Goal: Use online tool/utility: Utilize a website feature to perform a specific function

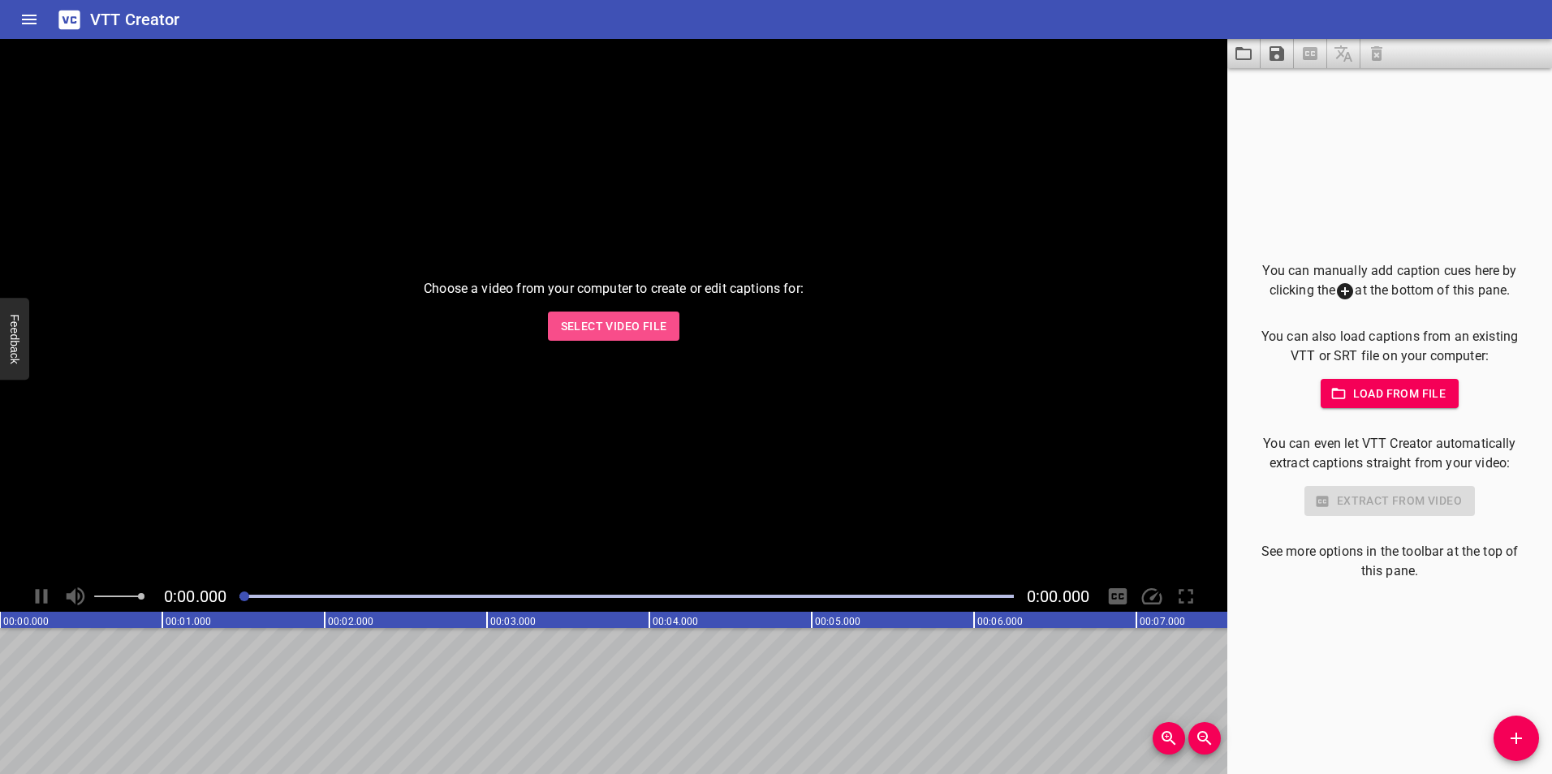
click at [654, 332] on span "Select Video File" at bounding box center [614, 327] width 106 height 20
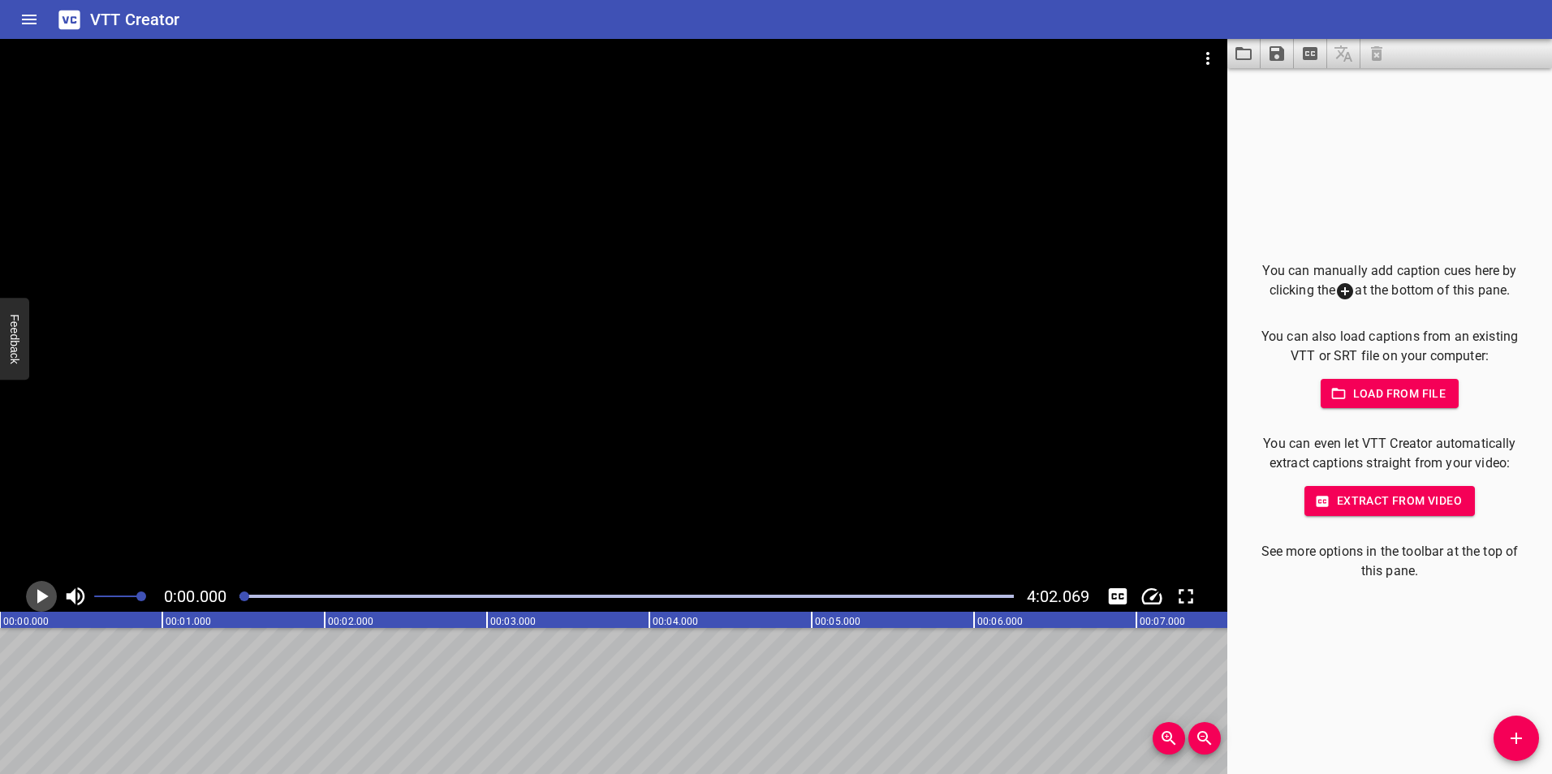
click at [43, 594] on icon "Play/Pause" at bounding box center [42, 596] width 11 height 15
click at [43, 594] on icon "Play/Pause" at bounding box center [41, 596] width 24 height 24
click at [1399, 503] on span "Extract from video" at bounding box center [1389, 501] width 144 height 20
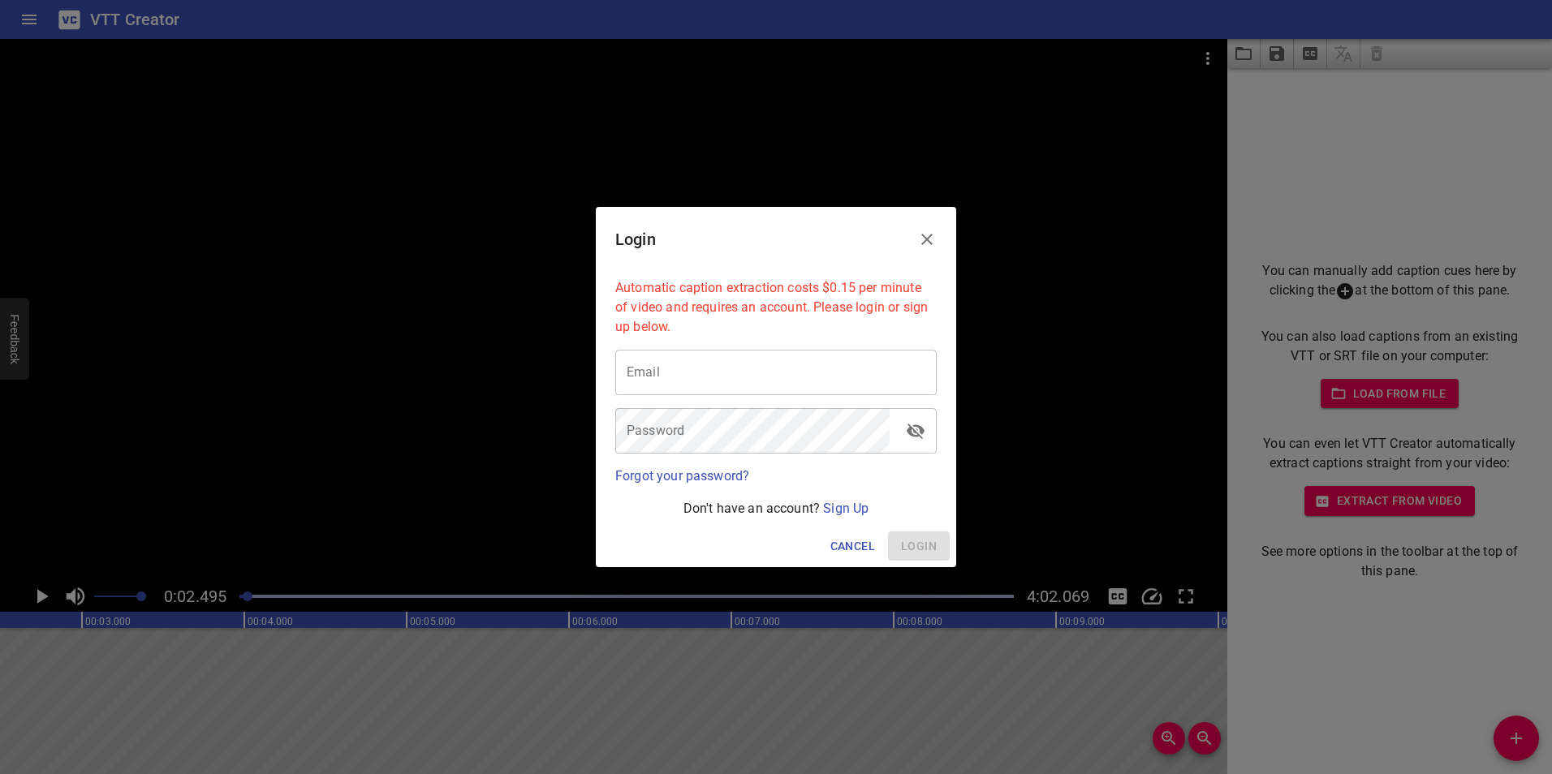
type input "osvaldofcarrascov@gmail.com"
click at [931, 542] on span "Login" at bounding box center [919, 546] width 36 height 20
click at [1505, 143] on div "Login Automatic caption extraction costs $0.15 per minute of video and requires…" at bounding box center [776, 387] width 1552 height 774
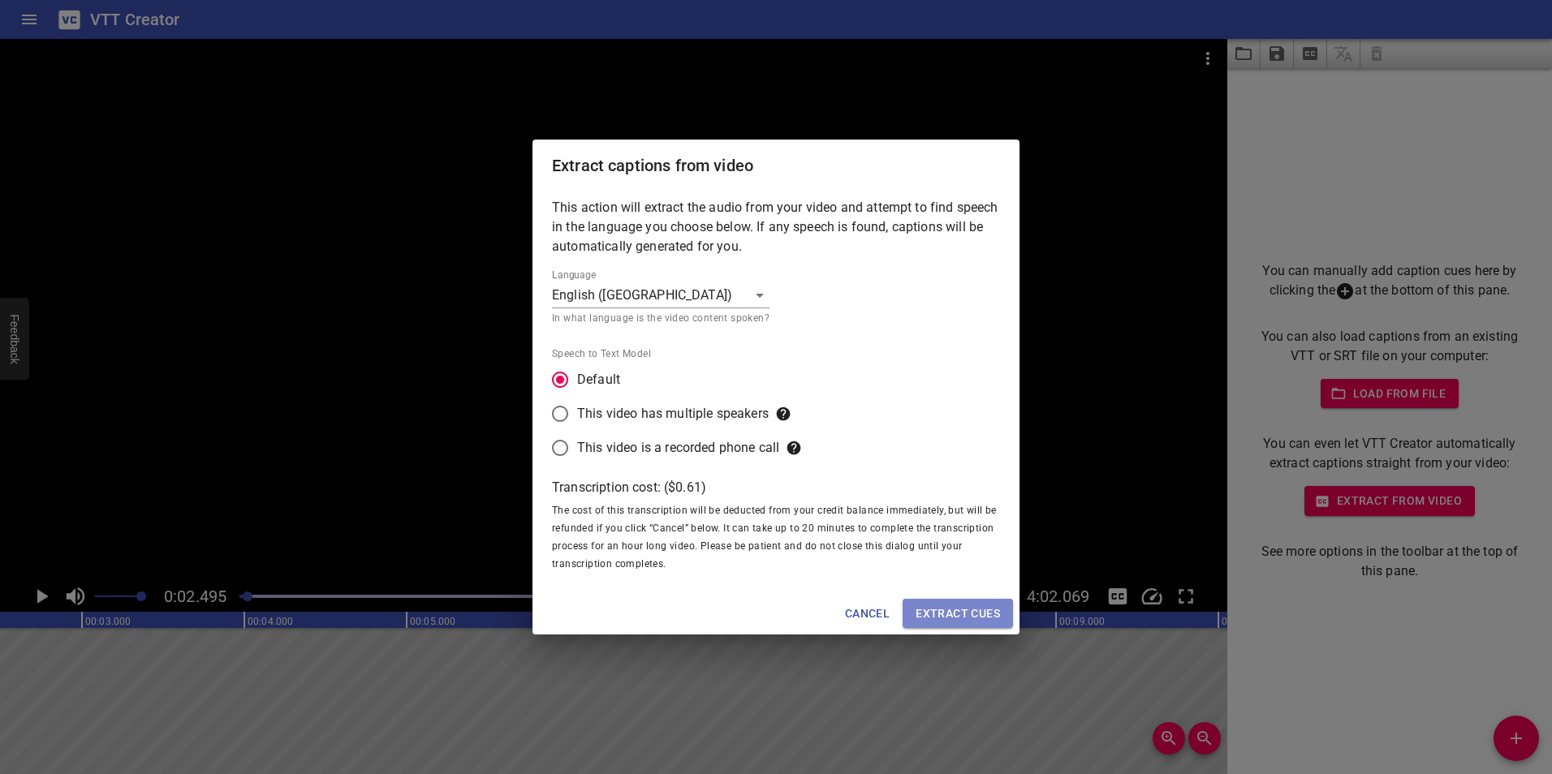
click at [960, 615] on span "Extract cues" at bounding box center [957, 614] width 84 height 20
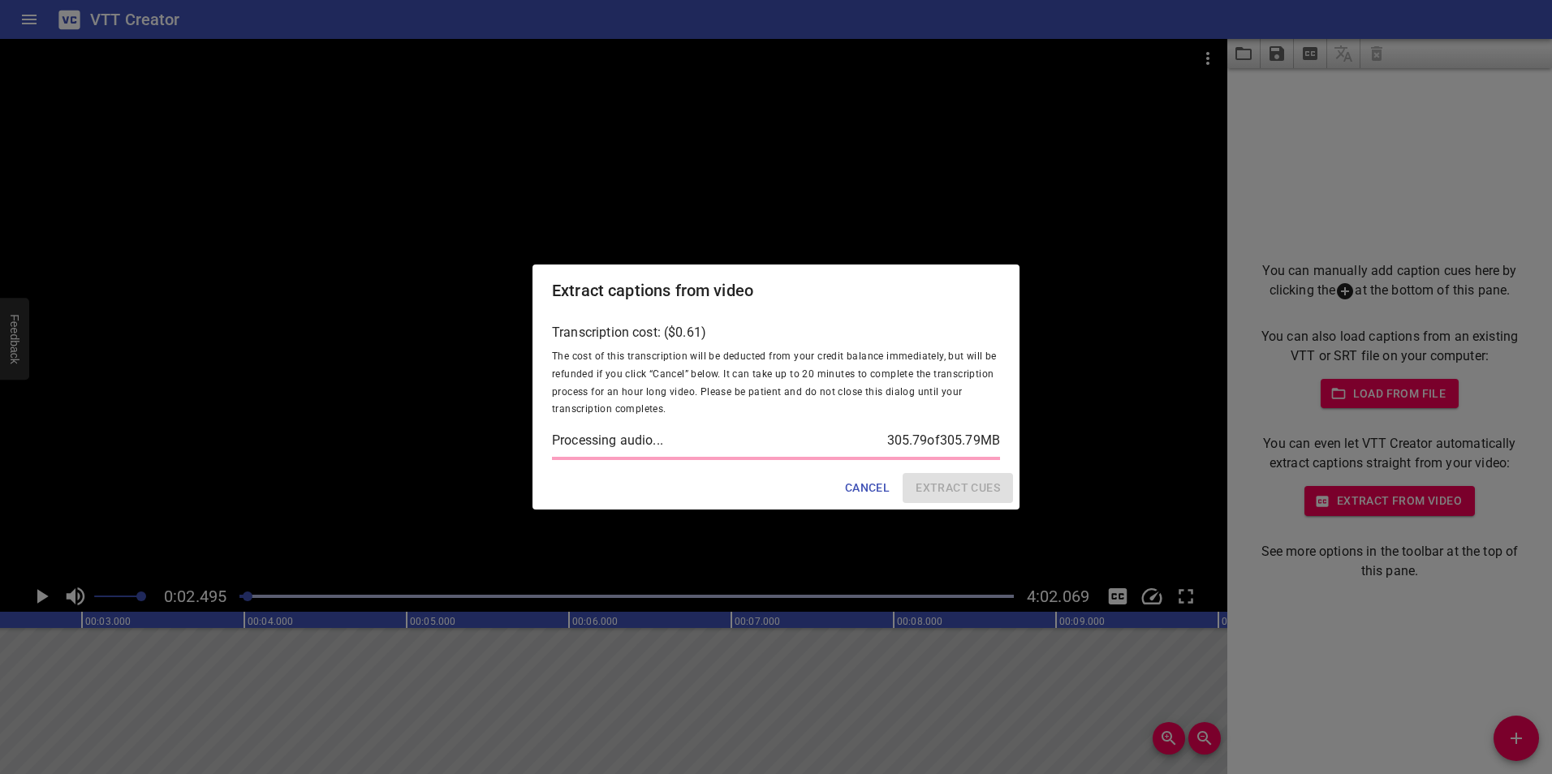
click at [870, 291] on div "Extract captions from video" at bounding box center [775, 291] width 487 height 52
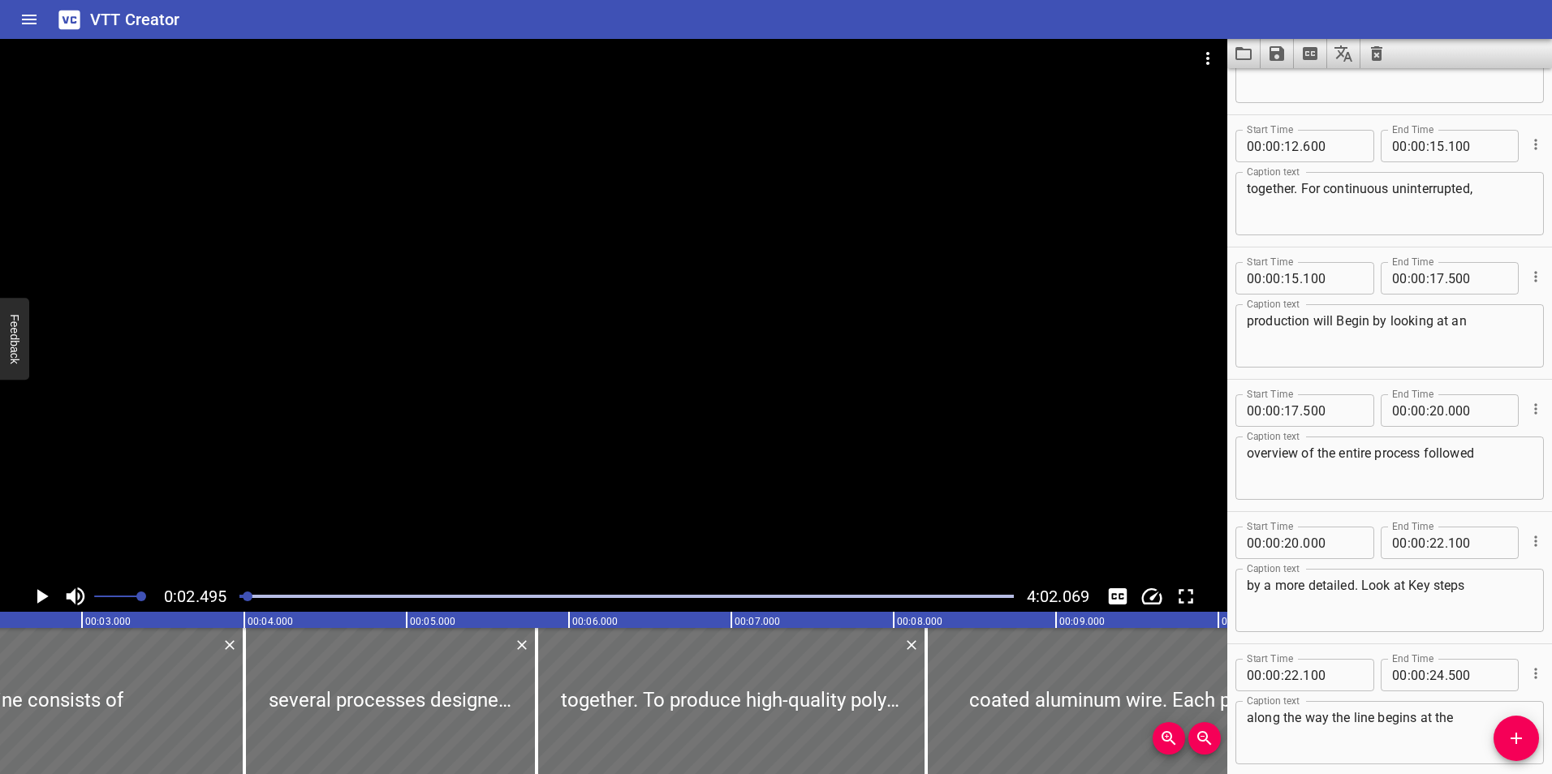
scroll to position [0, 0]
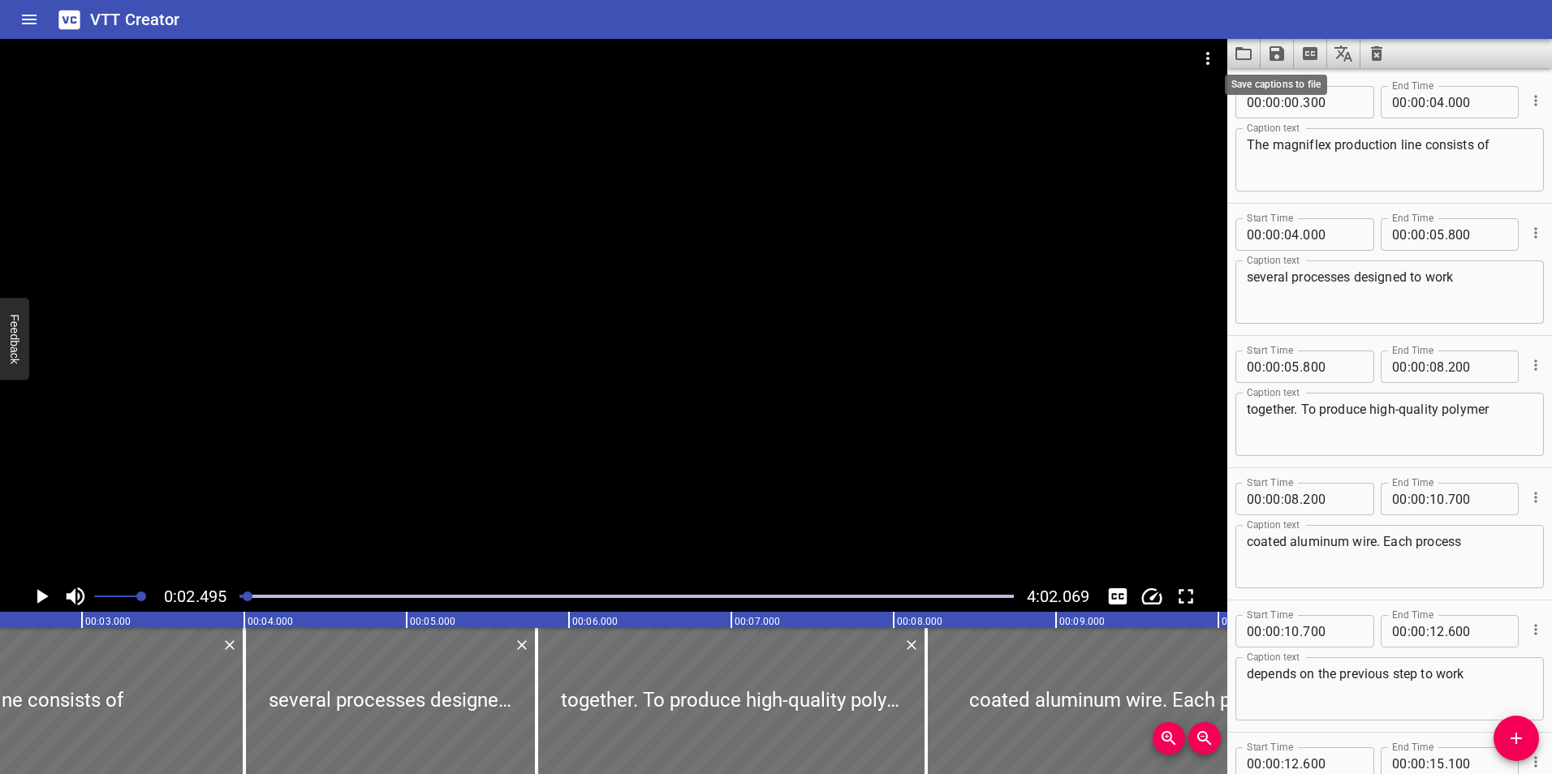
click at [1280, 53] on icon "Save captions to file" at bounding box center [1276, 53] width 15 height 15
click at [1294, 88] on li "Save to VTT file" at bounding box center [1319, 89] width 119 height 29
click at [28, 21] on icon "Home" at bounding box center [28, 19] width 19 height 19
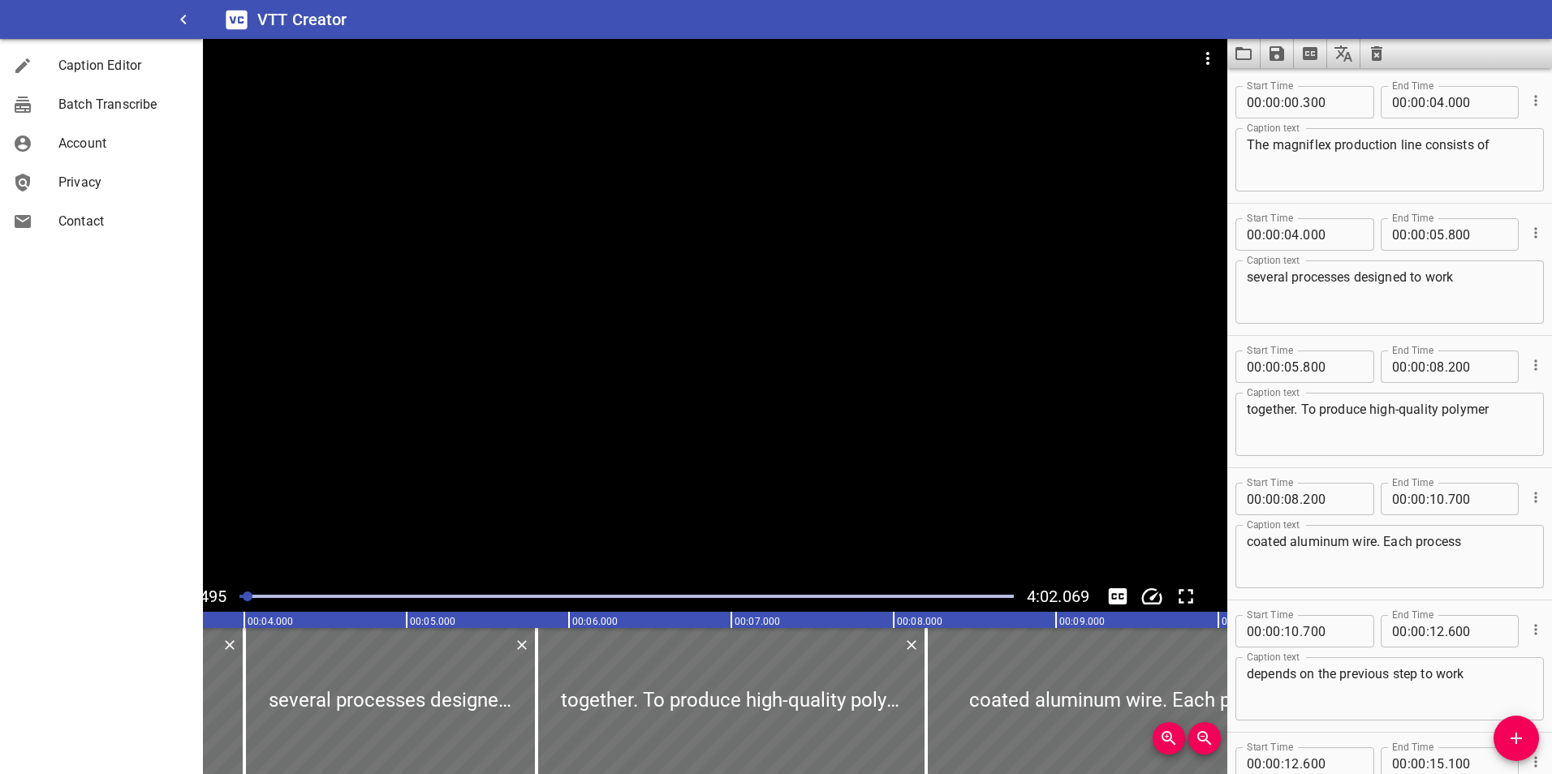
drag, startPoint x: 463, startPoint y: 84, endPoint x: 371, endPoint y: 46, distance: 99.0
click at [463, 84] on div at bounding box center [613, 79] width 1227 height 81
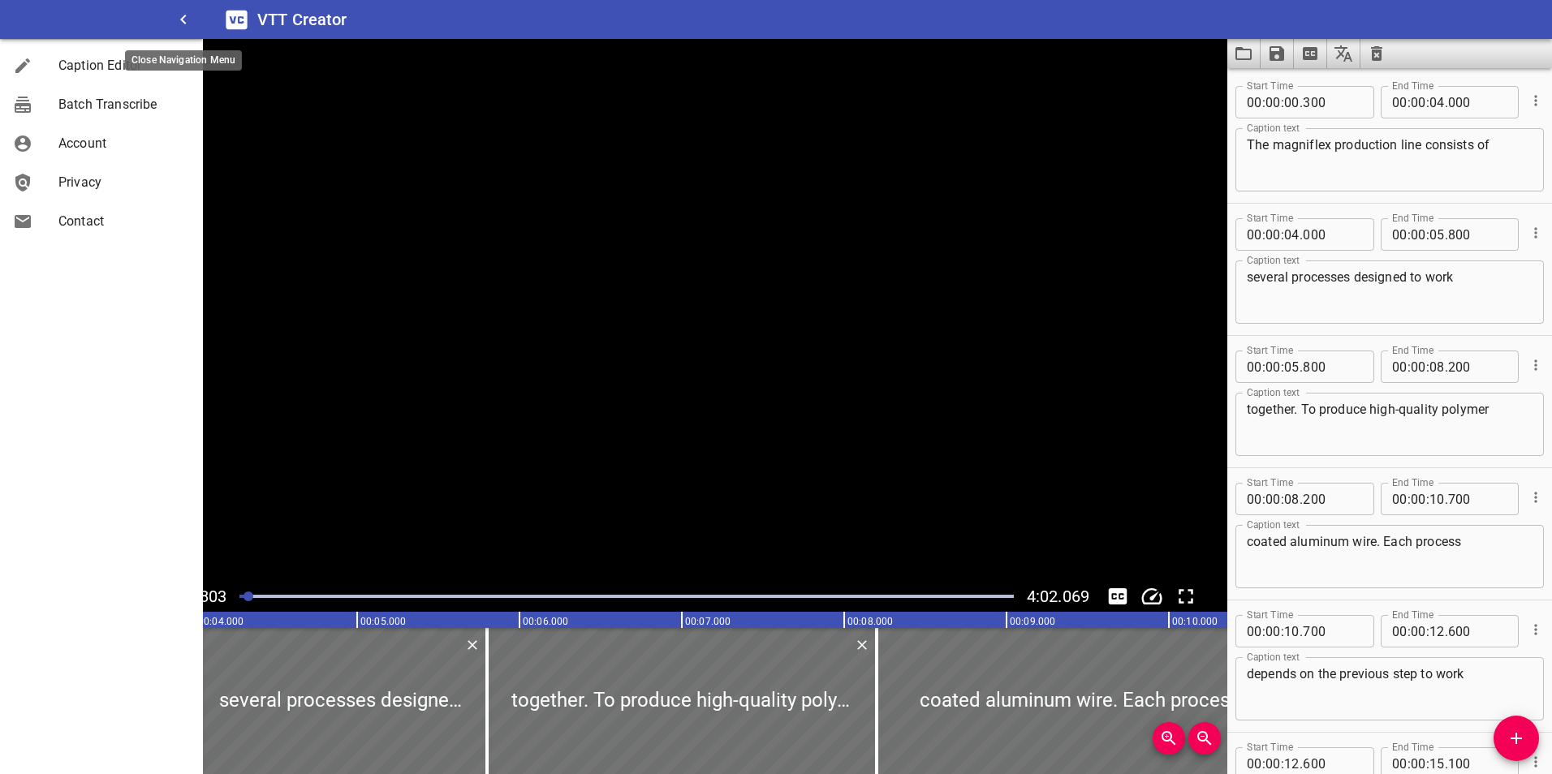
click at [187, 16] on icon "button" at bounding box center [183, 19] width 19 height 19
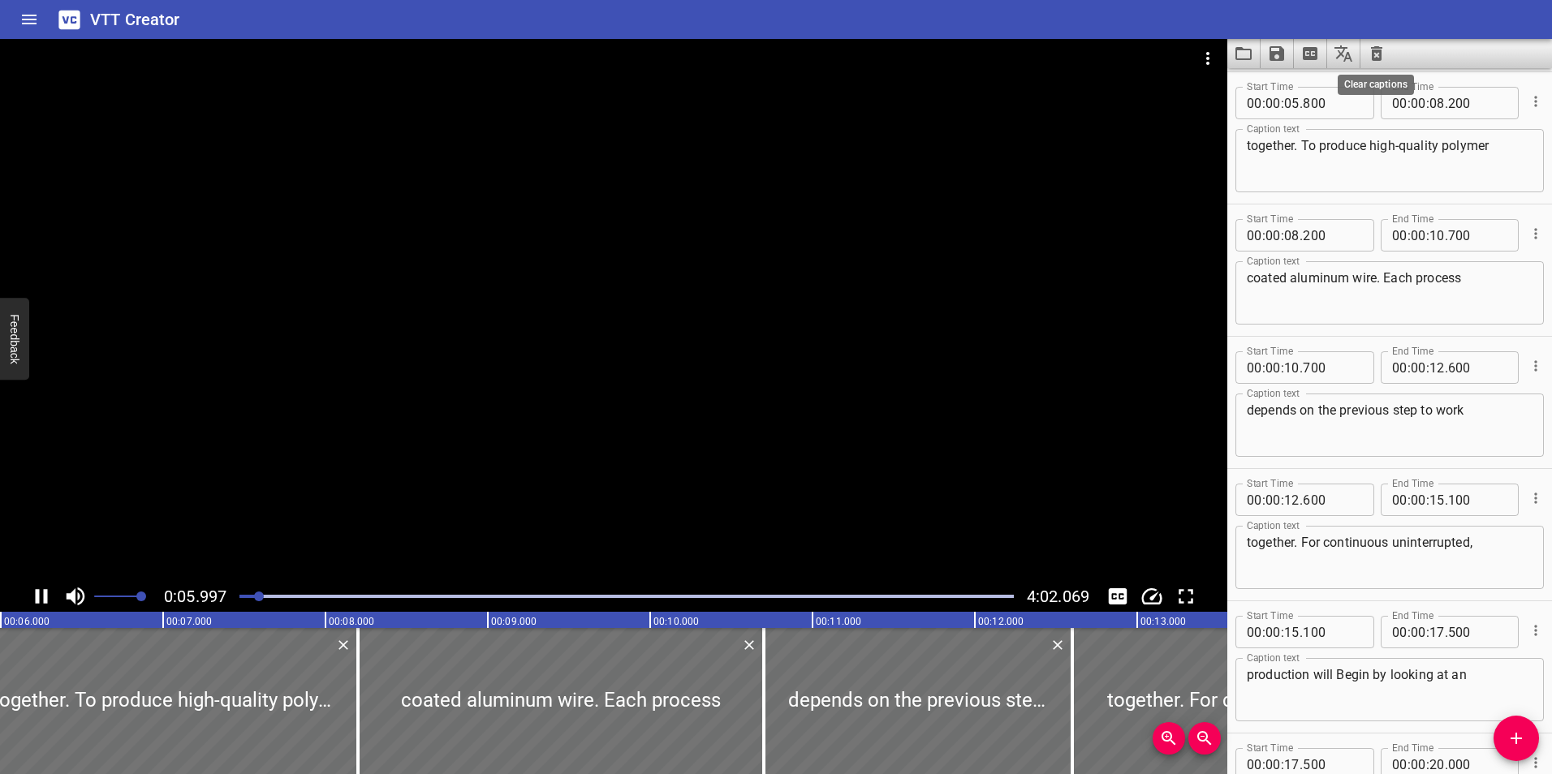
scroll to position [265, 0]
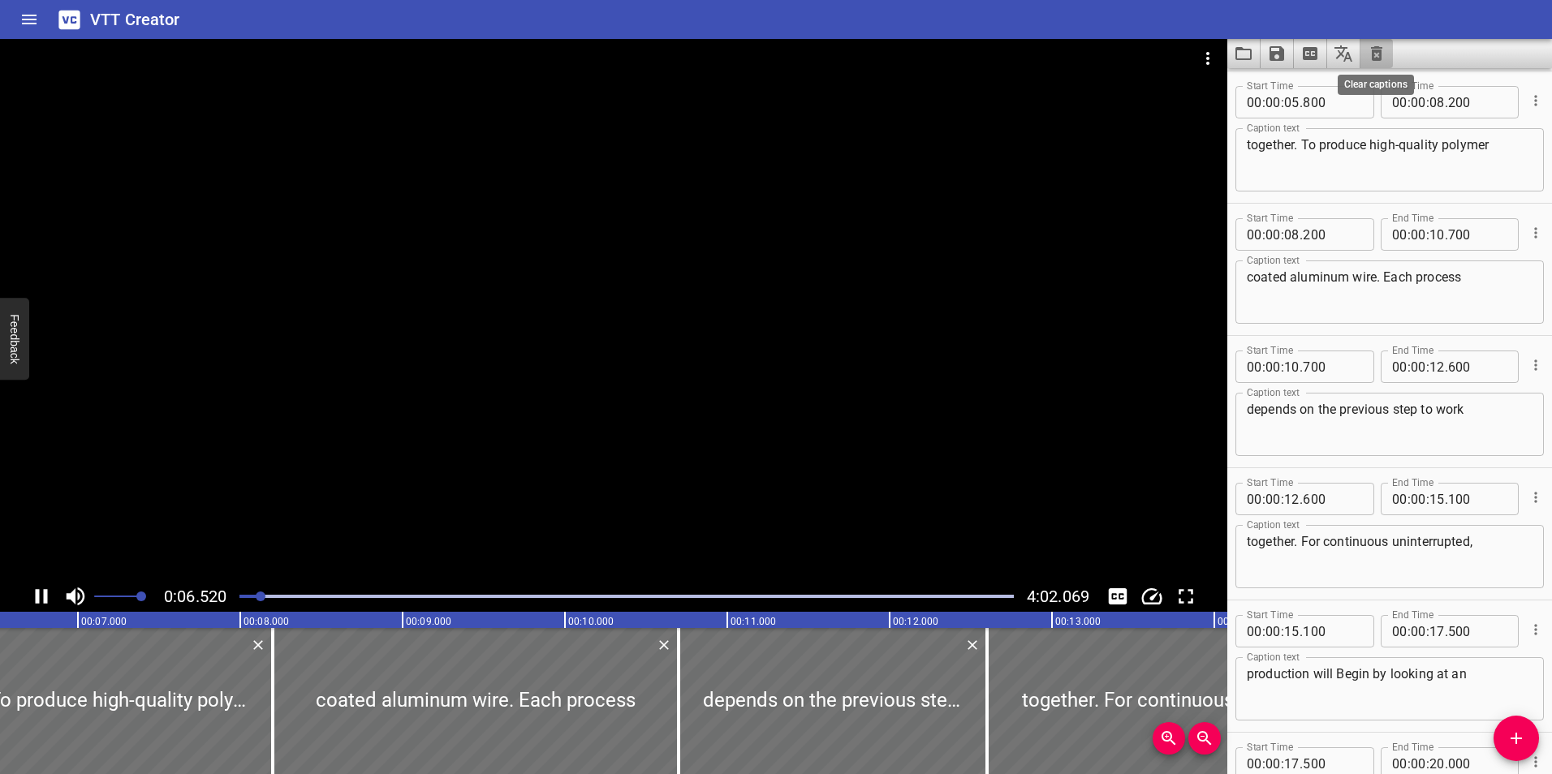
click at [1379, 57] on icon "Clear captions" at bounding box center [1376, 53] width 19 height 19
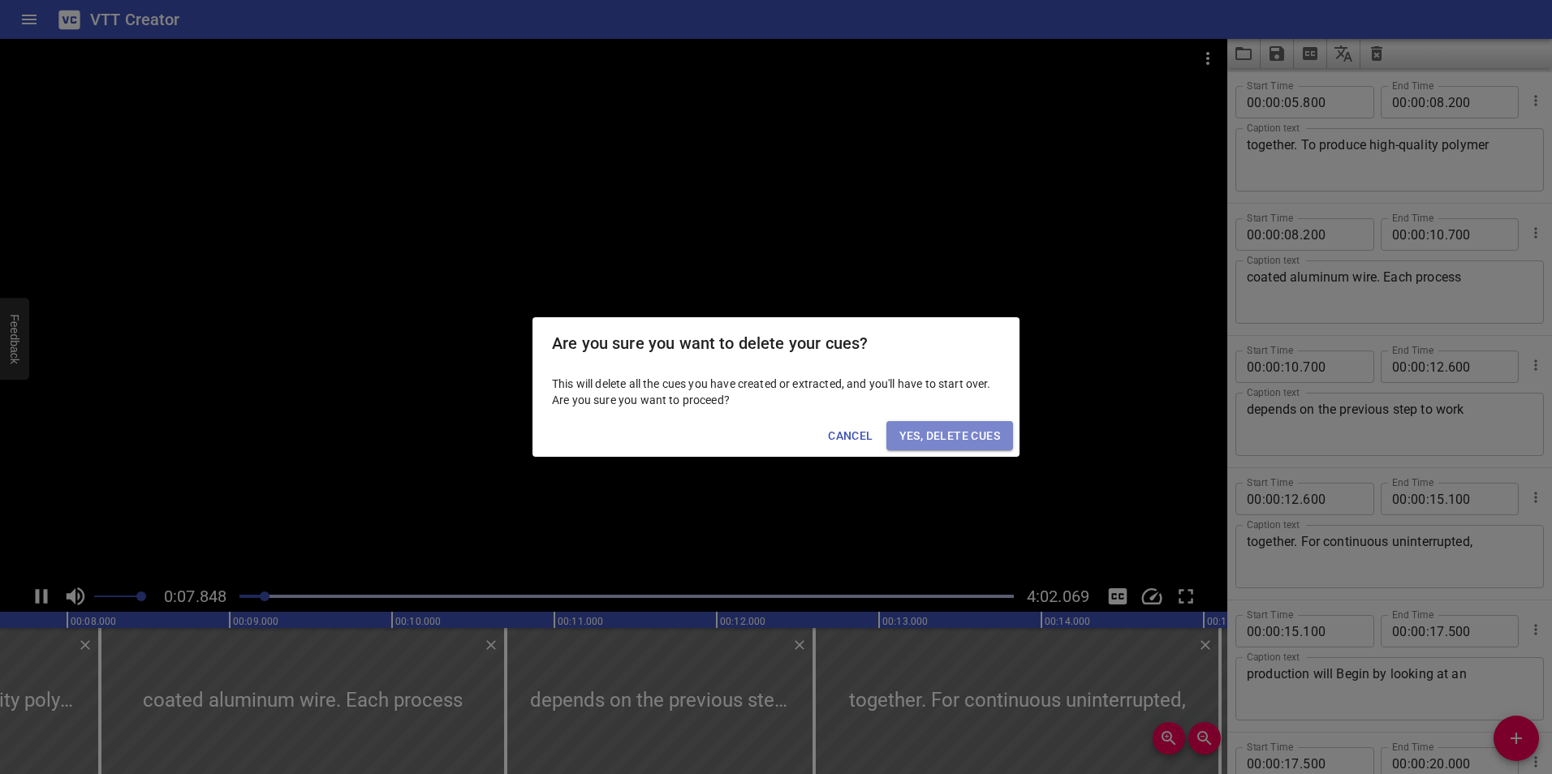
click at [945, 428] on span "Yes, Delete Cues" at bounding box center [949, 436] width 101 height 20
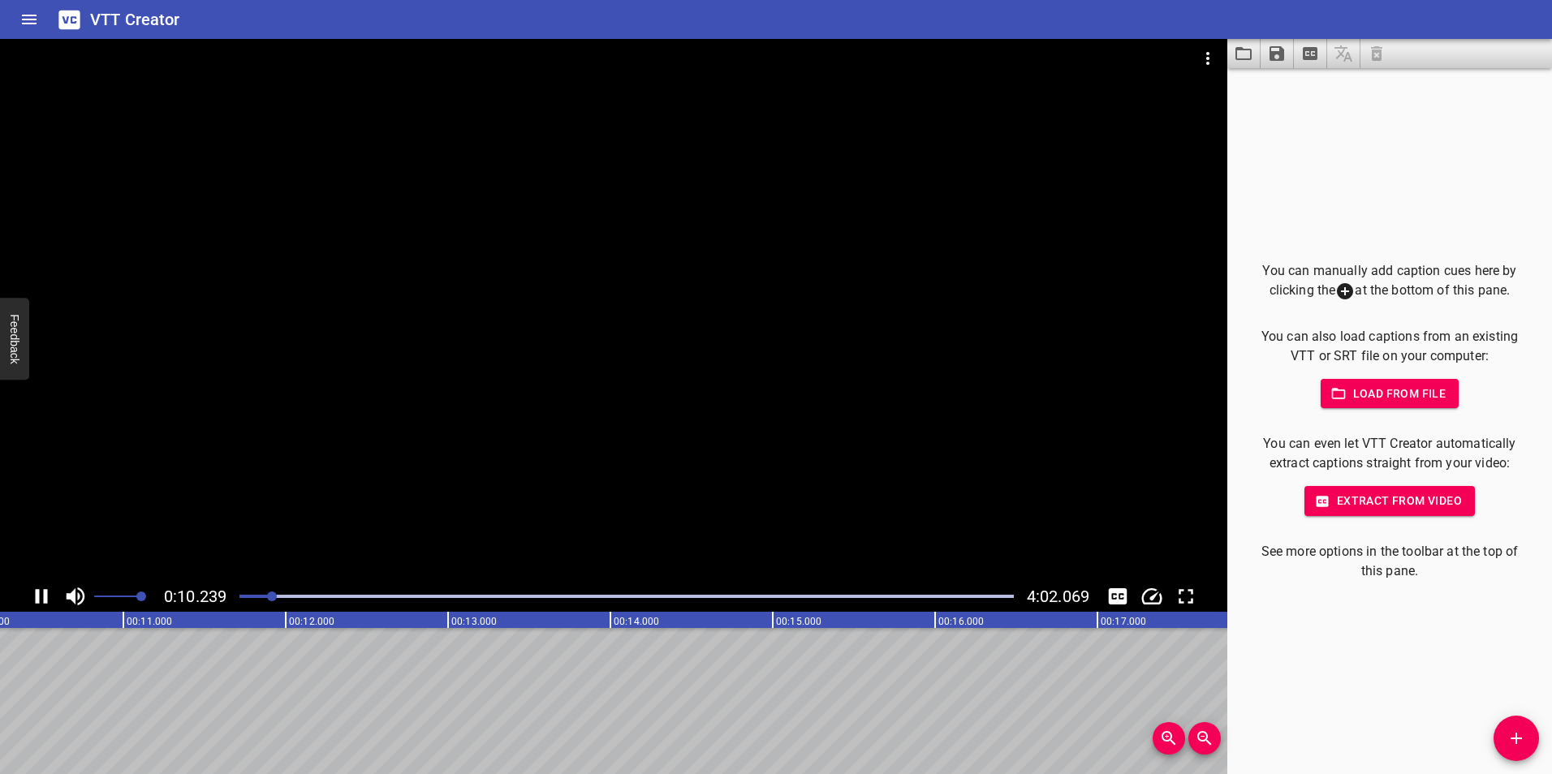
click at [1393, 392] on span "Load from file" at bounding box center [1389, 394] width 113 height 20
drag, startPoint x: 755, startPoint y: 280, endPoint x: 1038, endPoint y: 196, distance: 295.3
click at [945, 234] on div at bounding box center [613, 310] width 1227 height 542
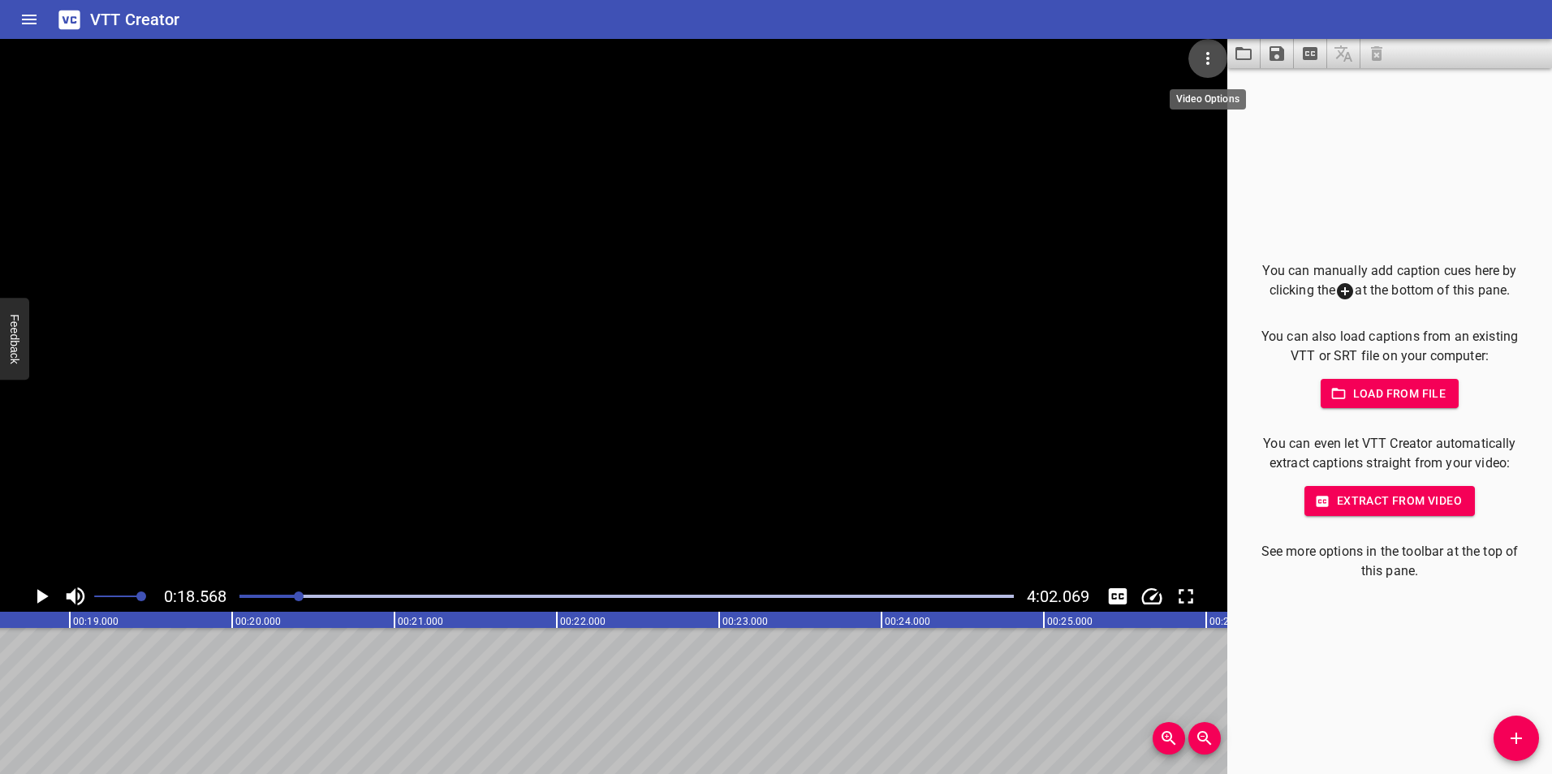
click at [1215, 56] on icon "Video Options" at bounding box center [1207, 58] width 19 height 19
click at [1223, 62] on li "Select New Video File..." at bounding box center [1268, 59] width 161 height 29
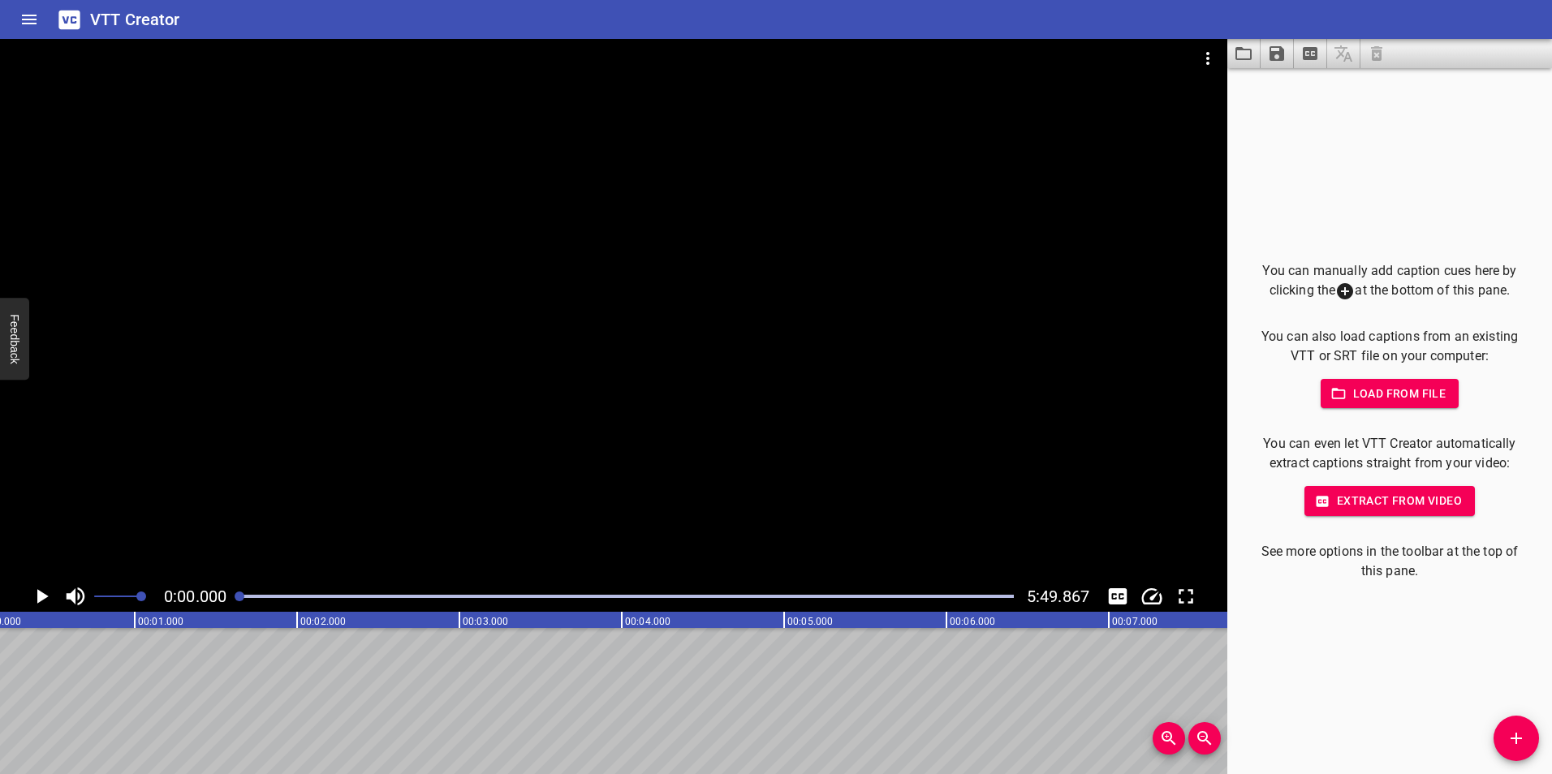
scroll to position [0, 0]
click at [1371, 501] on span "Extract from video" at bounding box center [1389, 501] width 144 height 20
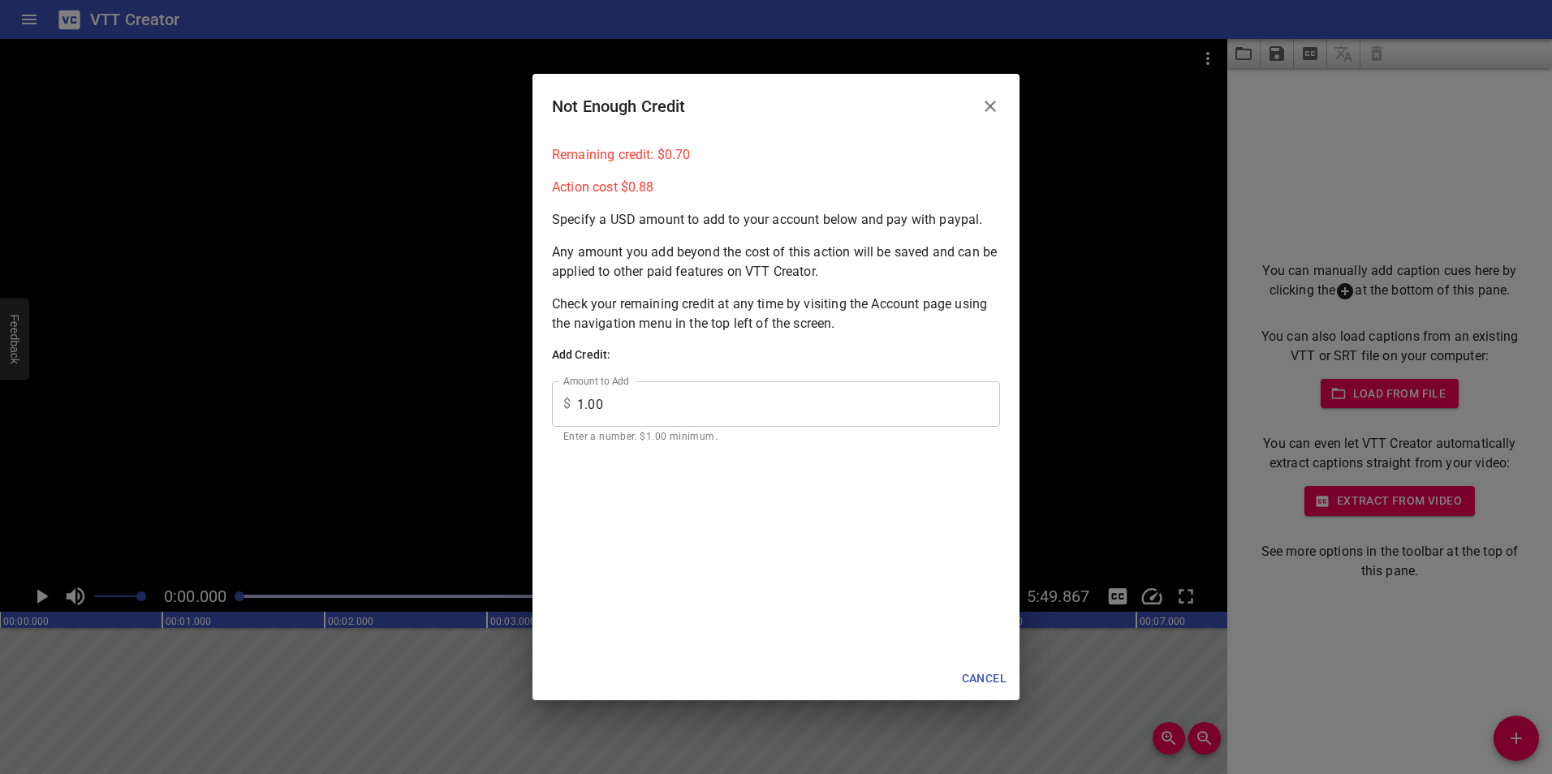
drag, startPoint x: 625, startPoint y: 351, endPoint x: 552, endPoint y: 347, distance: 73.2
click at [552, 381] on div "$ 1.00 Amount to Add" at bounding box center [776, 403] width 448 height 45
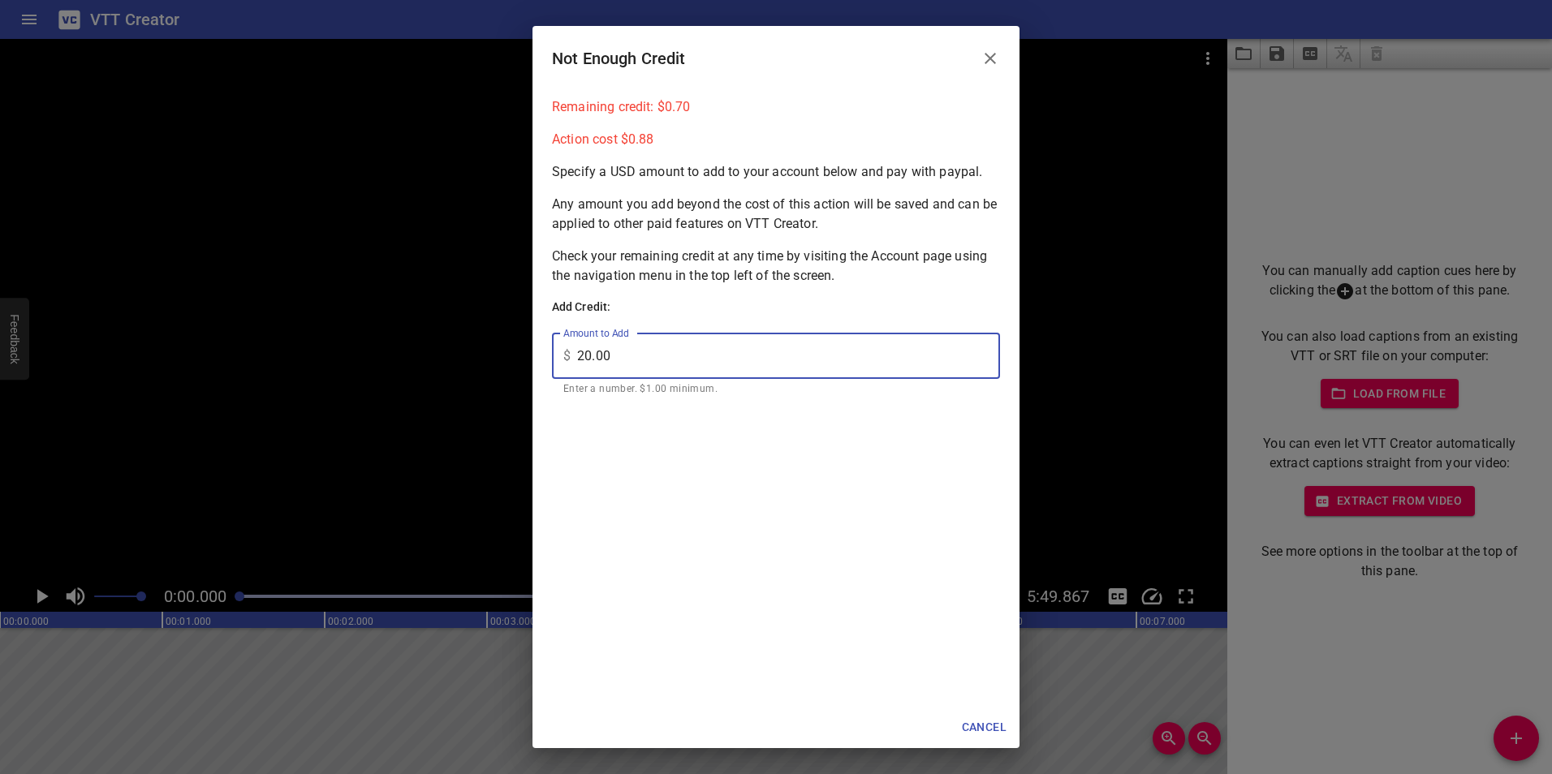
scroll to position [81, 0]
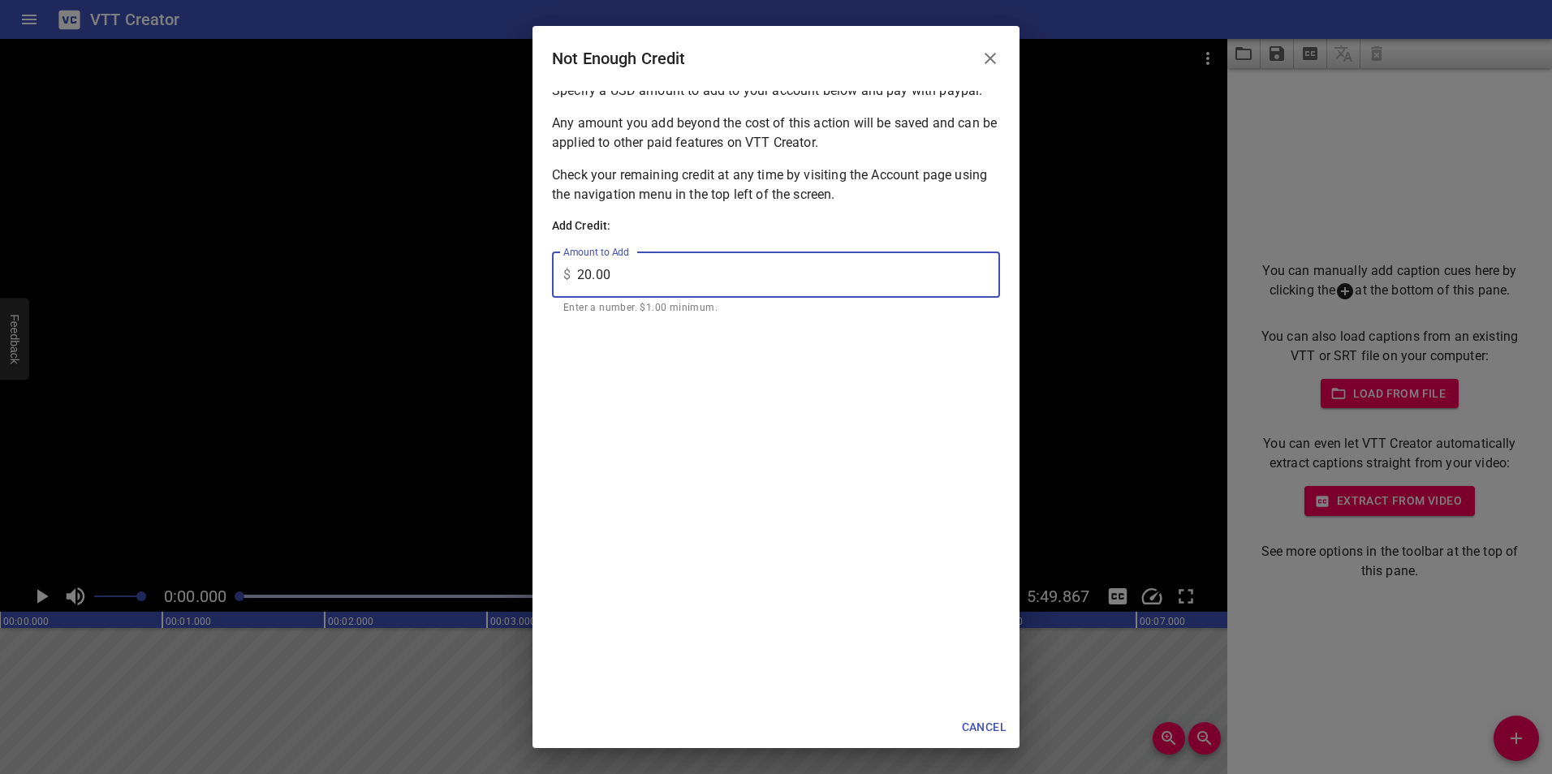
type input "20.00"
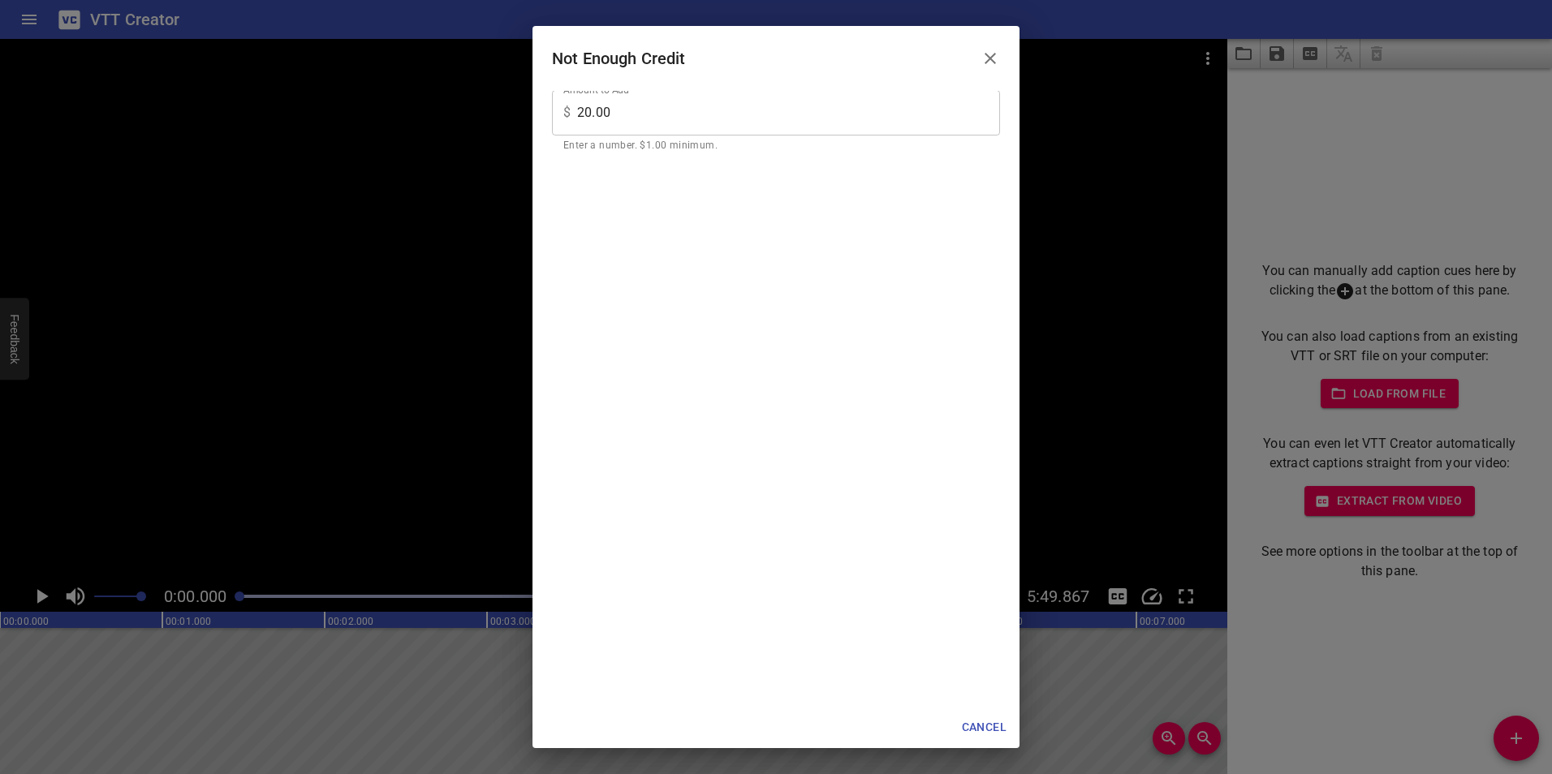
scroll to position [0, 0]
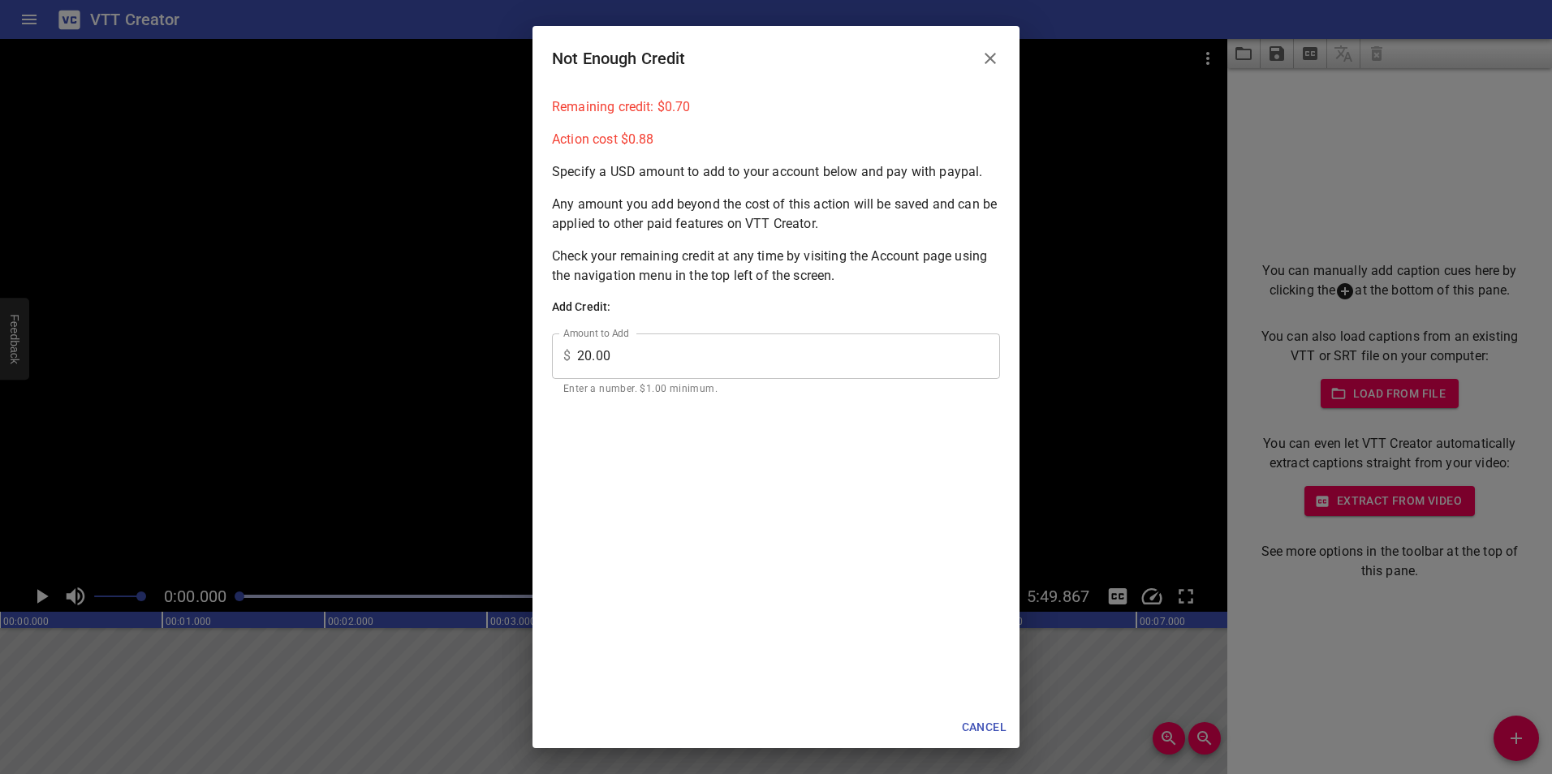
click at [624, 353] on input "20.00" at bounding box center [788, 356] width 423 height 45
click at [733, 310] on h6 "Add Credit:" at bounding box center [776, 308] width 448 height 18
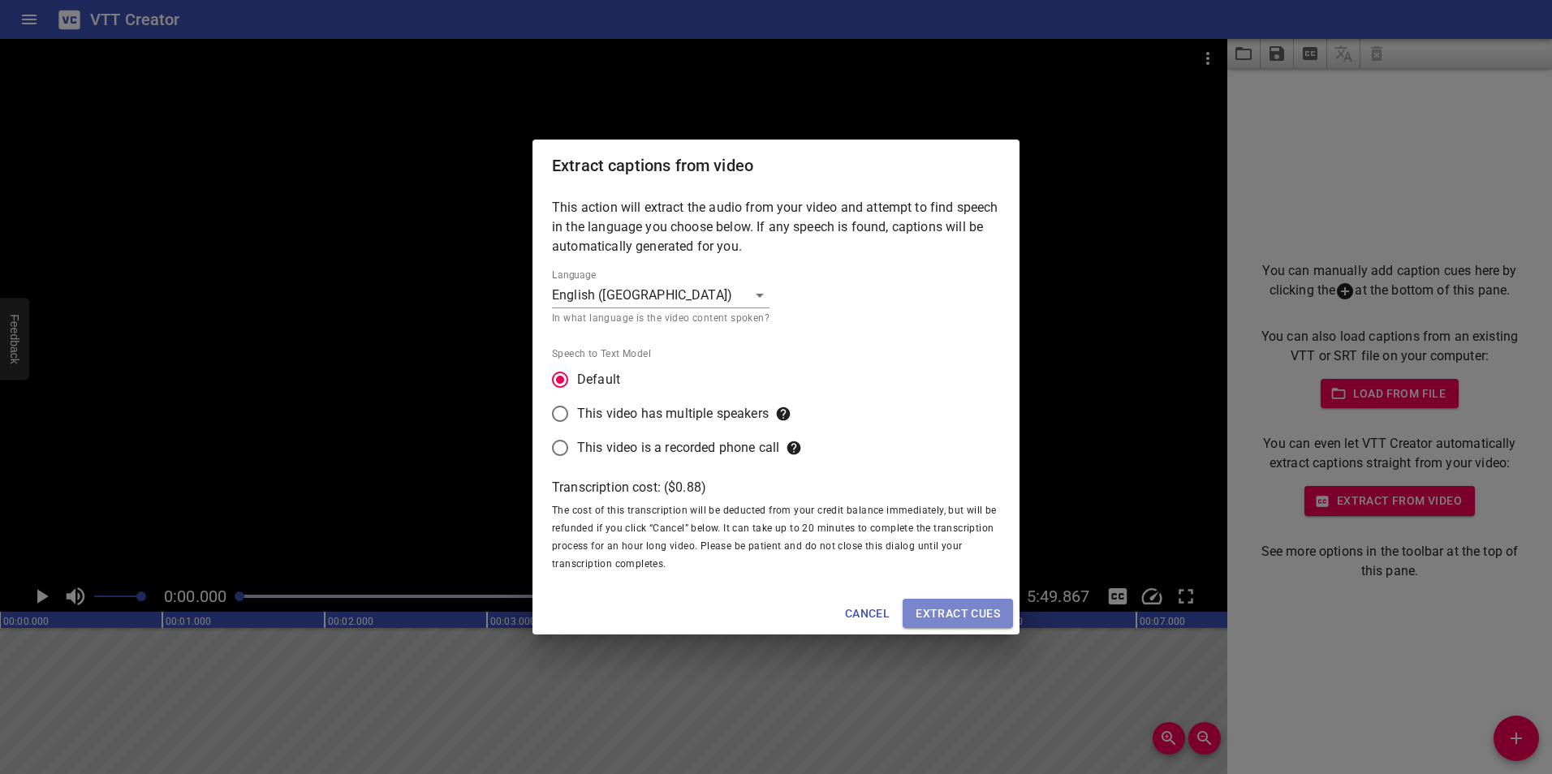
click at [948, 608] on span "Extract cues" at bounding box center [957, 614] width 84 height 20
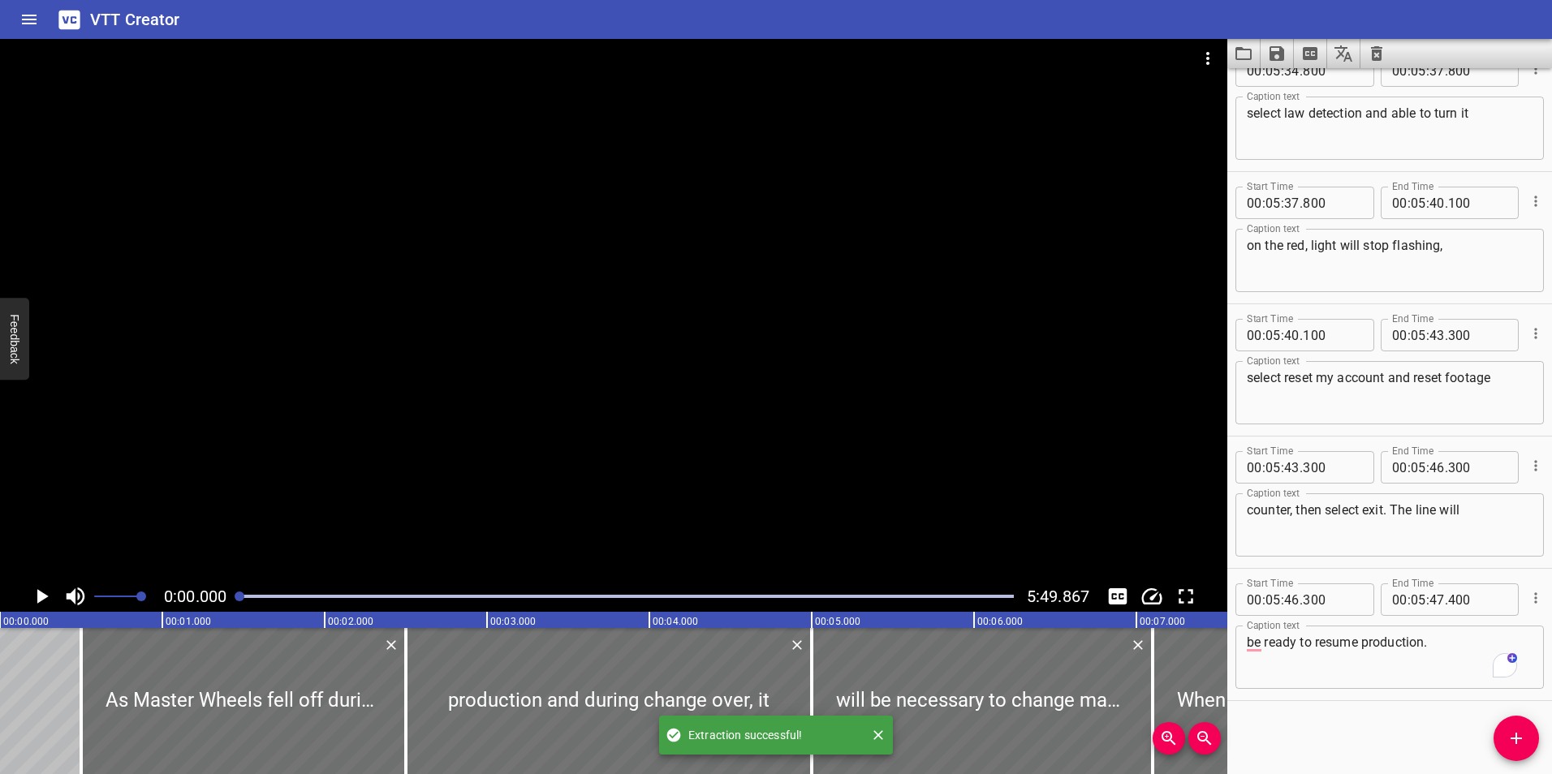
scroll to position [17096, 0]
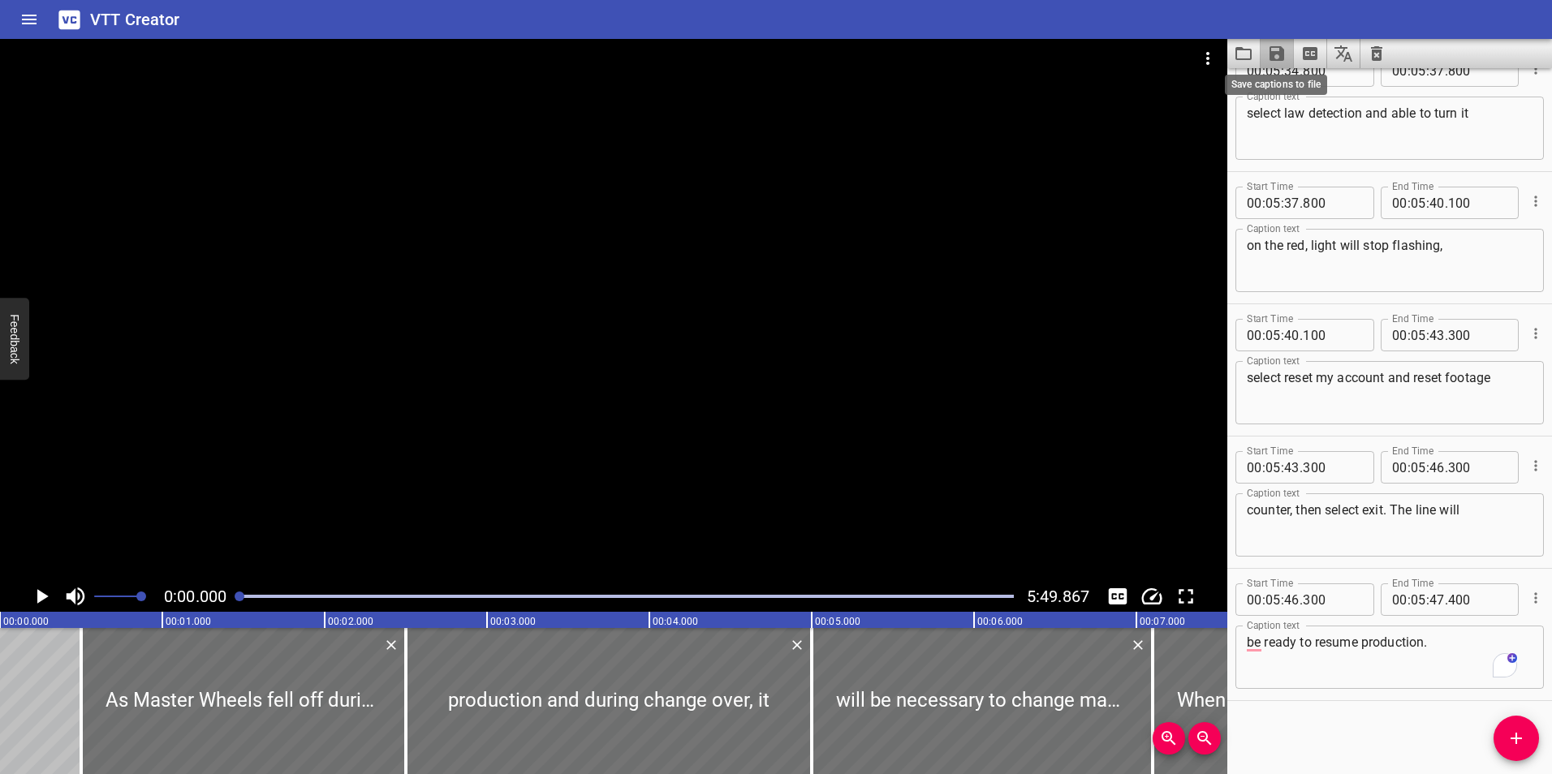
click at [1280, 50] on icon "Save captions to file" at bounding box center [1276, 53] width 15 height 15
click at [1330, 91] on li "Save to VTT file" at bounding box center [1319, 89] width 119 height 29
click at [1201, 55] on icon "Video Options" at bounding box center [1207, 58] width 19 height 19
click at [1228, 59] on li "Select New Video File..." at bounding box center [1268, 59] width 161 height 29
click at [1374, 45] on icon "Clear captions" at bounding box center [1376, 53] width 19 height 19
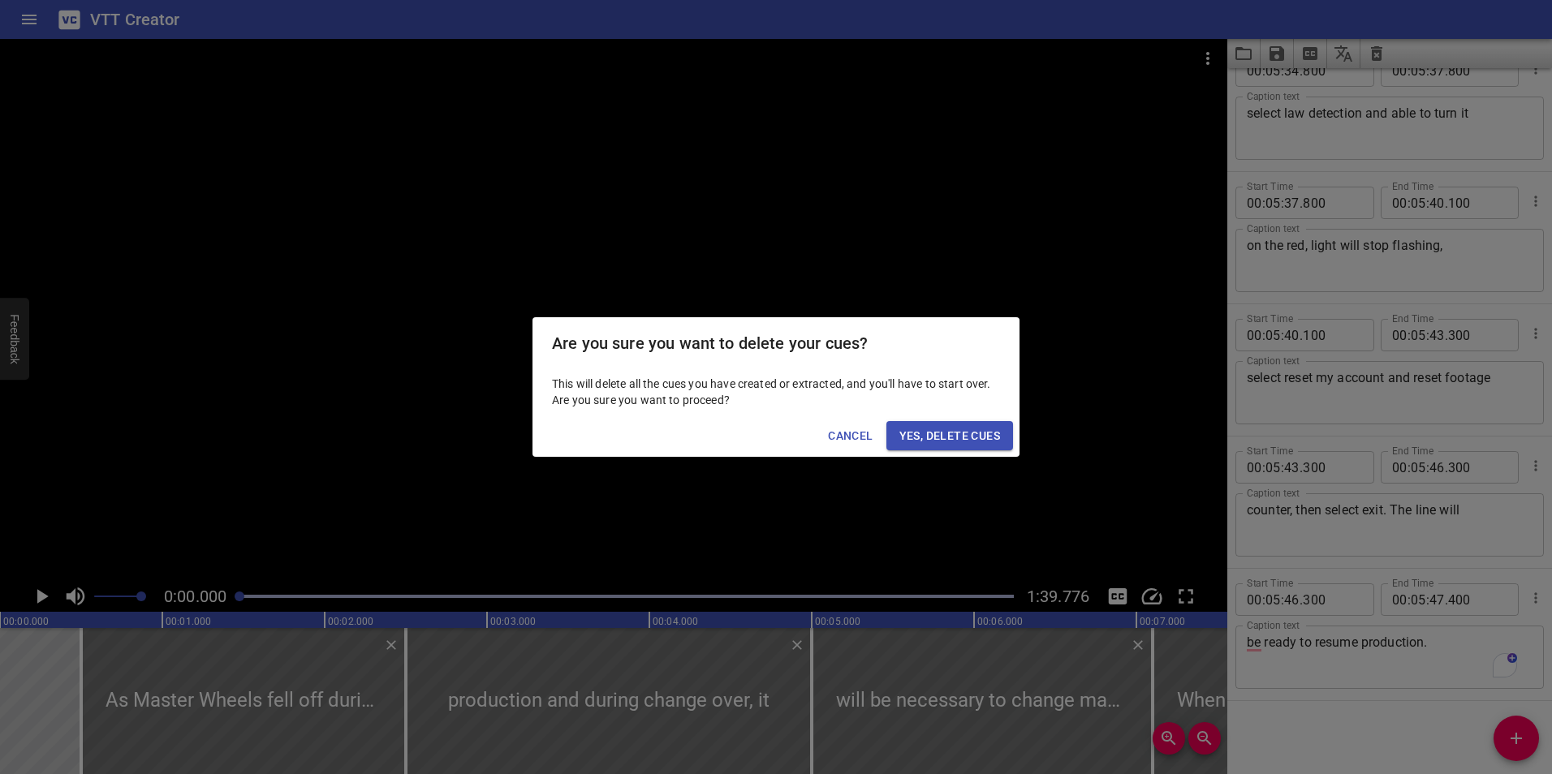
click at [956, 429] on span "Yes, Delete Cues" at bounding box center [949, 436] width 101 height 20
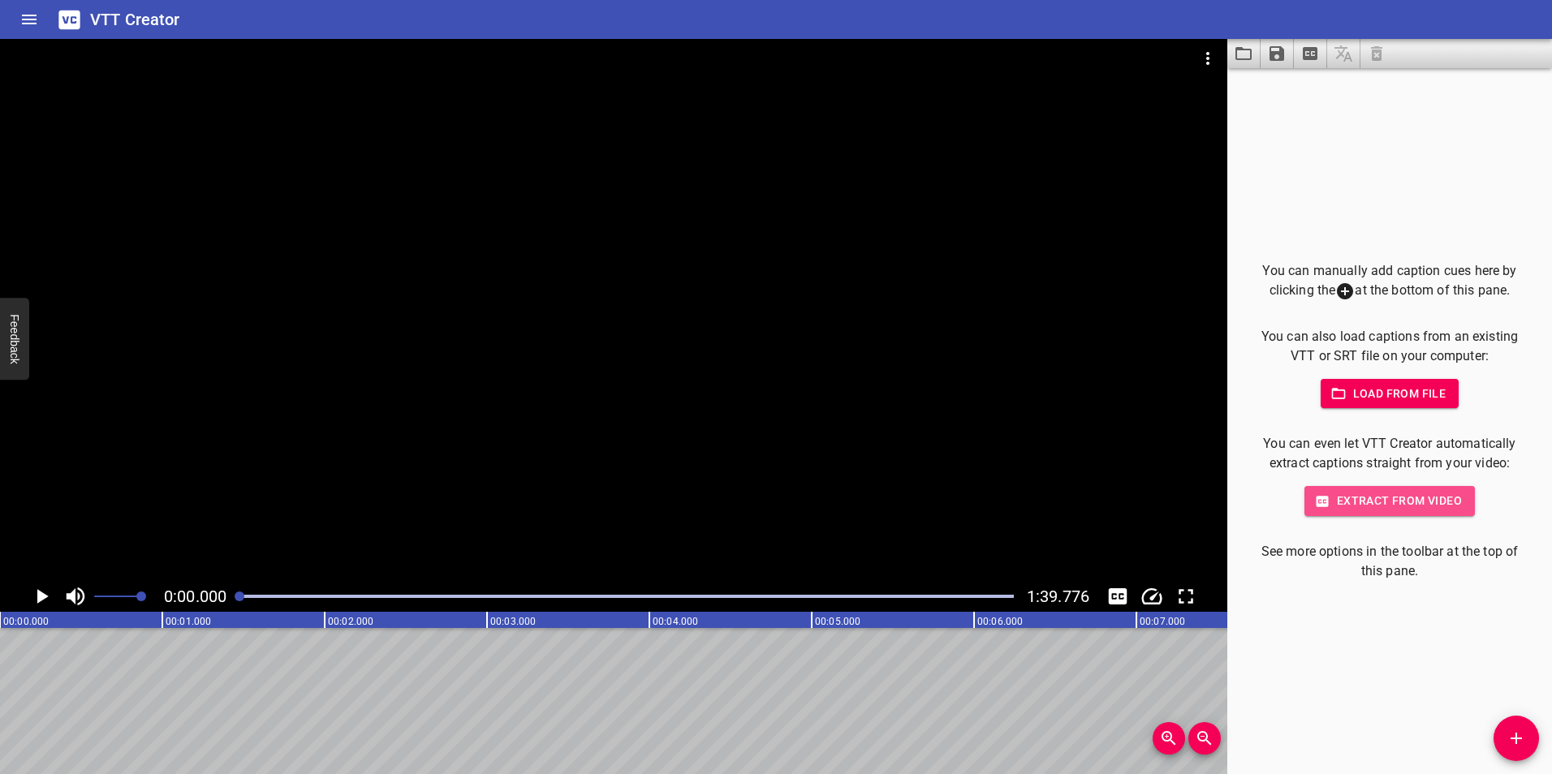
click at [1383, 502] on span "Extract from video" at bounding box center [1389, 501] width 144 height 20
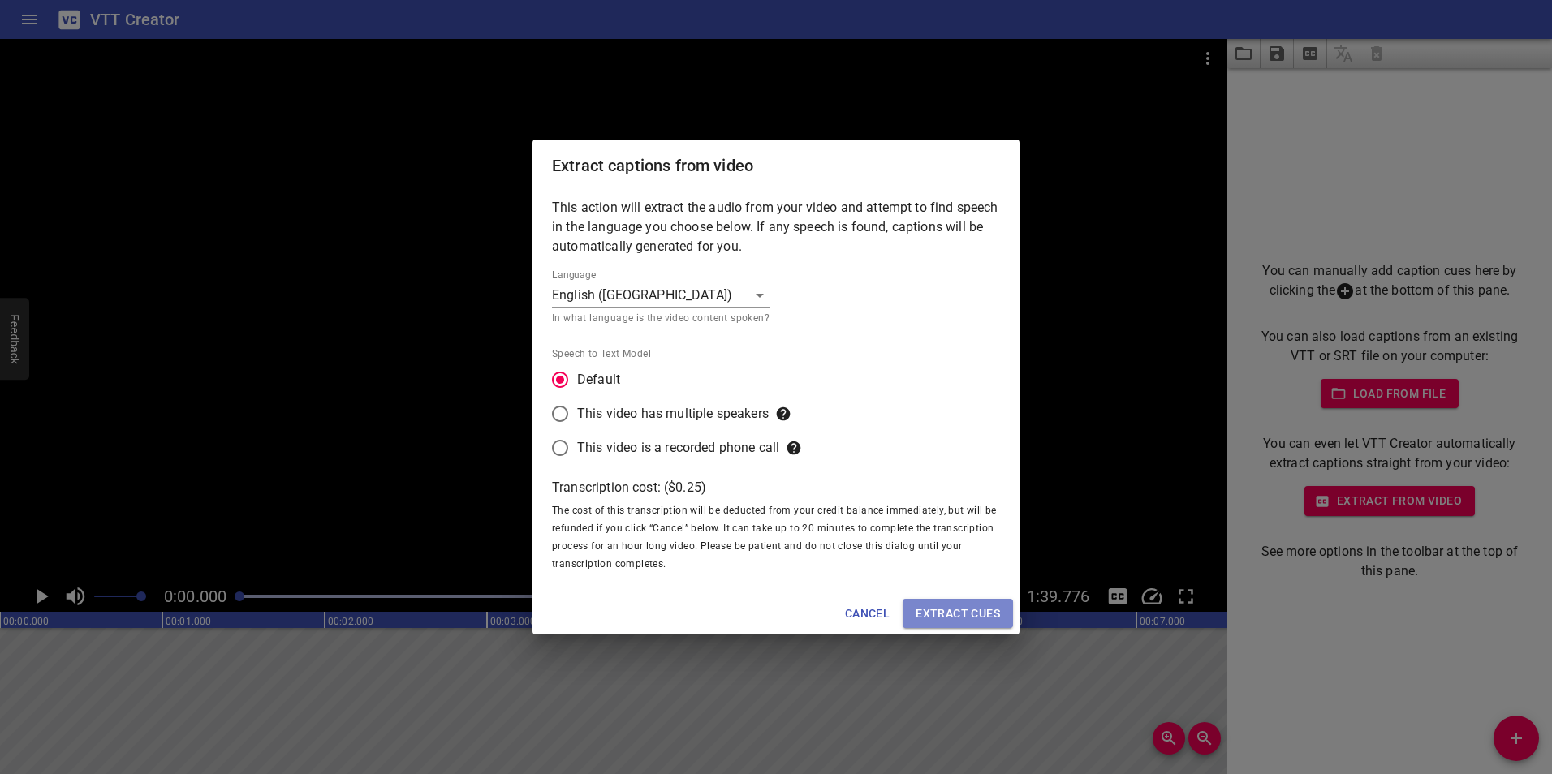
click at [970, 611] on span "Extract cues" at bounding box center [957, 614] width 84 height 20
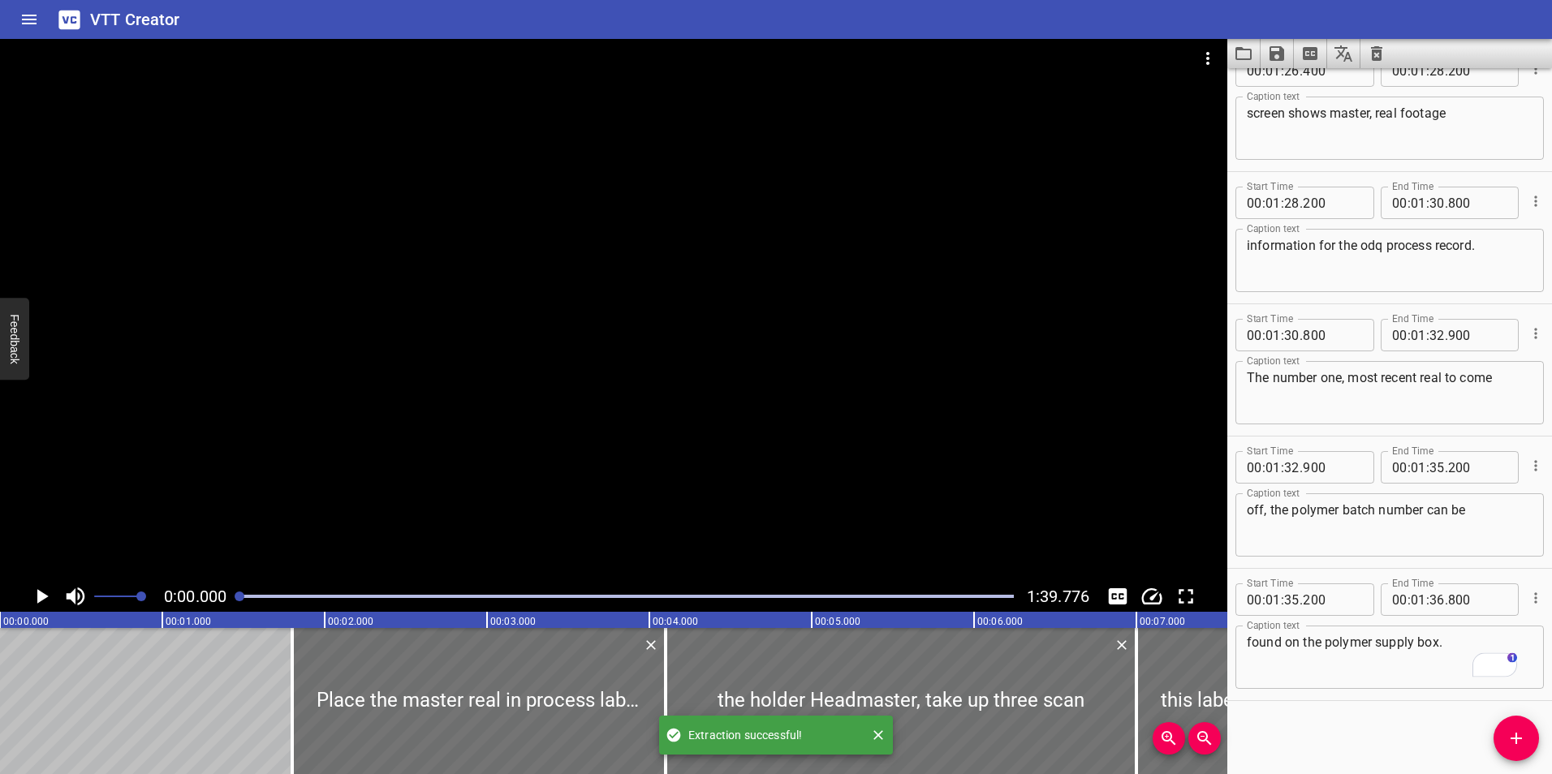
scroll to position [4397, 0]
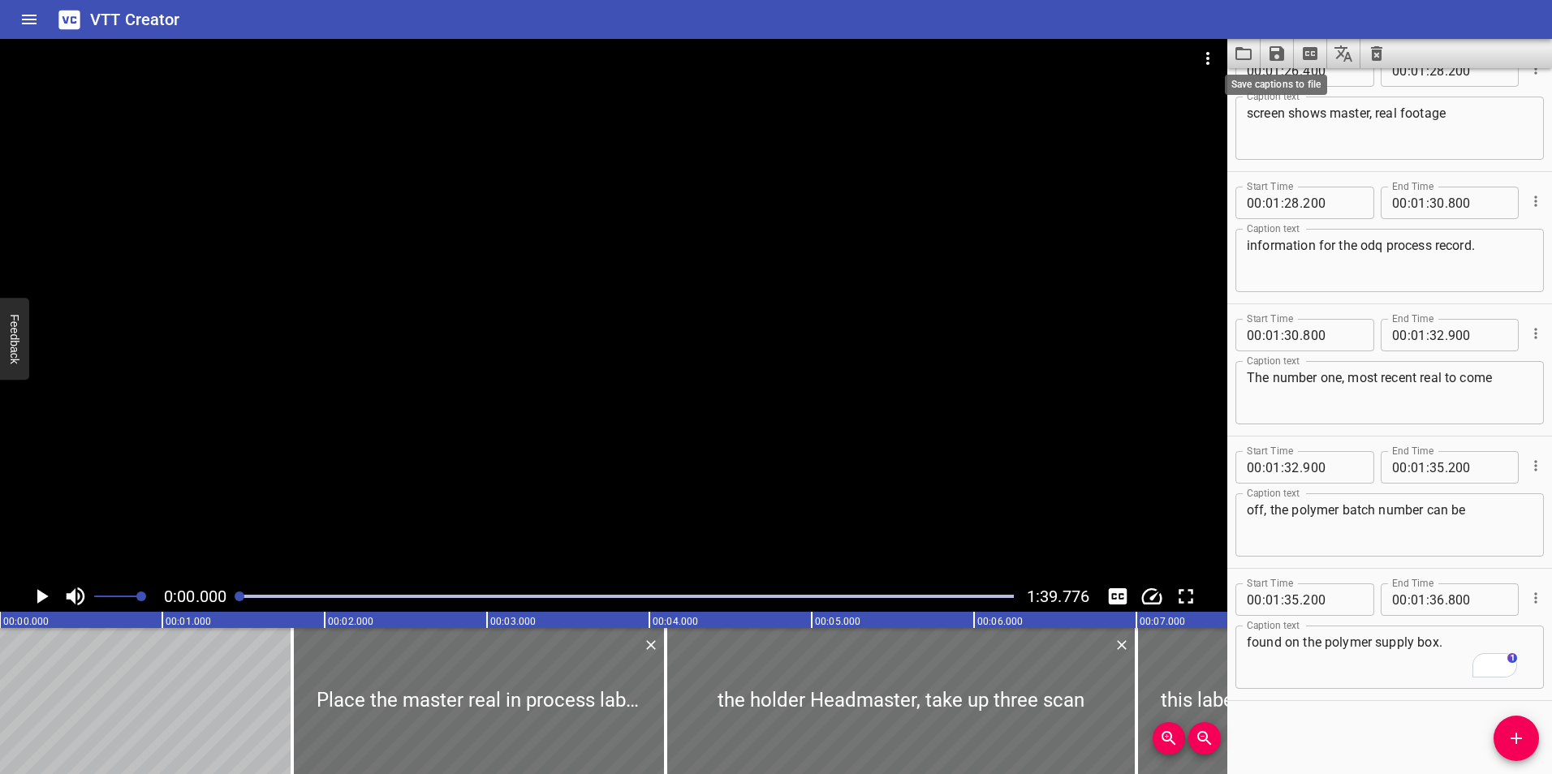
click at [1277, 51] on icon "Save captions to file" at bounding box center [1276, 53] width 15 height 15
click at [1308, 78] on li "Save to VTT file" at bounding box center [1319, 89] width 119 height 29
click at [46, 598] on icon "Play/Pause" at bounding box center [41, 596] width 24 height 24
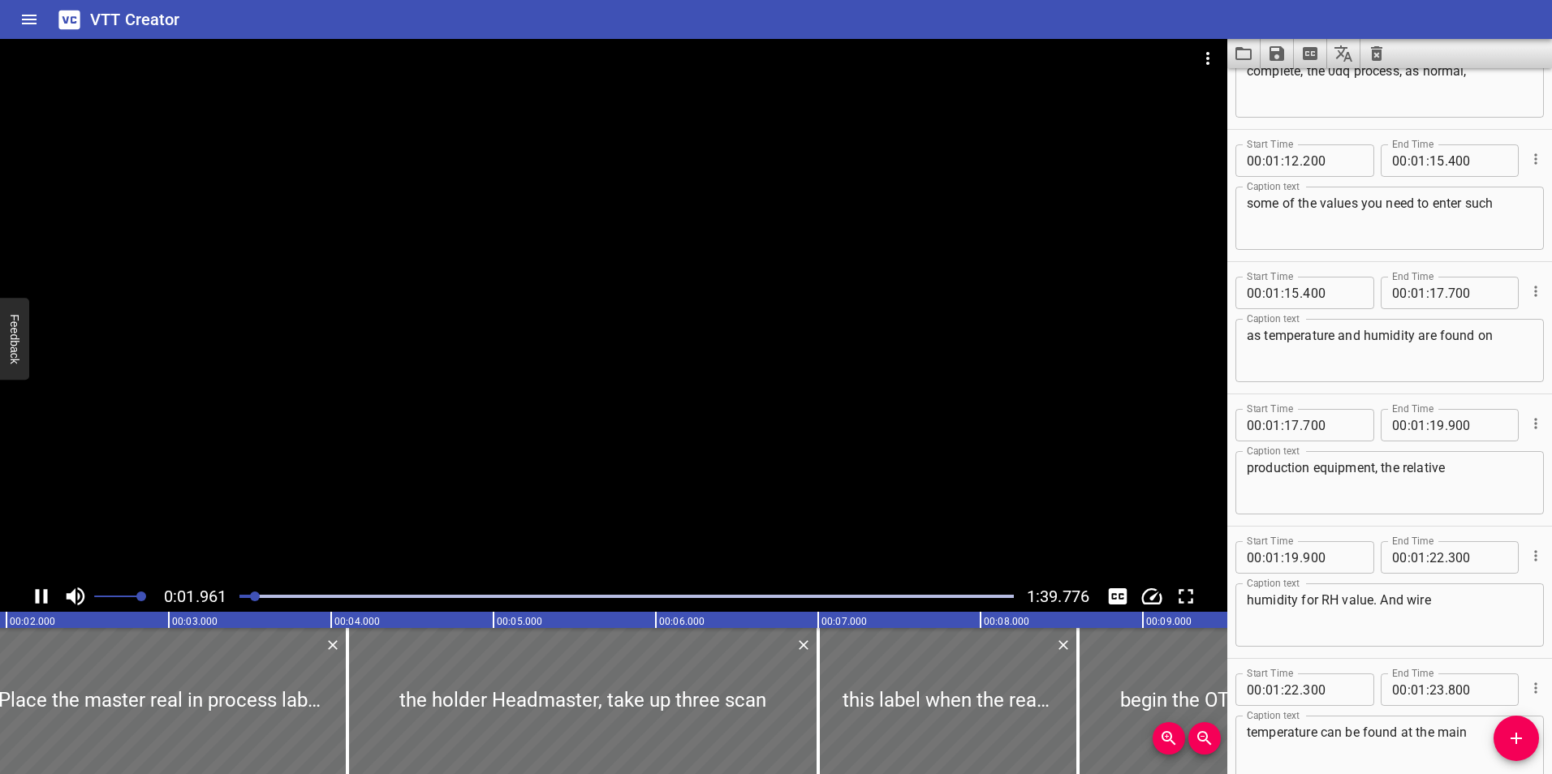
scroll to position [2367, 0]
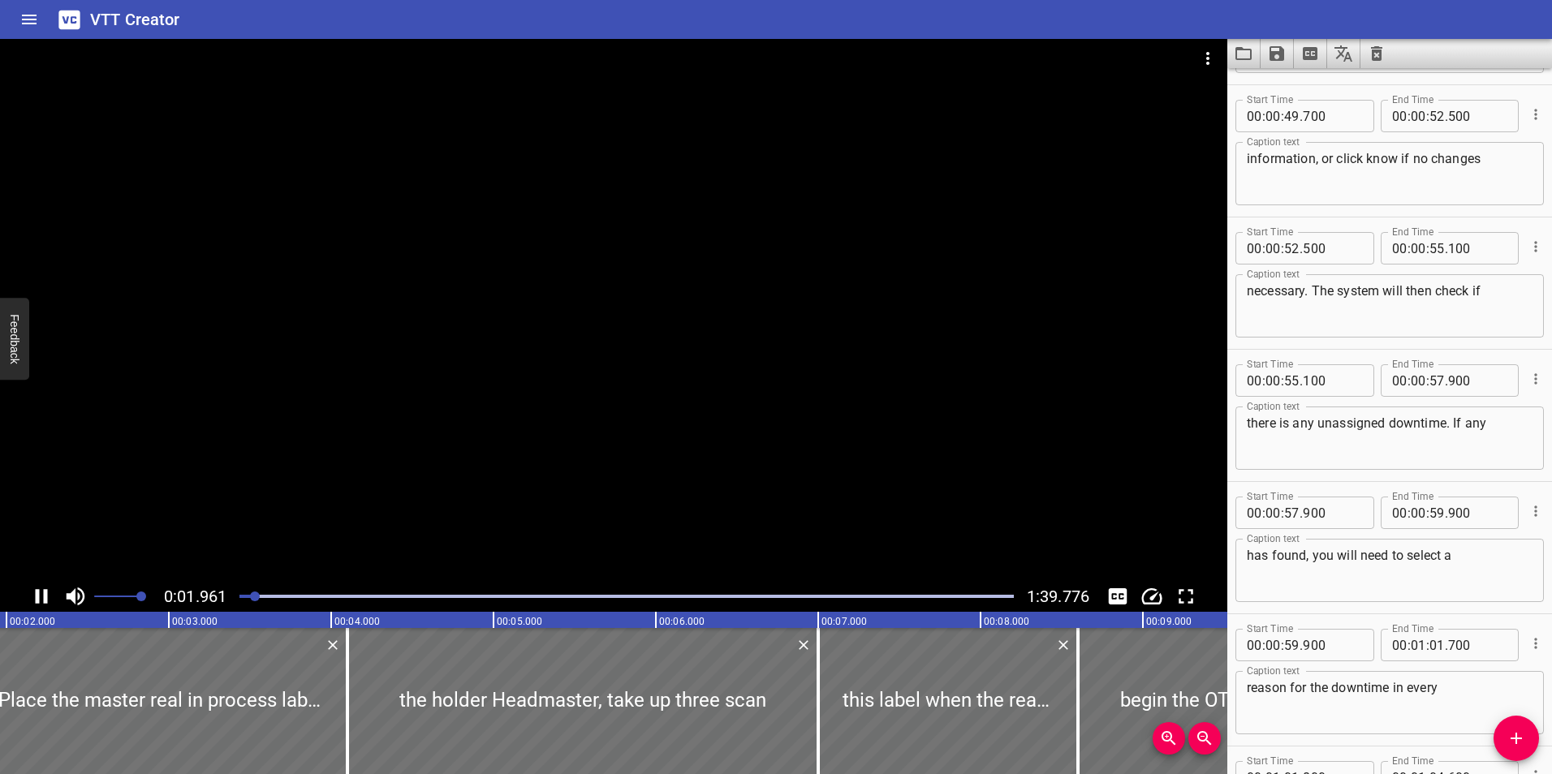
click at [41, 597] on icon "Play/Pause" at bounding box center [41, 596] width 24 height 24
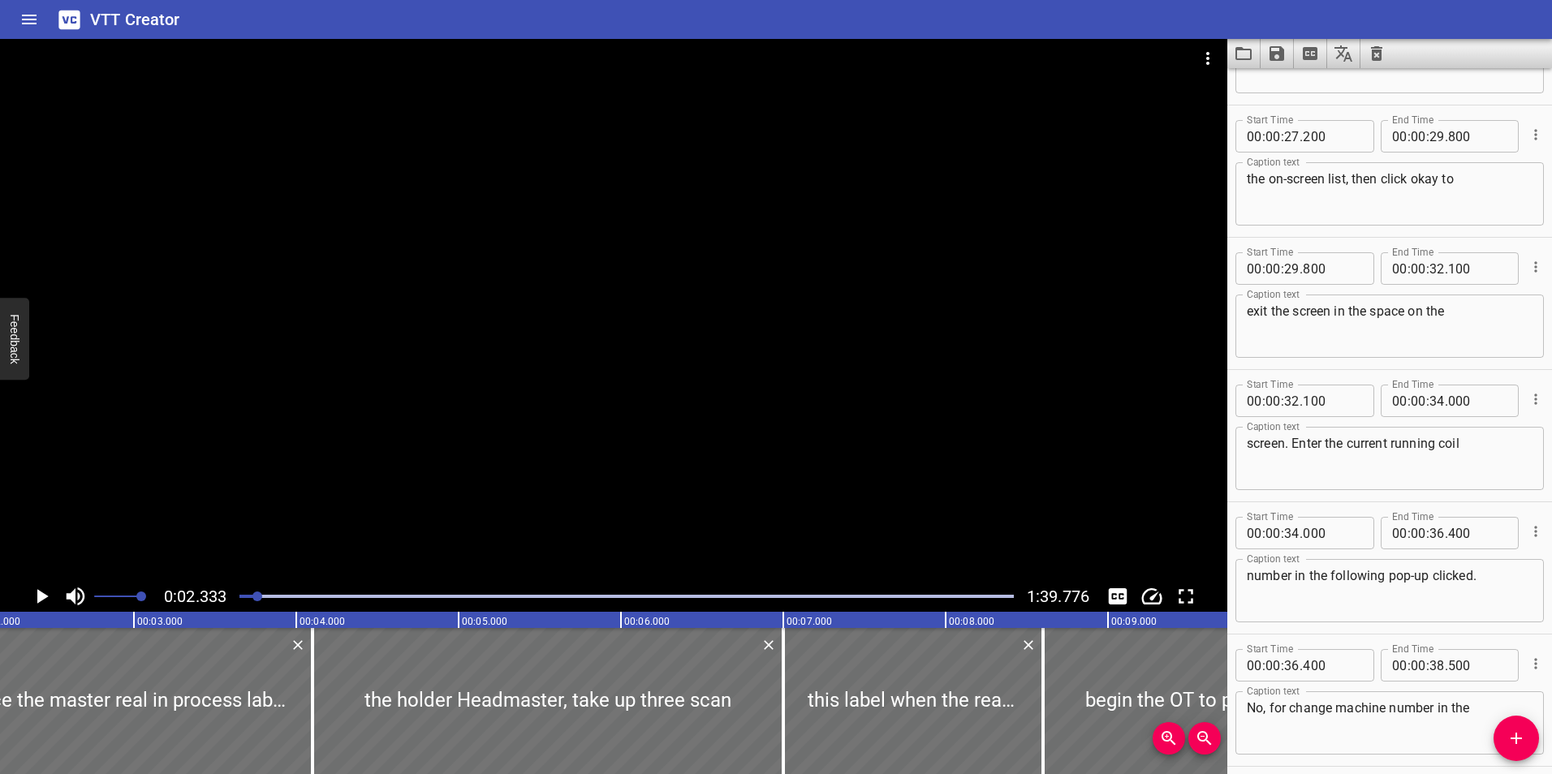
scroll to position [0, 0]
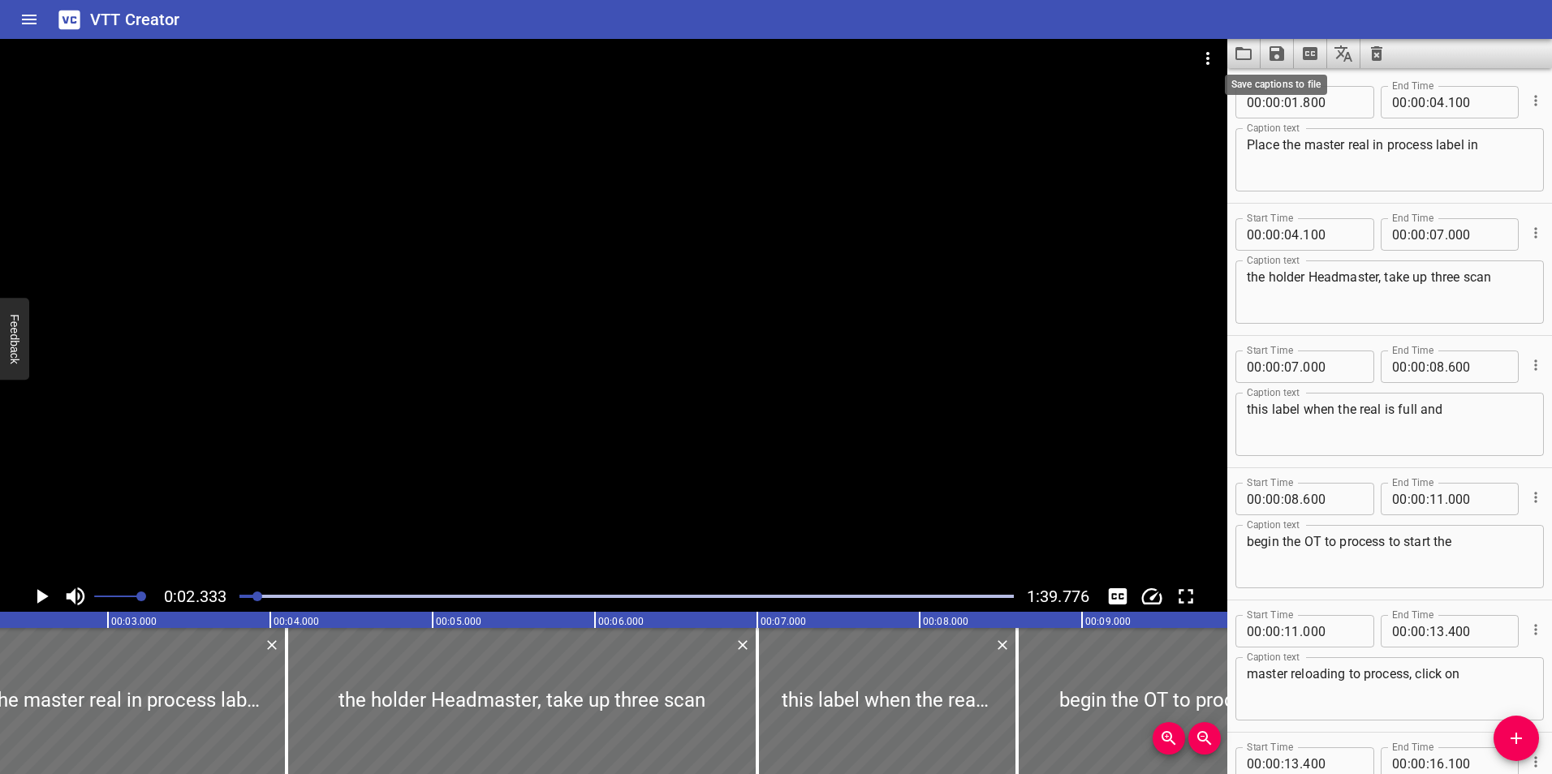
click at [1282, 52] on icon "Save captions to file" at bounding box center [1276, 53] width 15 height 15
click at [1308, 84] on li "Save to VTT file" at bounding box center [1319, 89] width 119 height 29
click at [1207, 62] on icon "Video Options" at bounding box center [1207, 58] width 3 height 13
click at [1255, 58] on li "Select New Video File..." at bounding box center [1268, 59] width 161 height 29
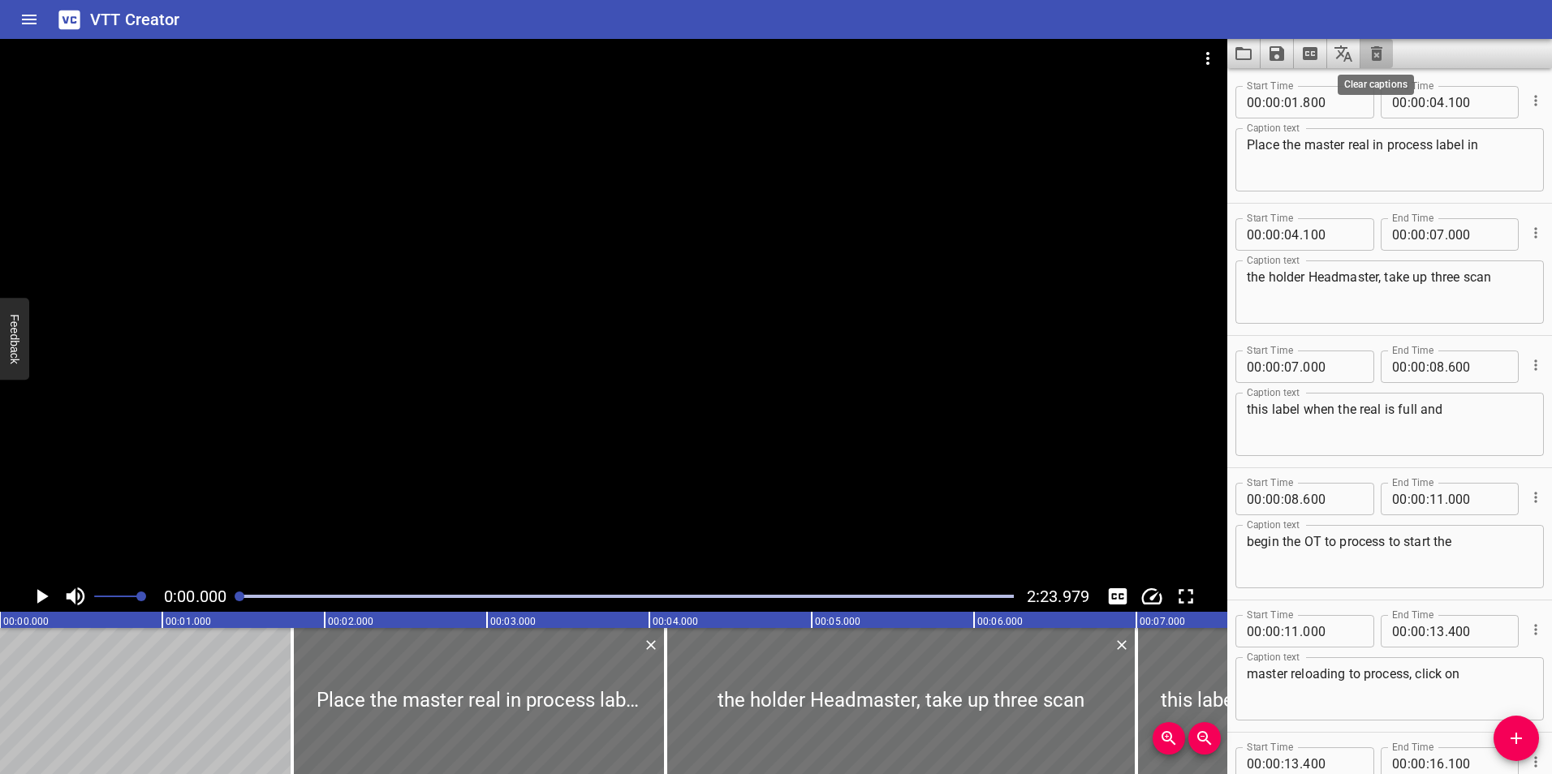
click at [1378, 56] on icon "Clear captions" at bounding box center [1376, 53] width 19 height 19
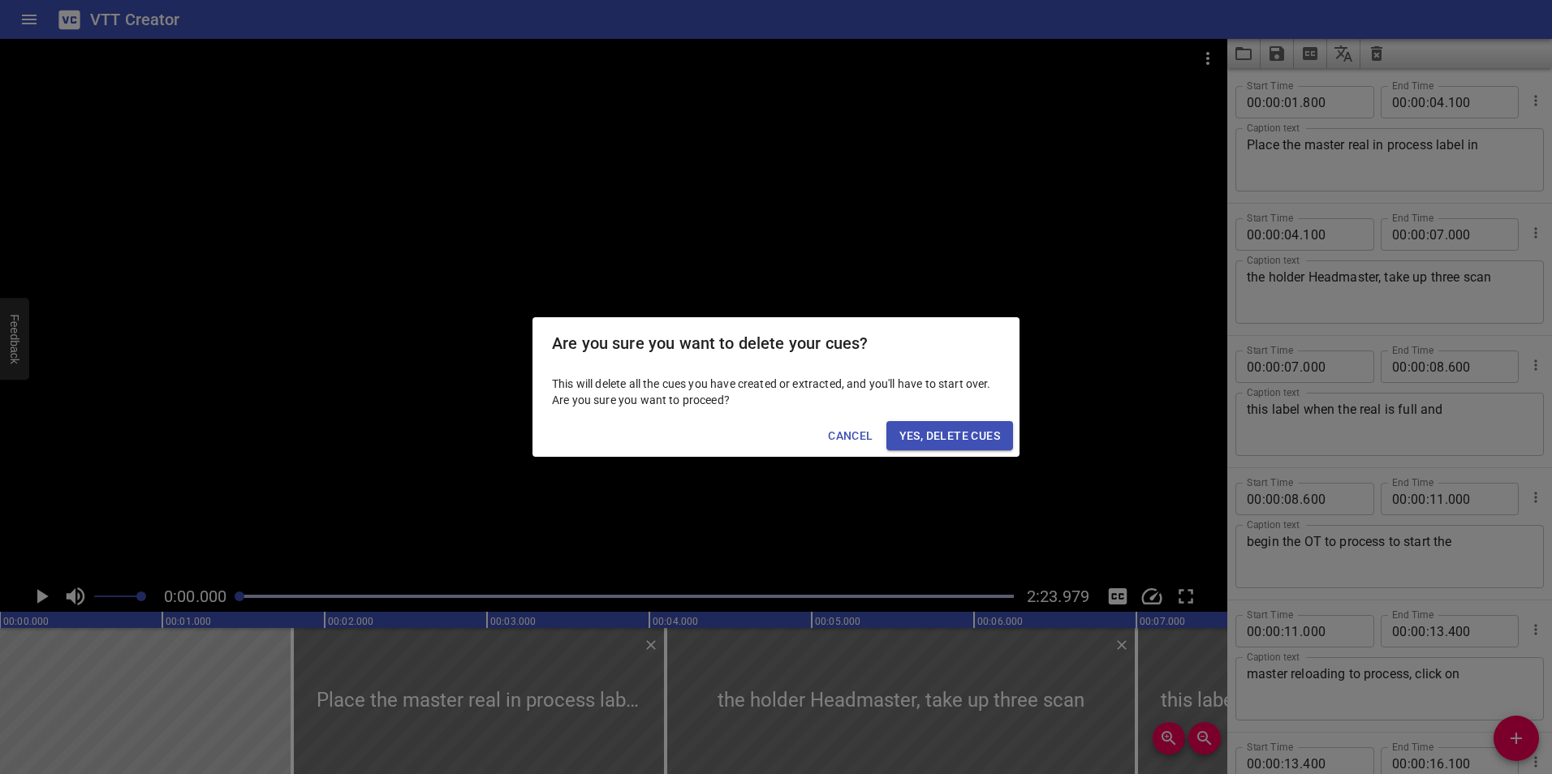
click at [944, 433] on span "Yes, Delete Cues" at bounding box center [949, 436] width 101 height 20
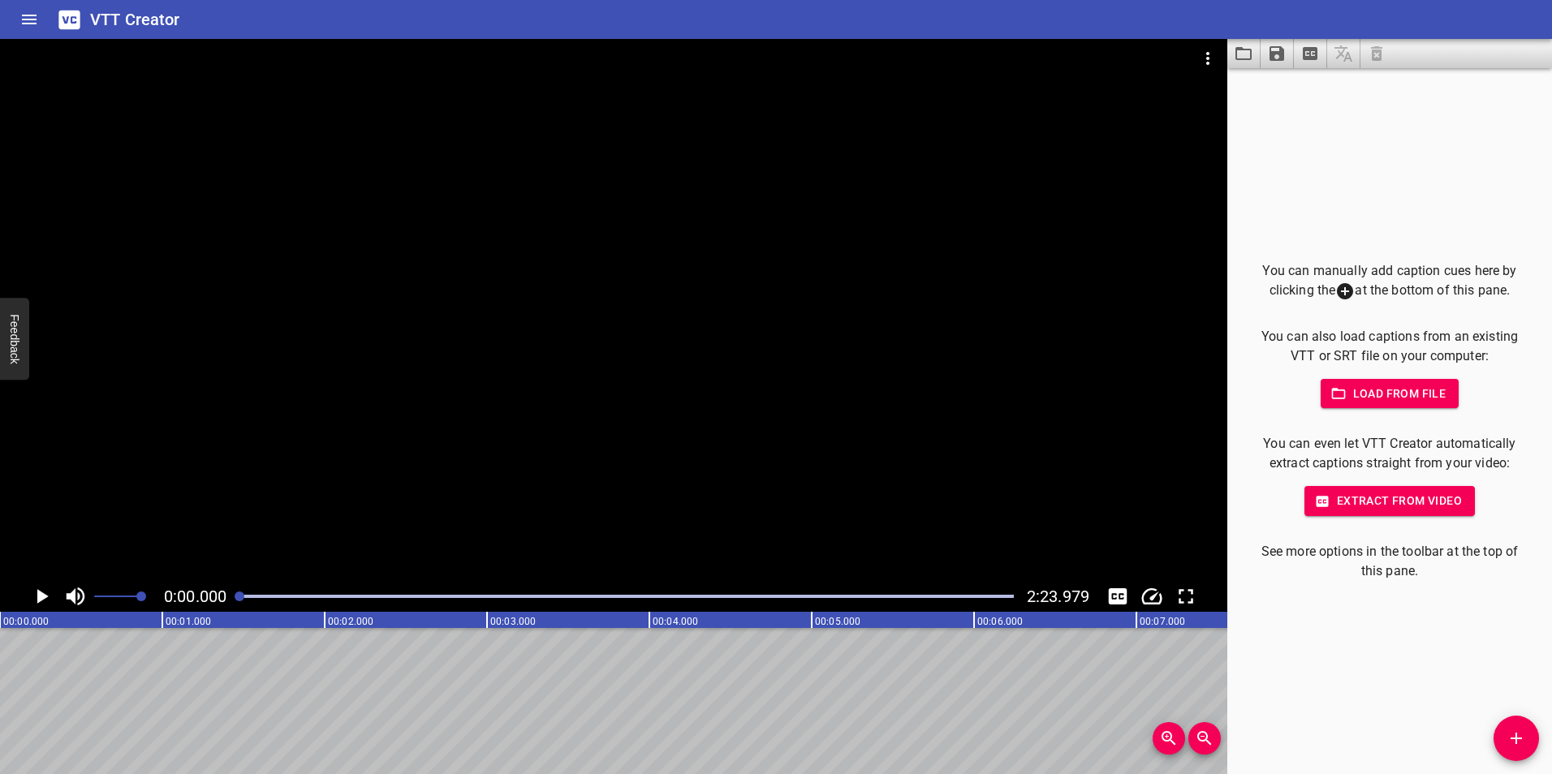
click at [1392, 500] on span "Extract from video" at bounding box center [1389, 501] width 144 height 20
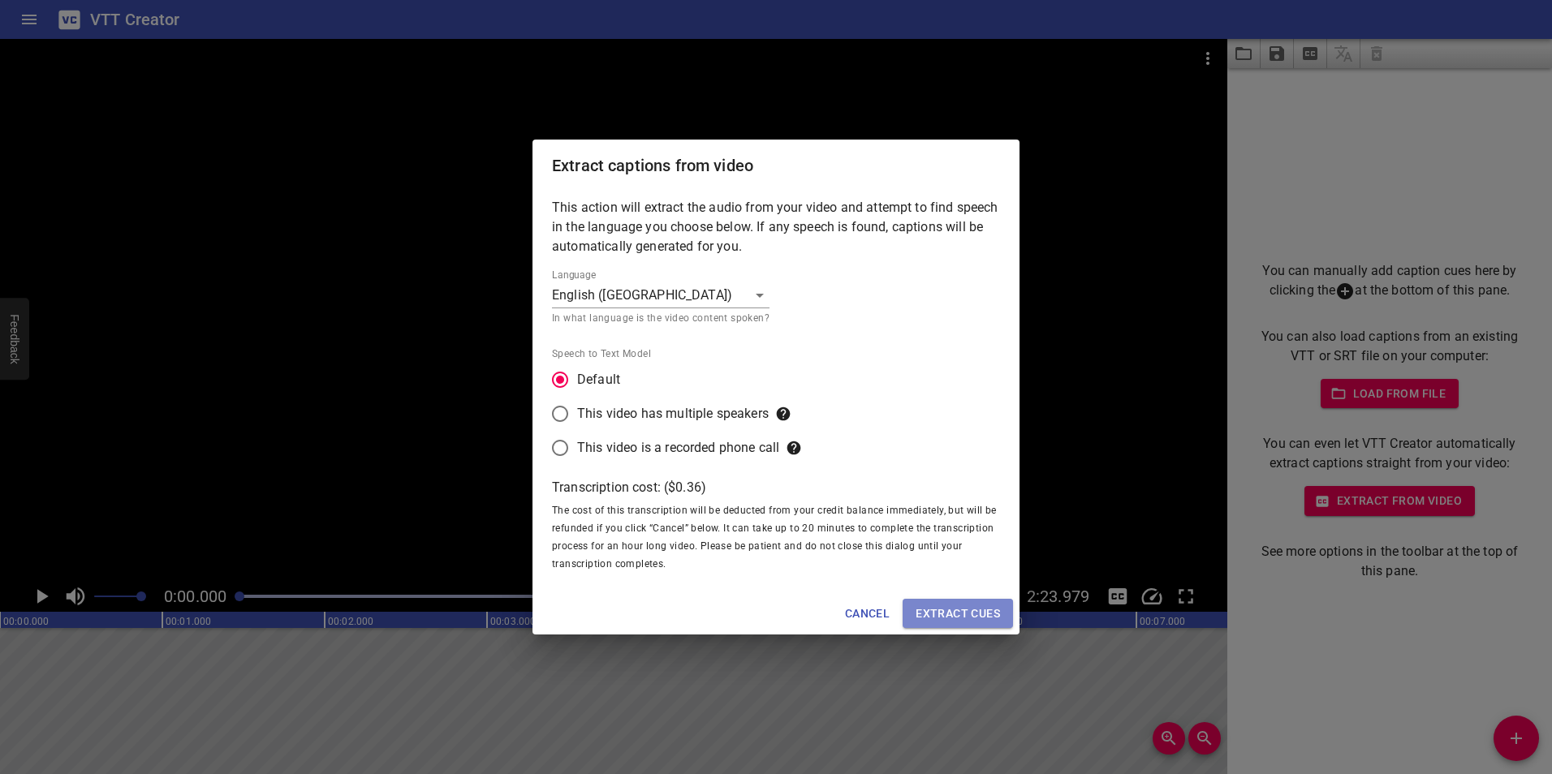
click at [970, 609] on span "Extract cues" at bounding box center [957, 614] width 84 height 20
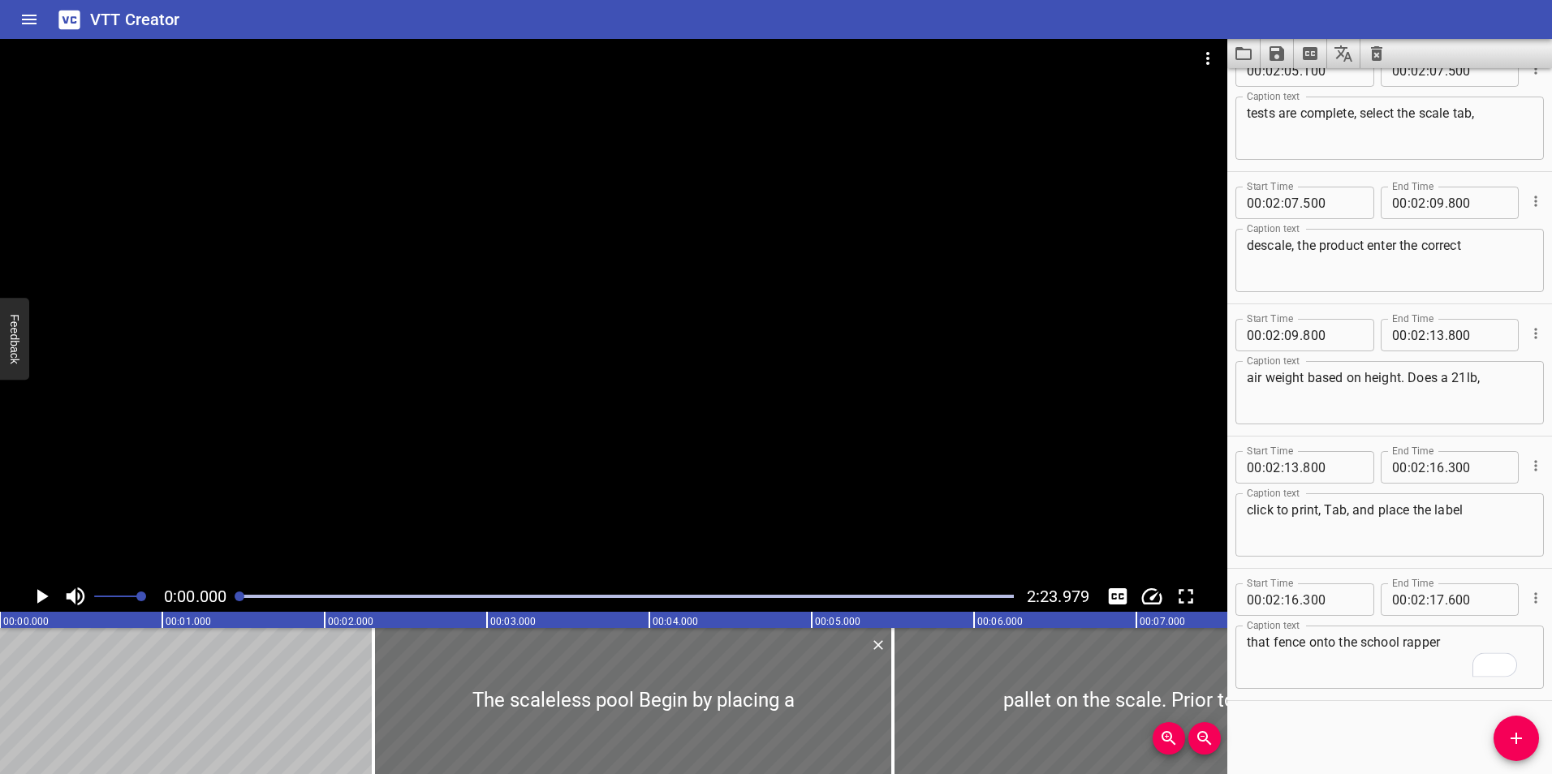
scroll to position [4926, 0]
click at [1372, 51] on icon "Clear captions" at bounding box center [1376, 53] width 11 height 15
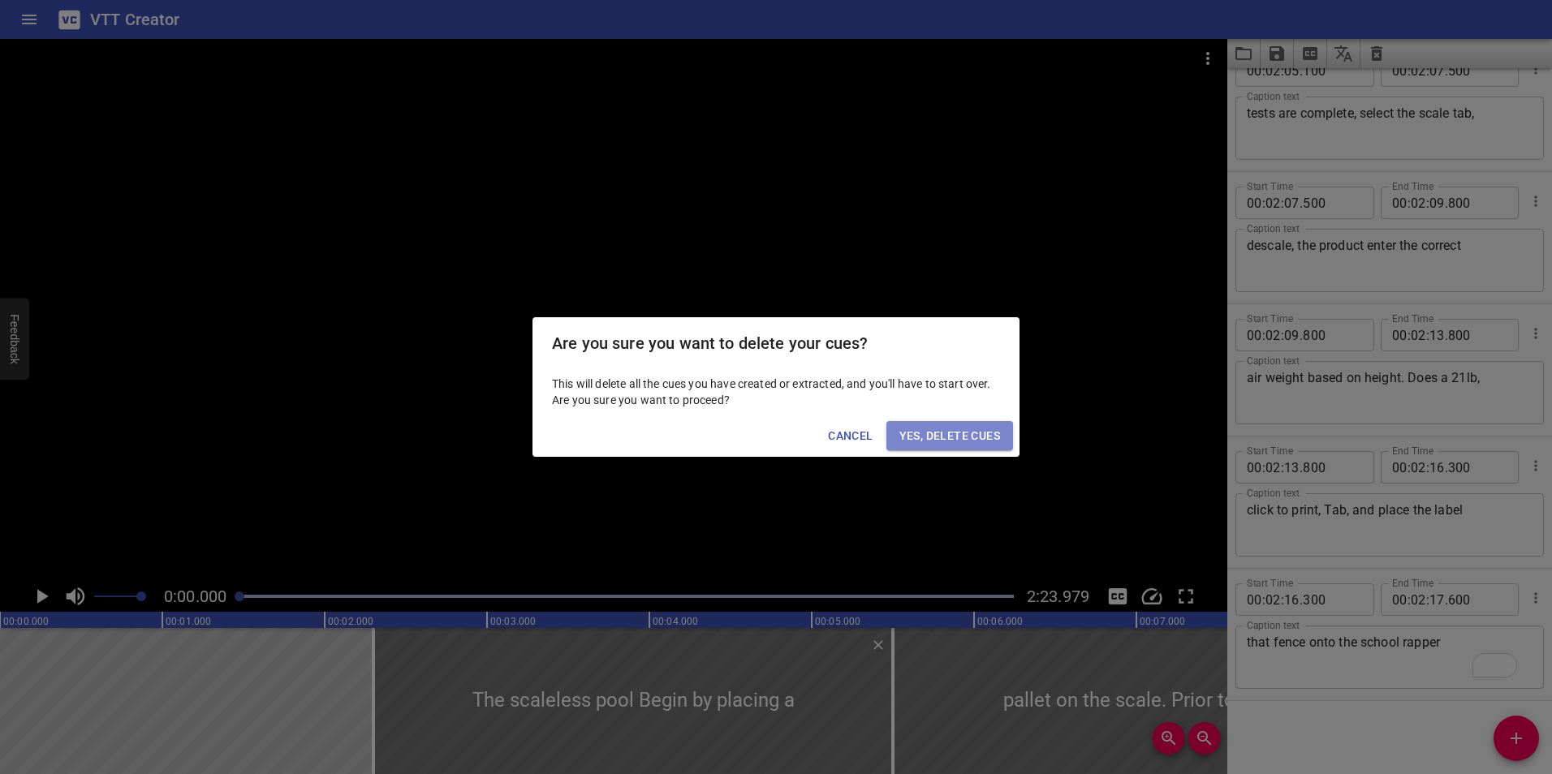
click at [951, 426] on span "Yes, Delete Cues" at bounding box center [949, 436] width 101 height 20
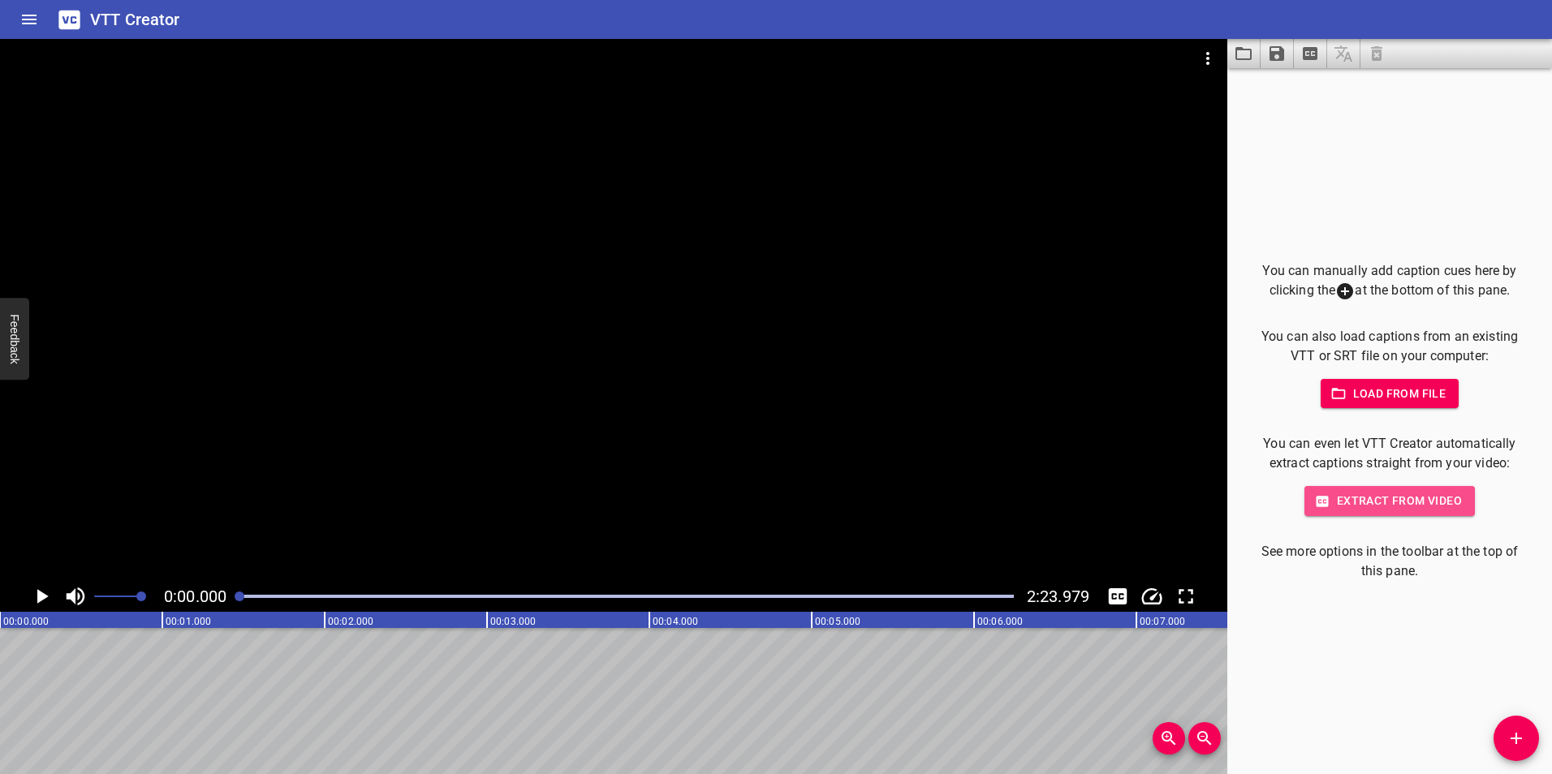
click at [1393, 493] on span "Extract from video" at bounding box center [1389, 501] width 144 height 20
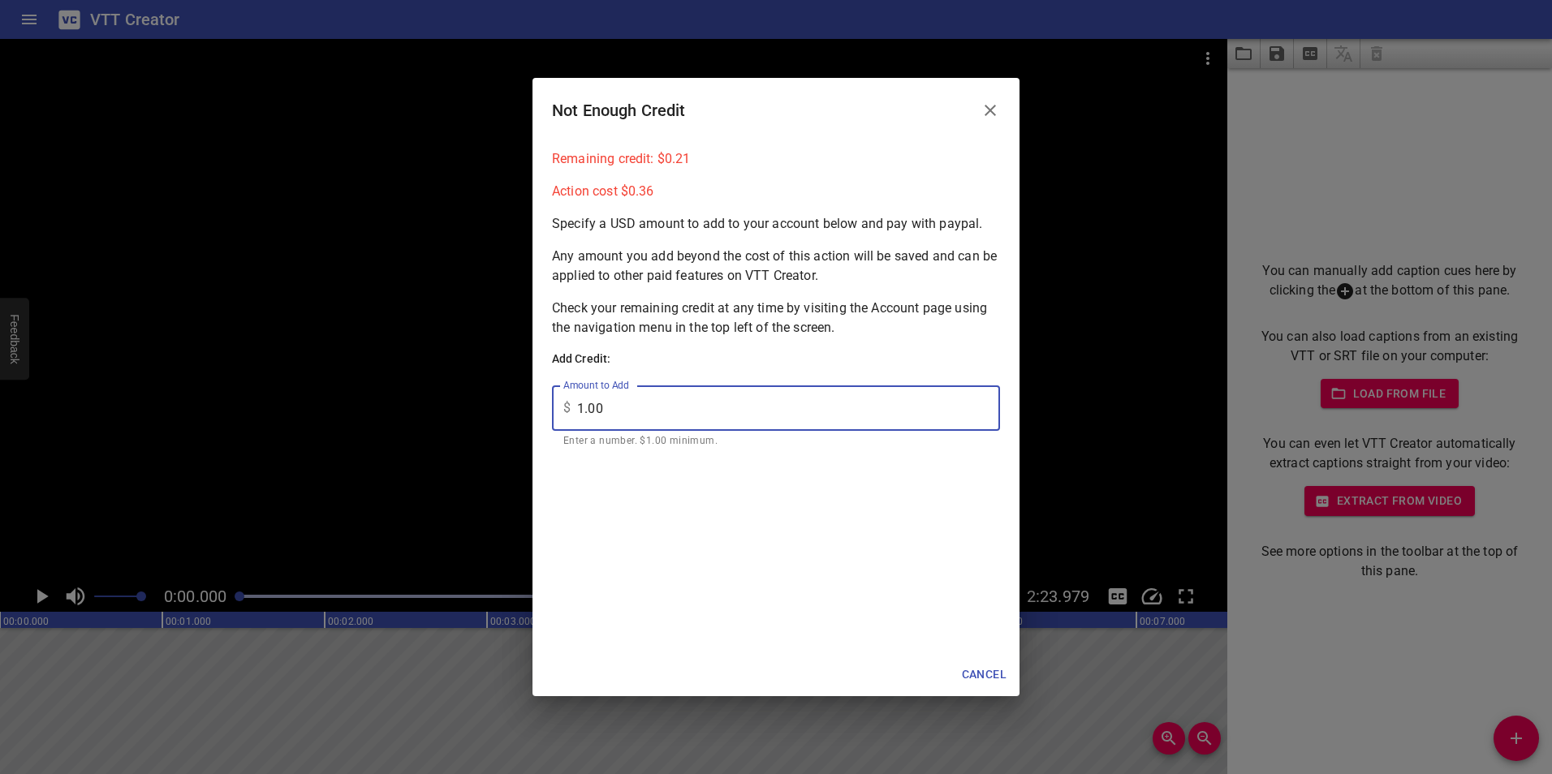
drag, startPoint x: 623, startPoint y: 407, endPoint x: 540, endPoint y: 407, distance: 83.6
click at [540, 407] on div "Remaining credit: $ 0.21 Action cost $ 0.36 Specify a USD amount to add to your…" at bounding box center [775, 398] width 487 height 510
type input "20.00"
click at [803, 314] on p "Check your remaining credit at any time by visiting the Account page using the …" at bounding box center [776, 318] width 448 height 39
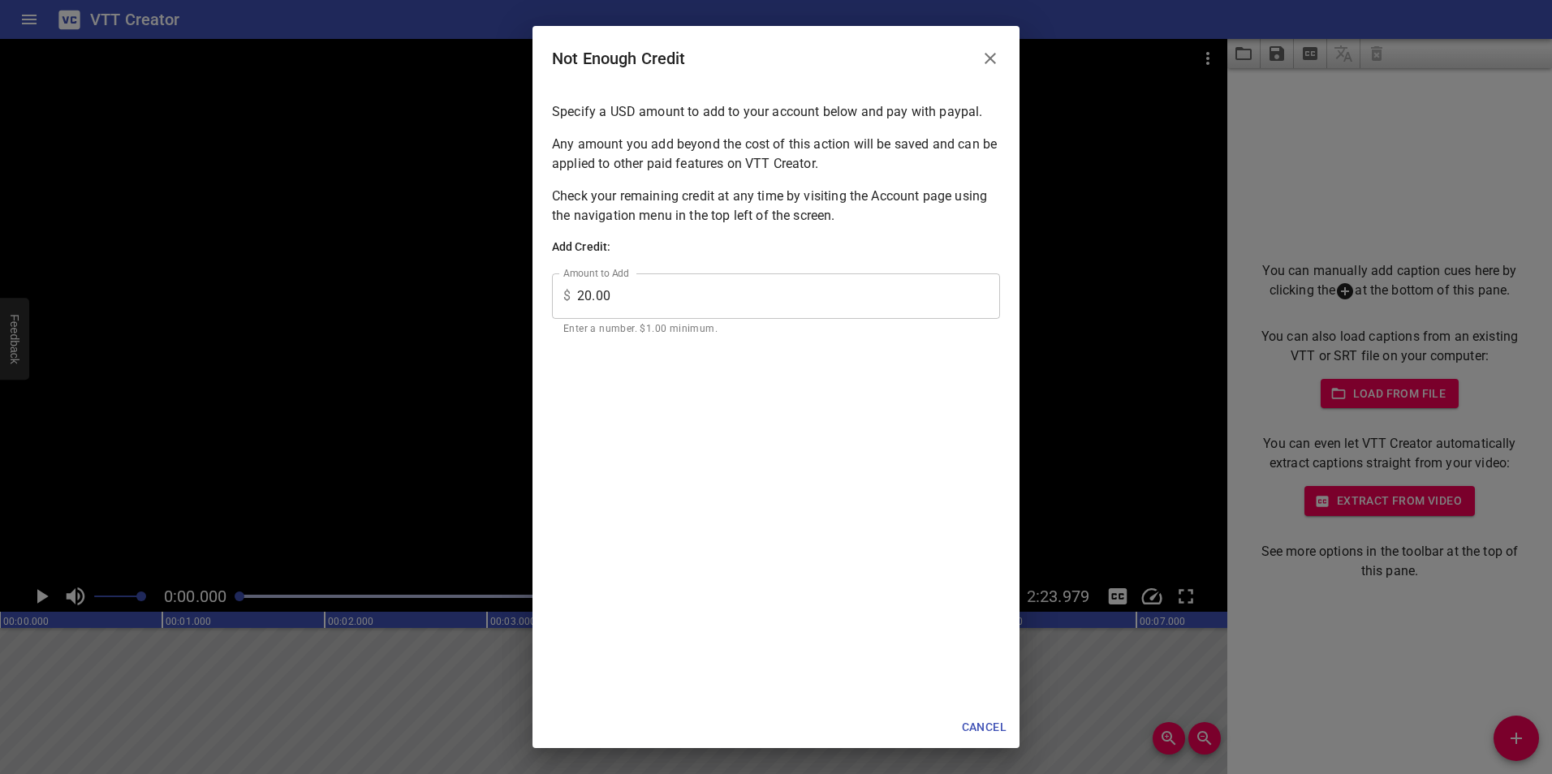
scroll to position [0, 0]
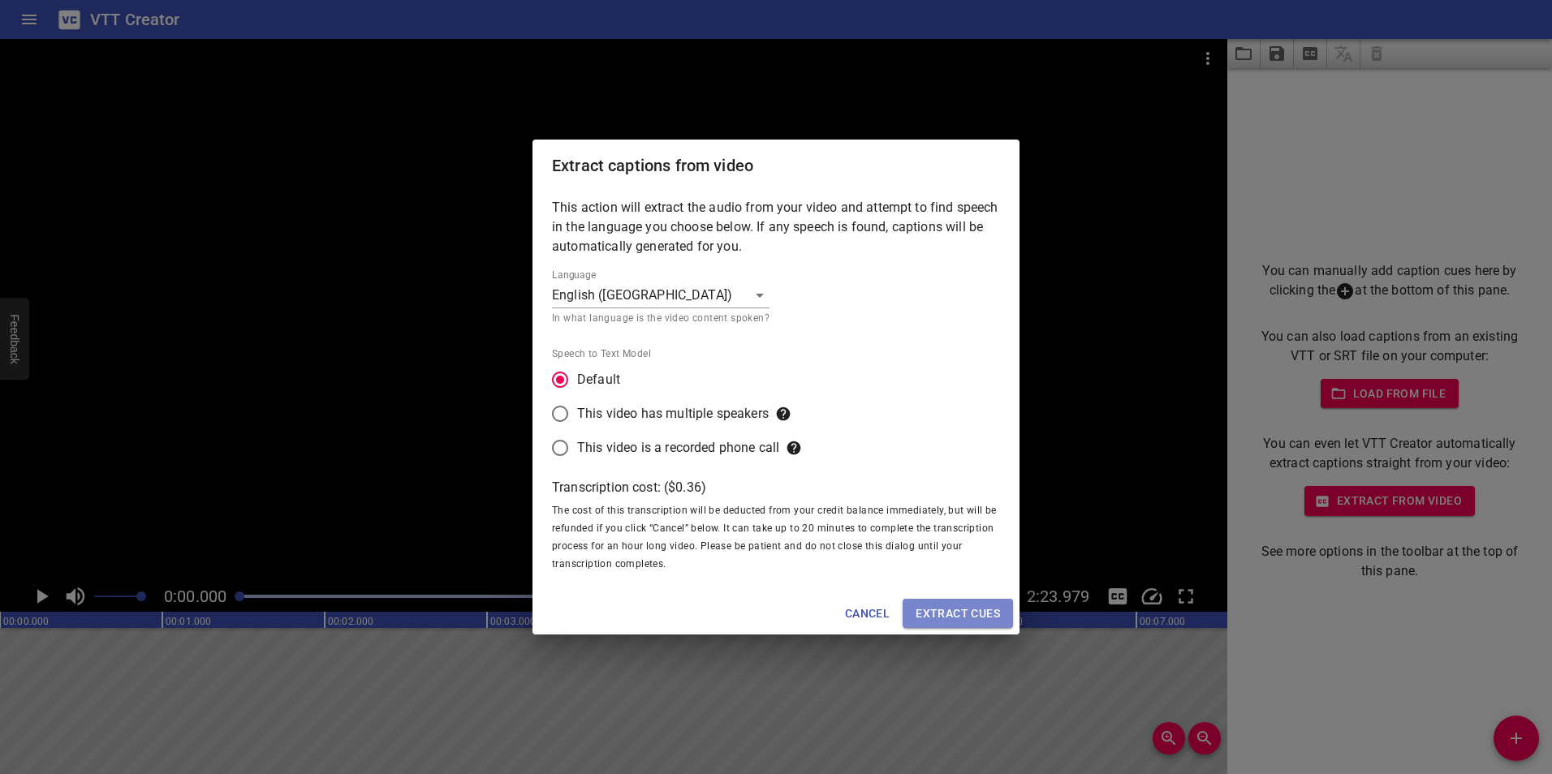
click at [962, 610] on span "Extract cues" at bounding box center [957, 614] width 84 height 20
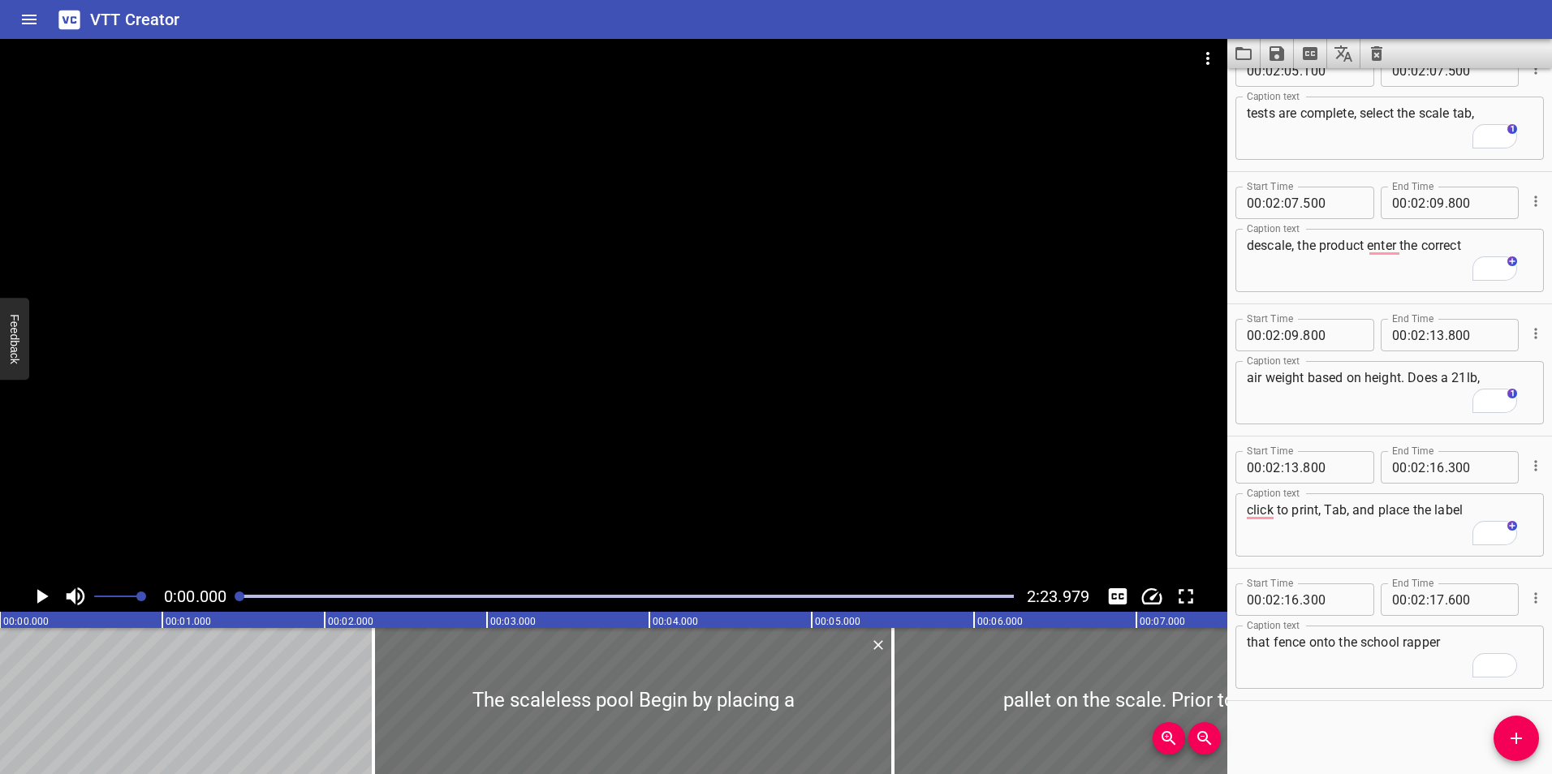
click at [41, 597] on icon "Play/Pause" at bounding box center [42, 596] width 11 height 15
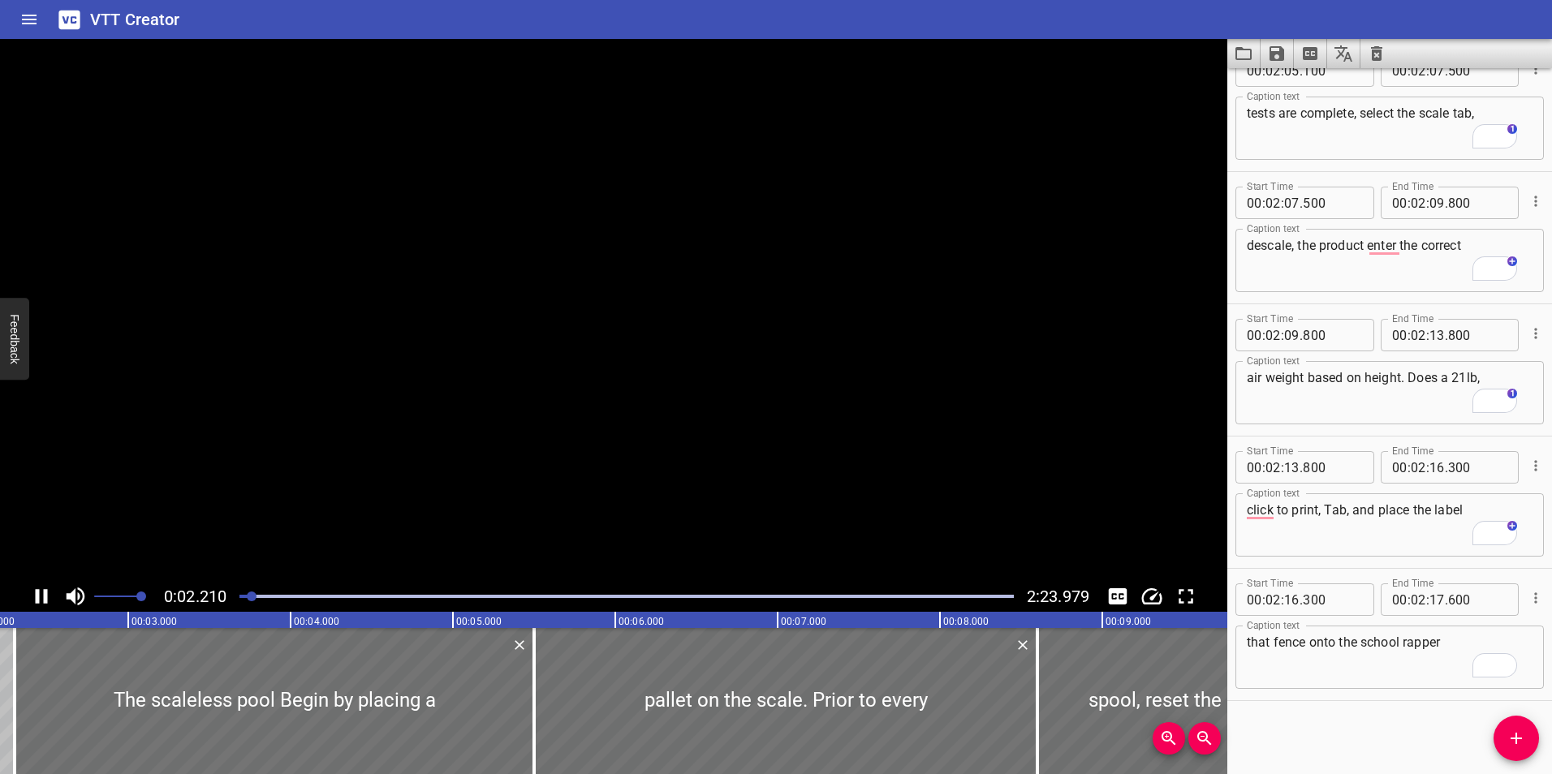
scroll to position [4648, 0]
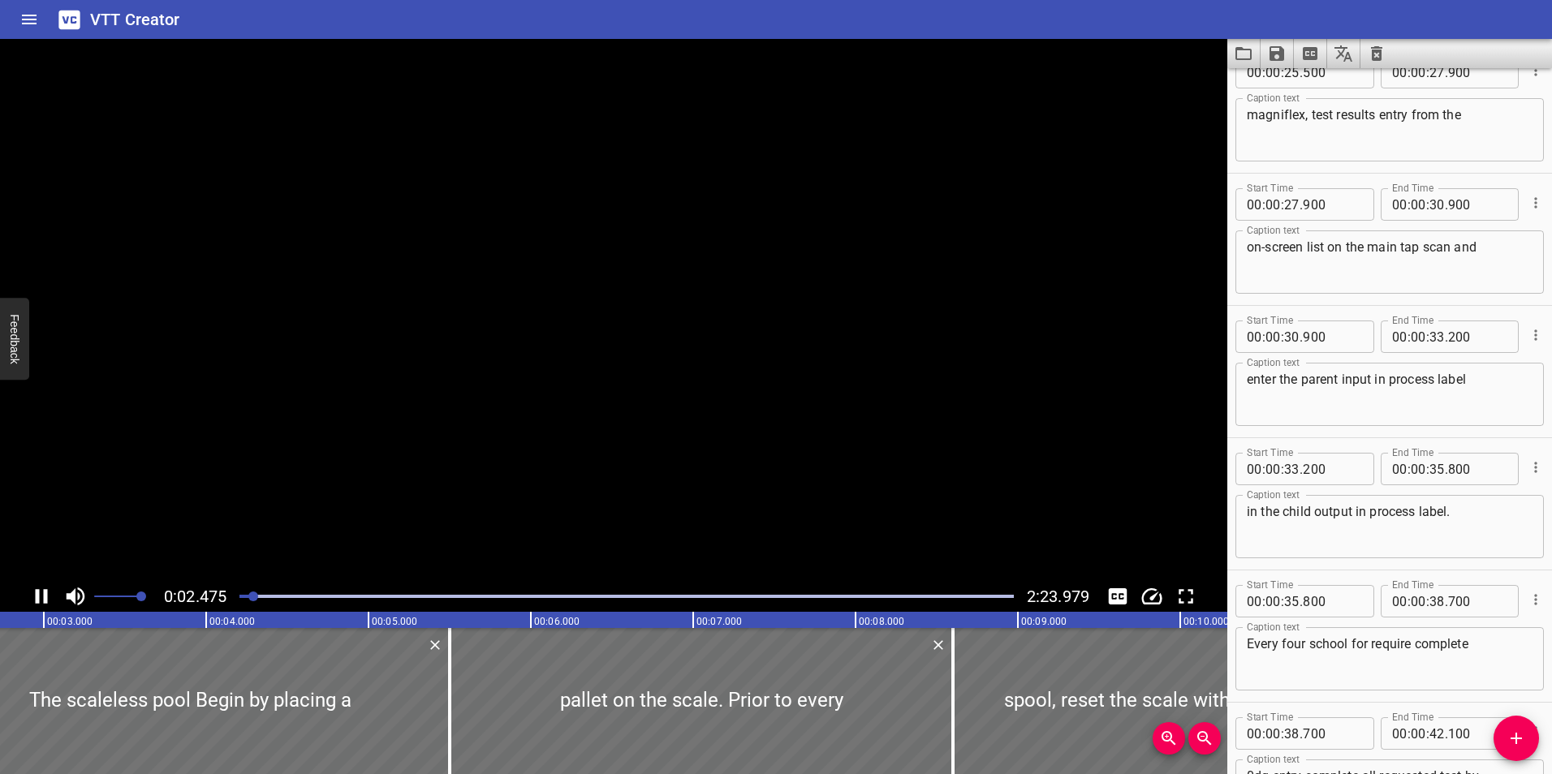
click at [41, 597] on icon "Play/Pause" at bounding box center [41, 596] width 24 height 24
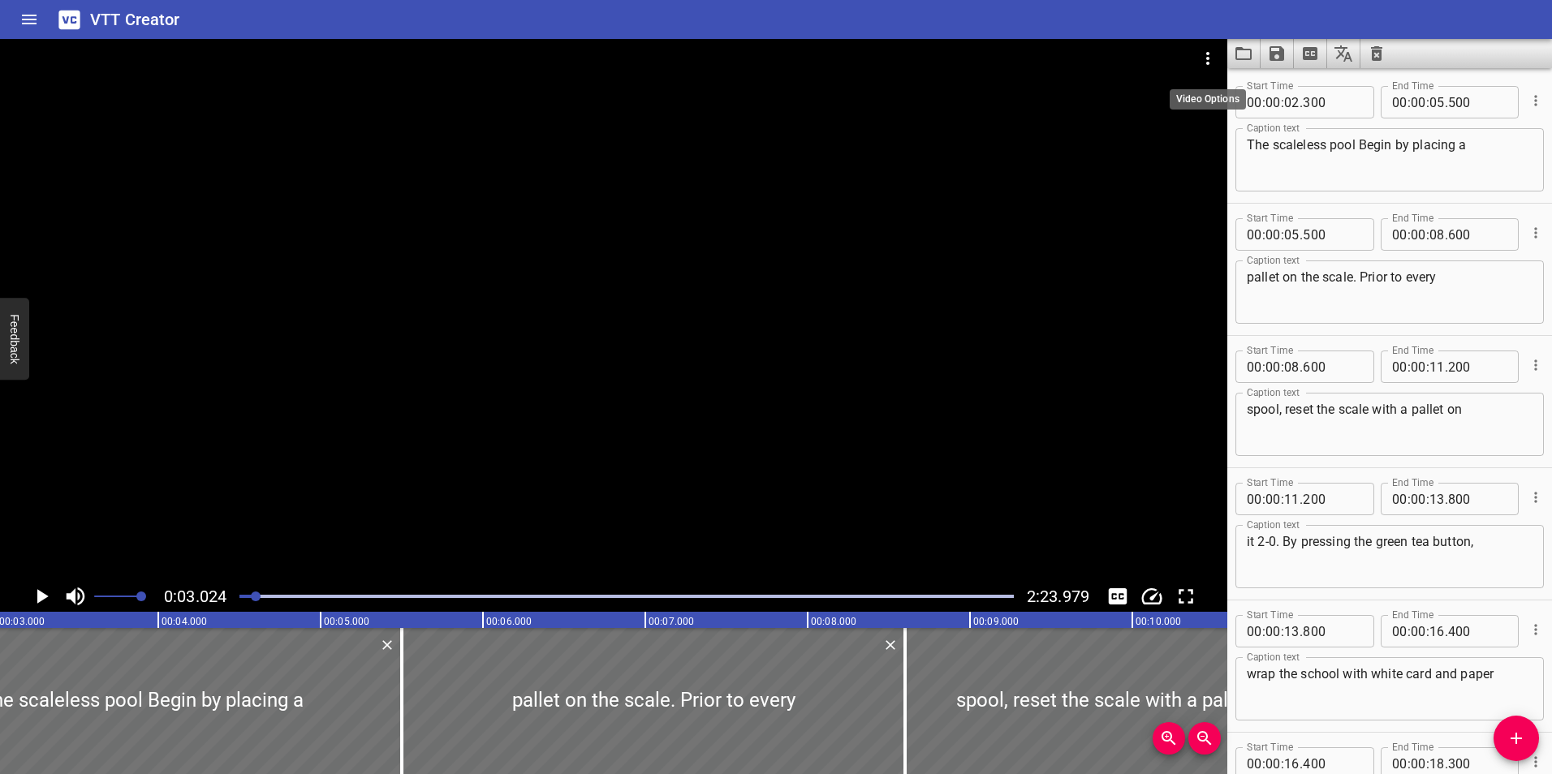
click at [1206, 59] on icon "Video Options" at bounding box center [1207, 58] width 19 height 19
click at [1245, 50] on li "Select New Video File..." at bounding box center [1268, 59] width 161 height 29
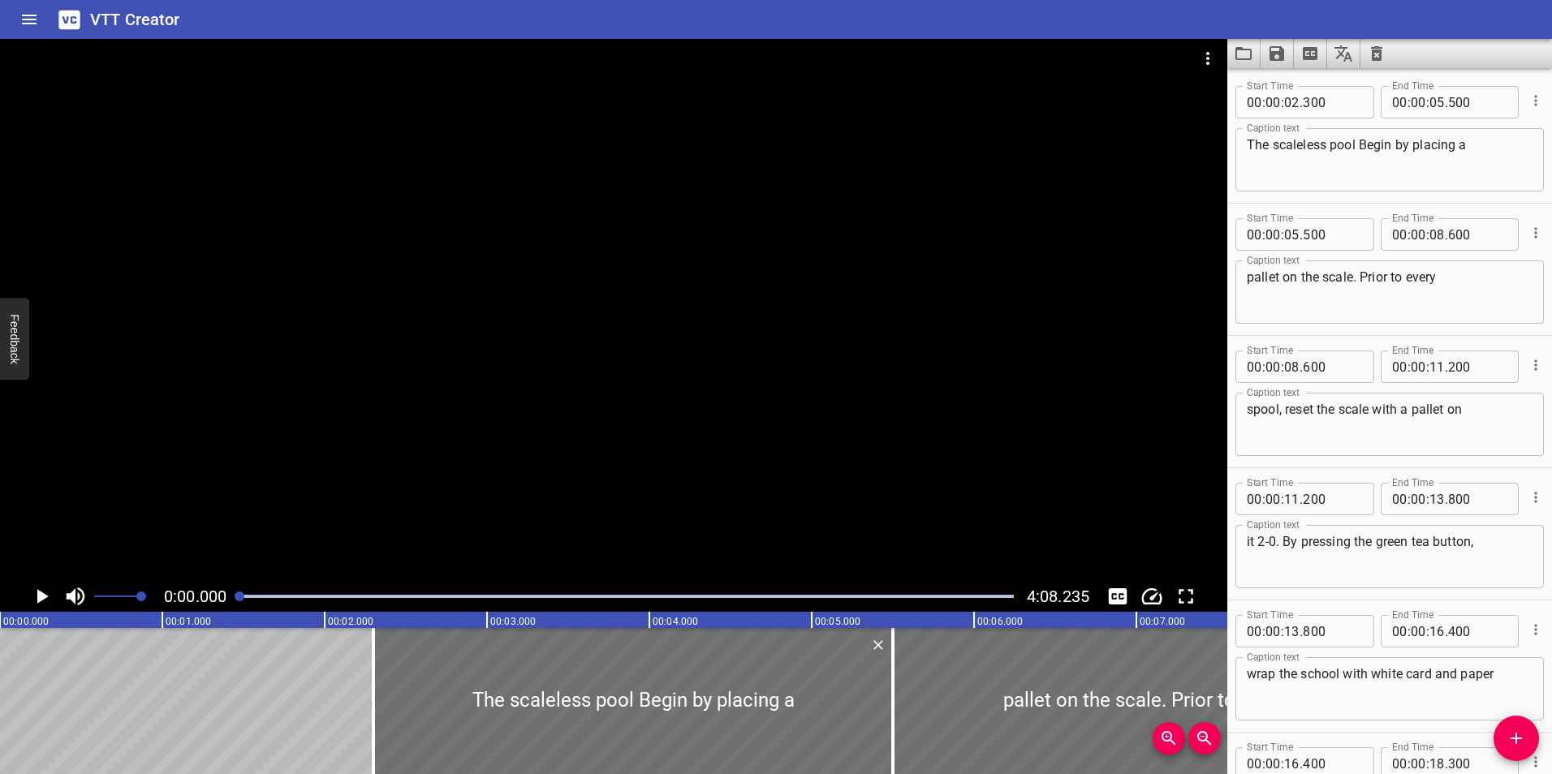
click at [1378, 59] on icon "Clear captions" at bounding box center [1376, 53] width 11 height 15
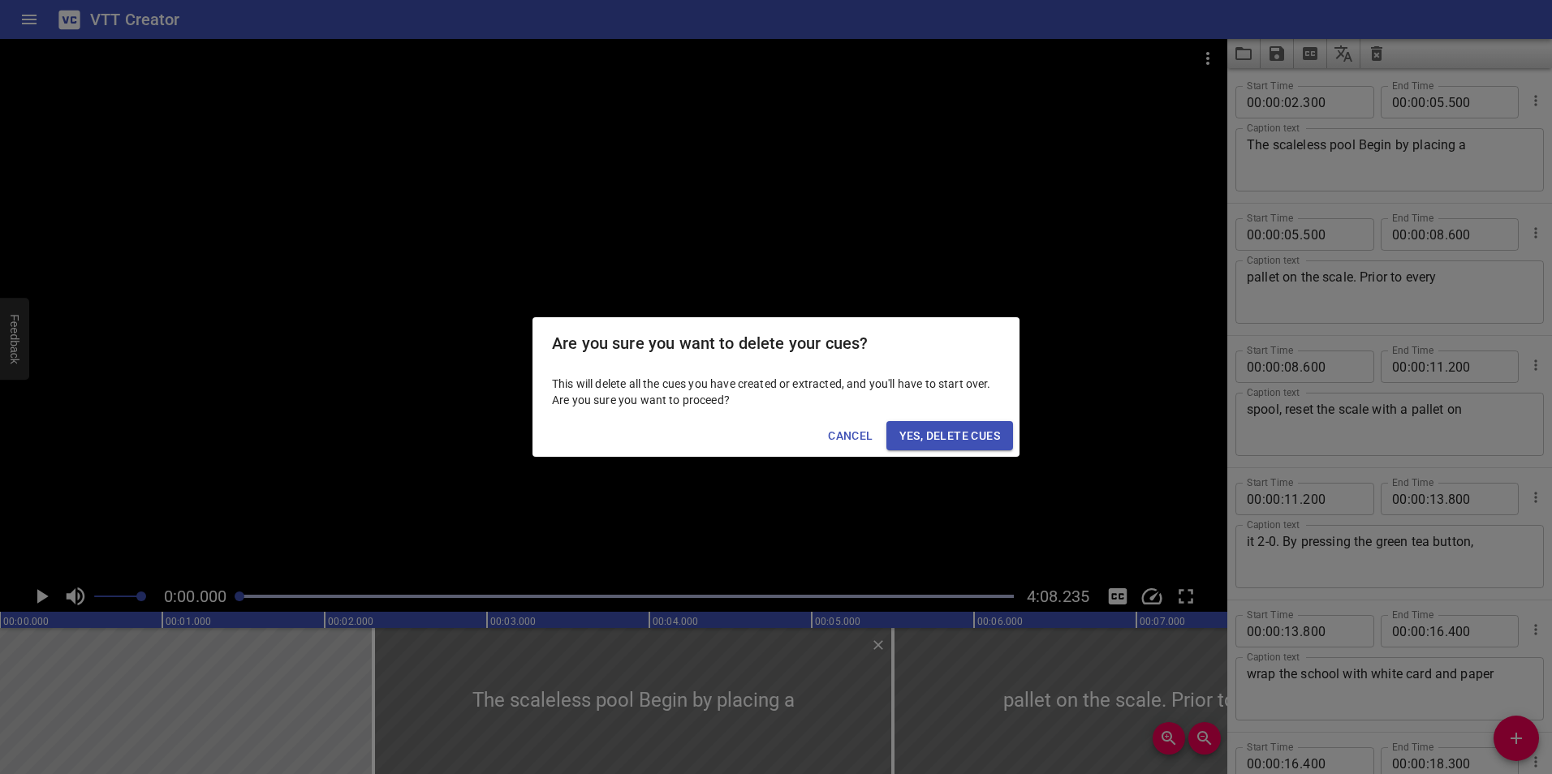
click at [950, 435] on span "Yes, Delete Cues" at bounding box center [949, 436] width 101 height 20
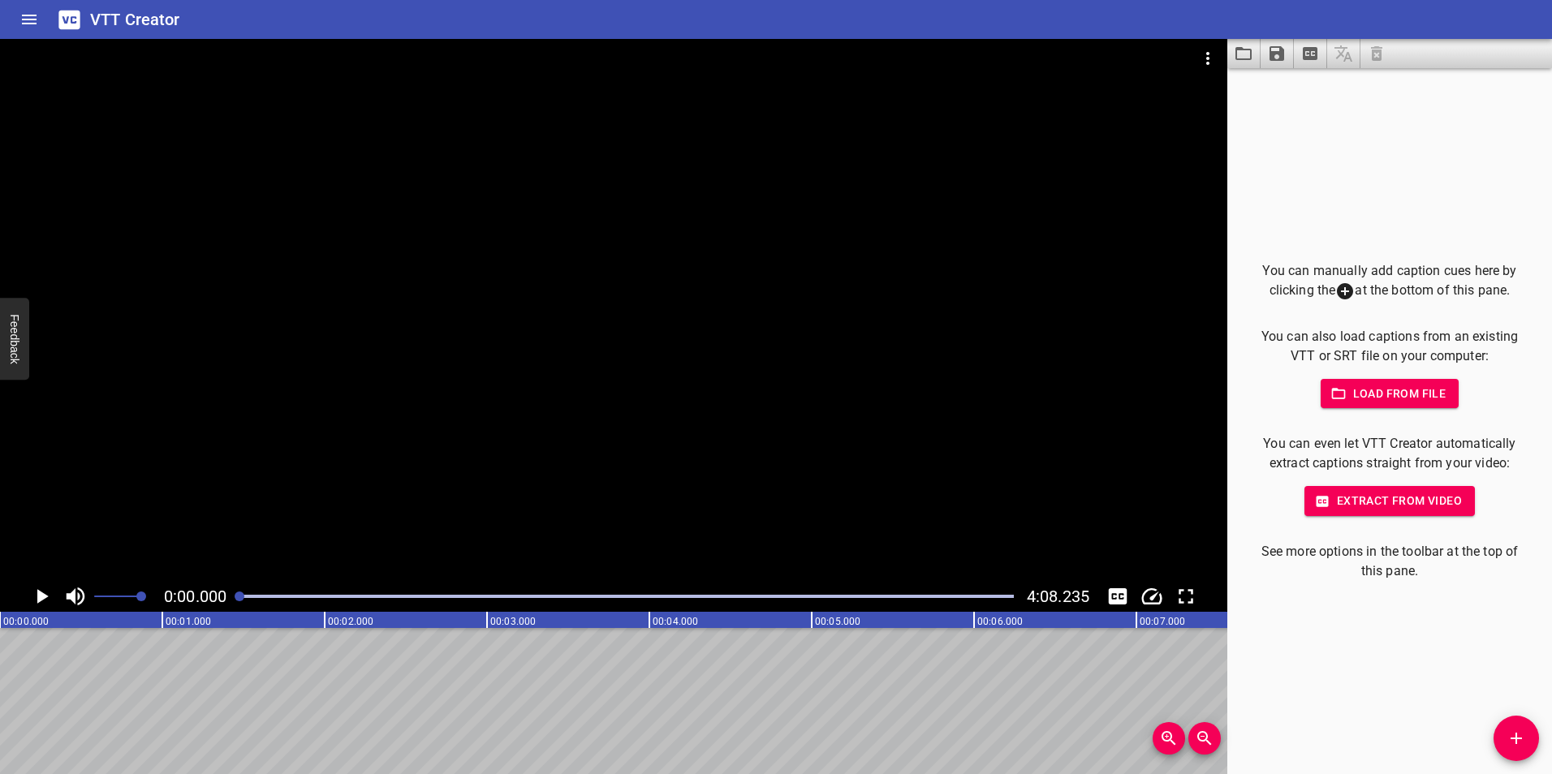
click at [1392, 503] on span "Extract from video" at bounding box center [1389, 501] width 144 height 20
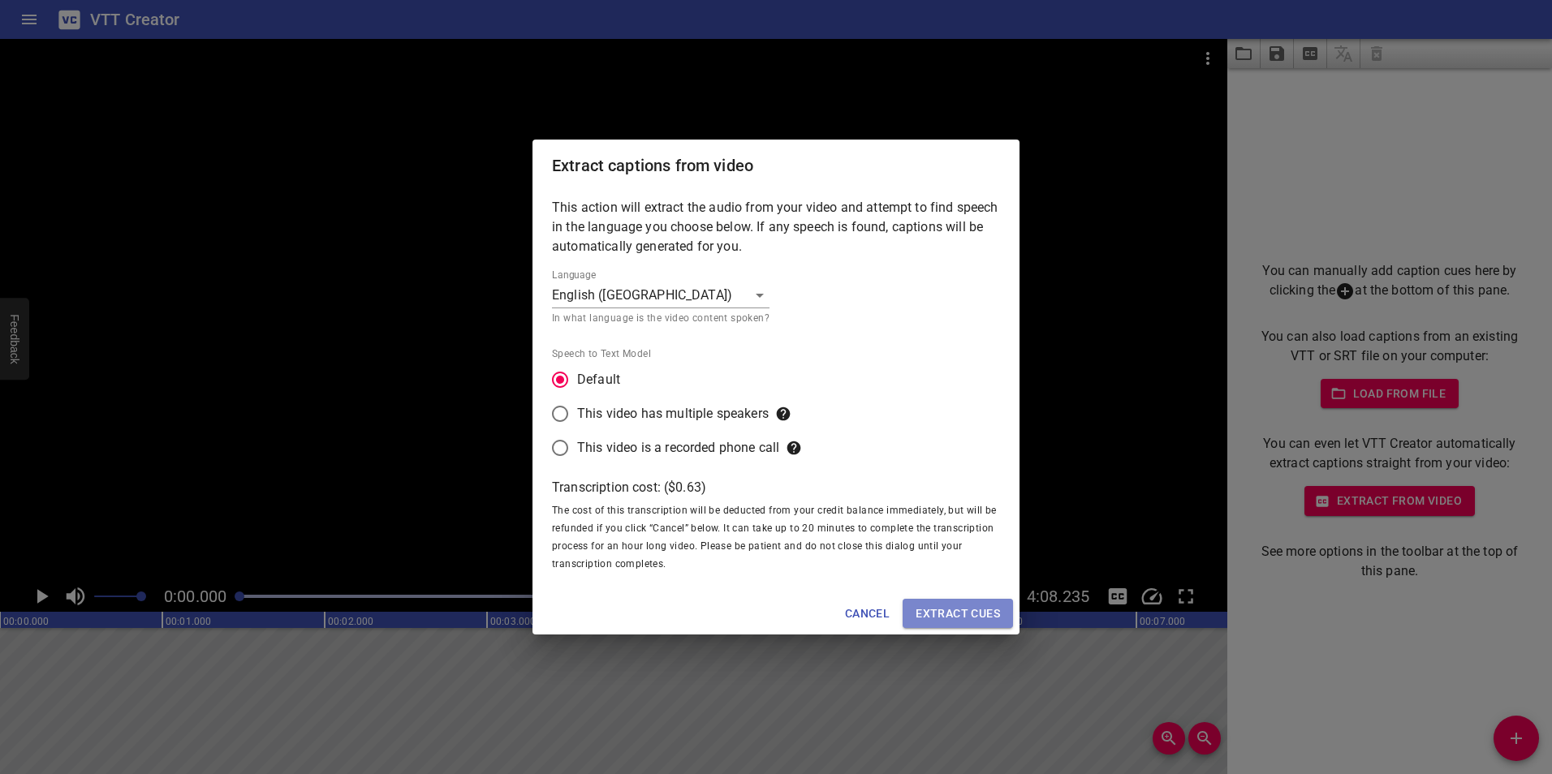
click at [945, 607] on span "Extract cues" at bounding box center [957, 614] width 84 height 20
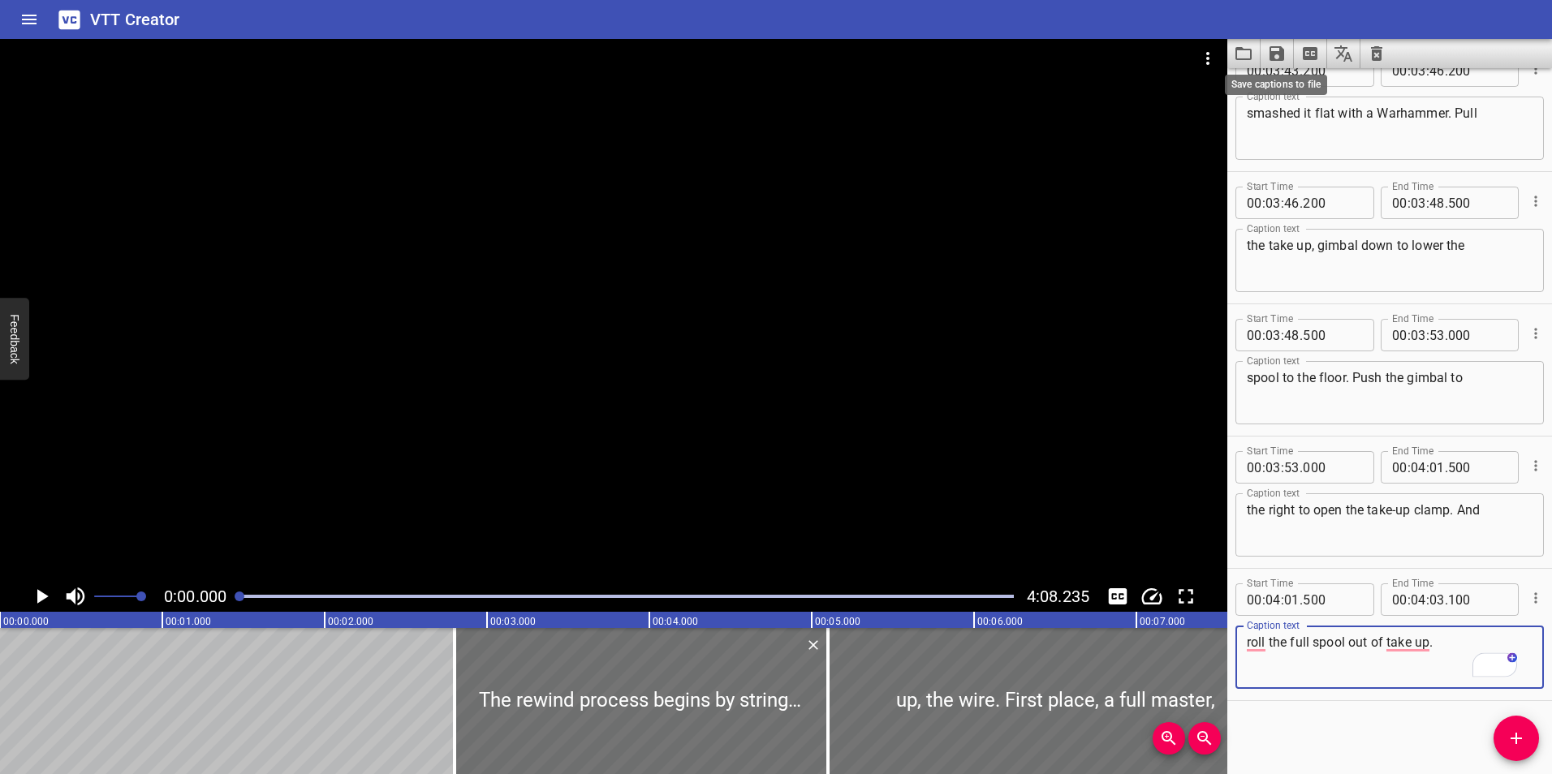
scroll to position [10217, 0]
click at [1282, 51] on icon "Save captions to file" at bounding box center [1276, 53] width 15 height 15
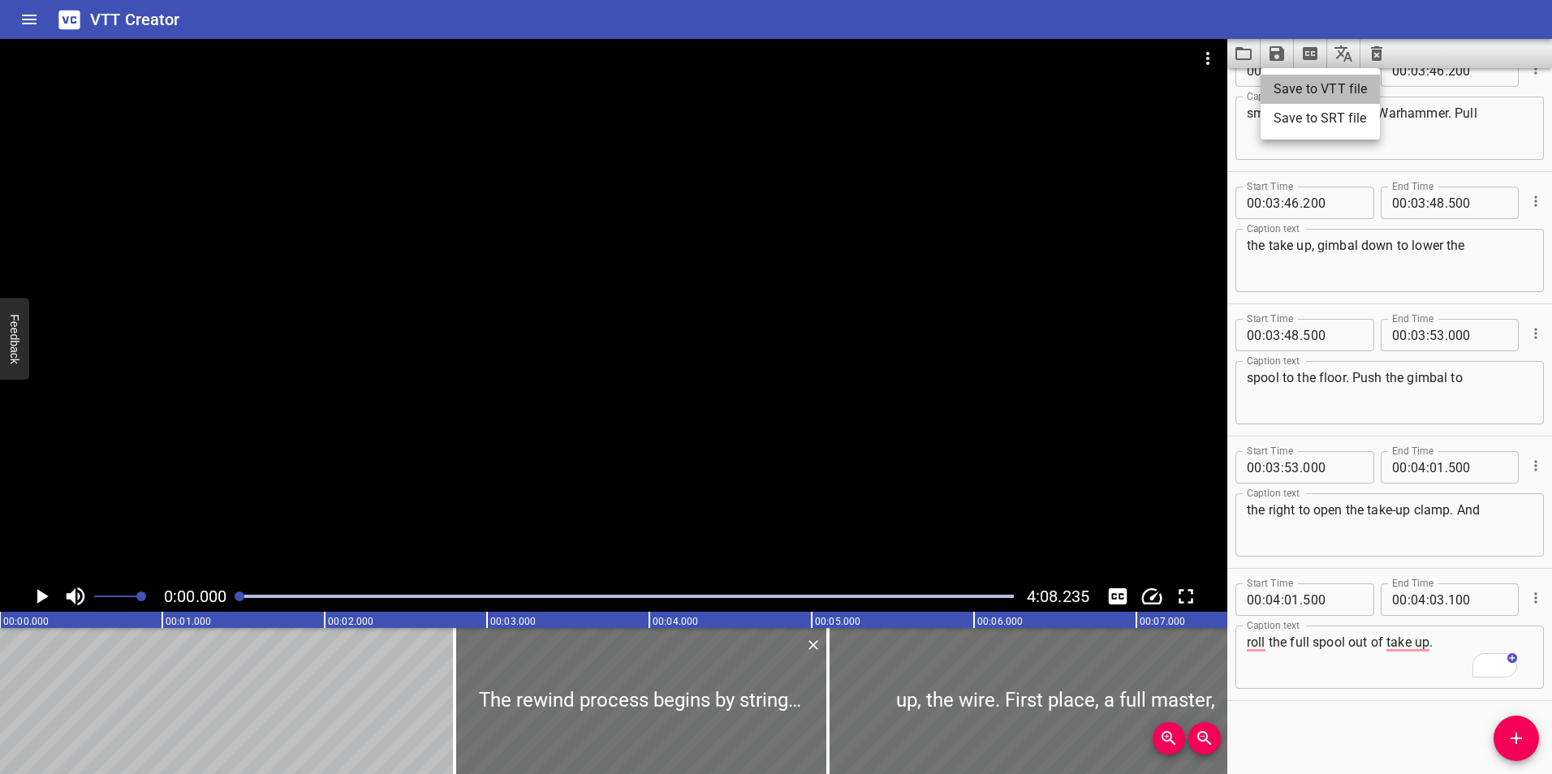
click at [1307, 88] on li "Save to VTT file" at bounding box center [1319, 89] width 119 height 29
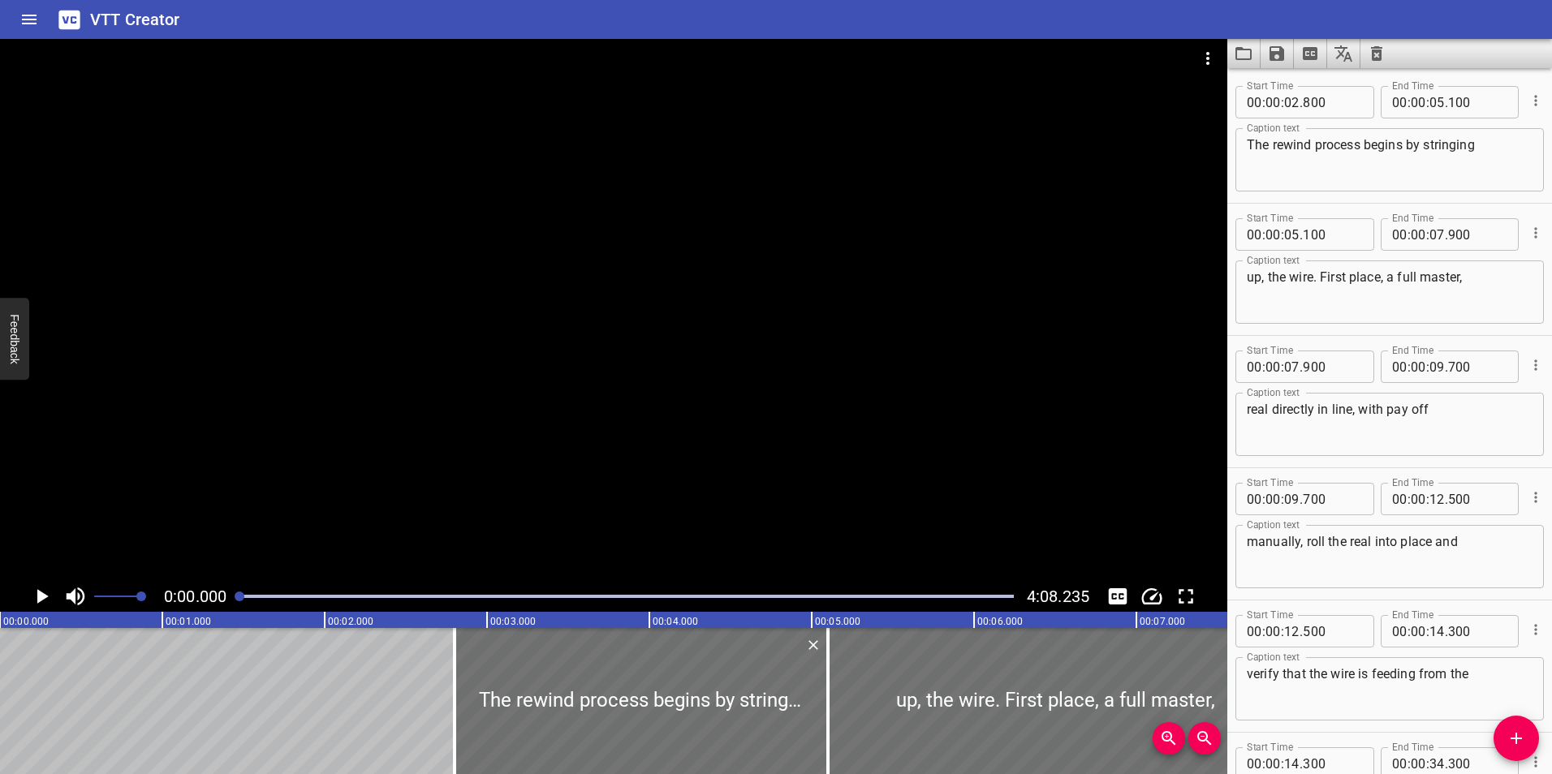
scroll to position [10217, 0]
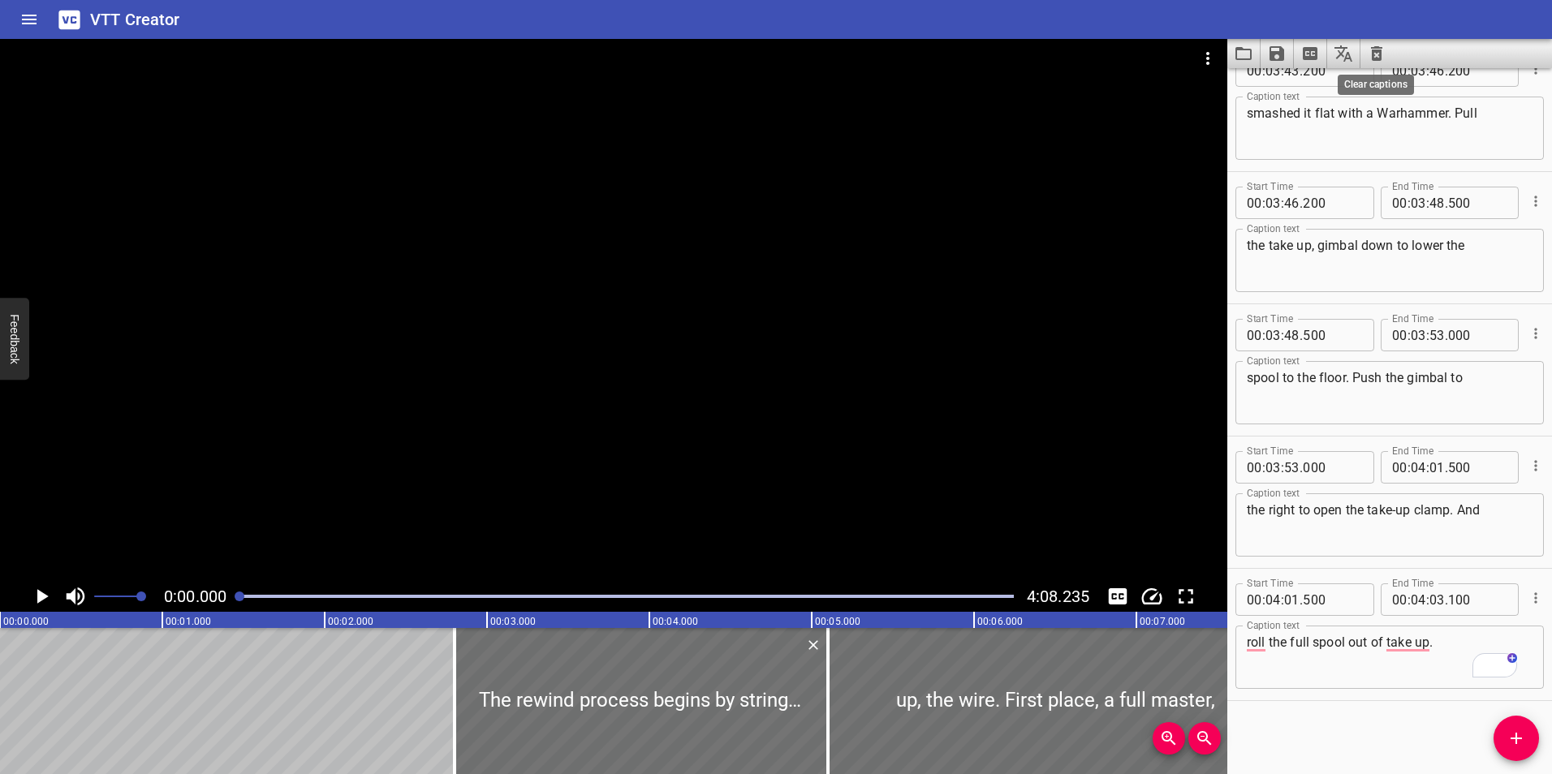
click at [1372, 48] on icon "Clear captions" at bounding box center [1376, 53] width 11 height 15
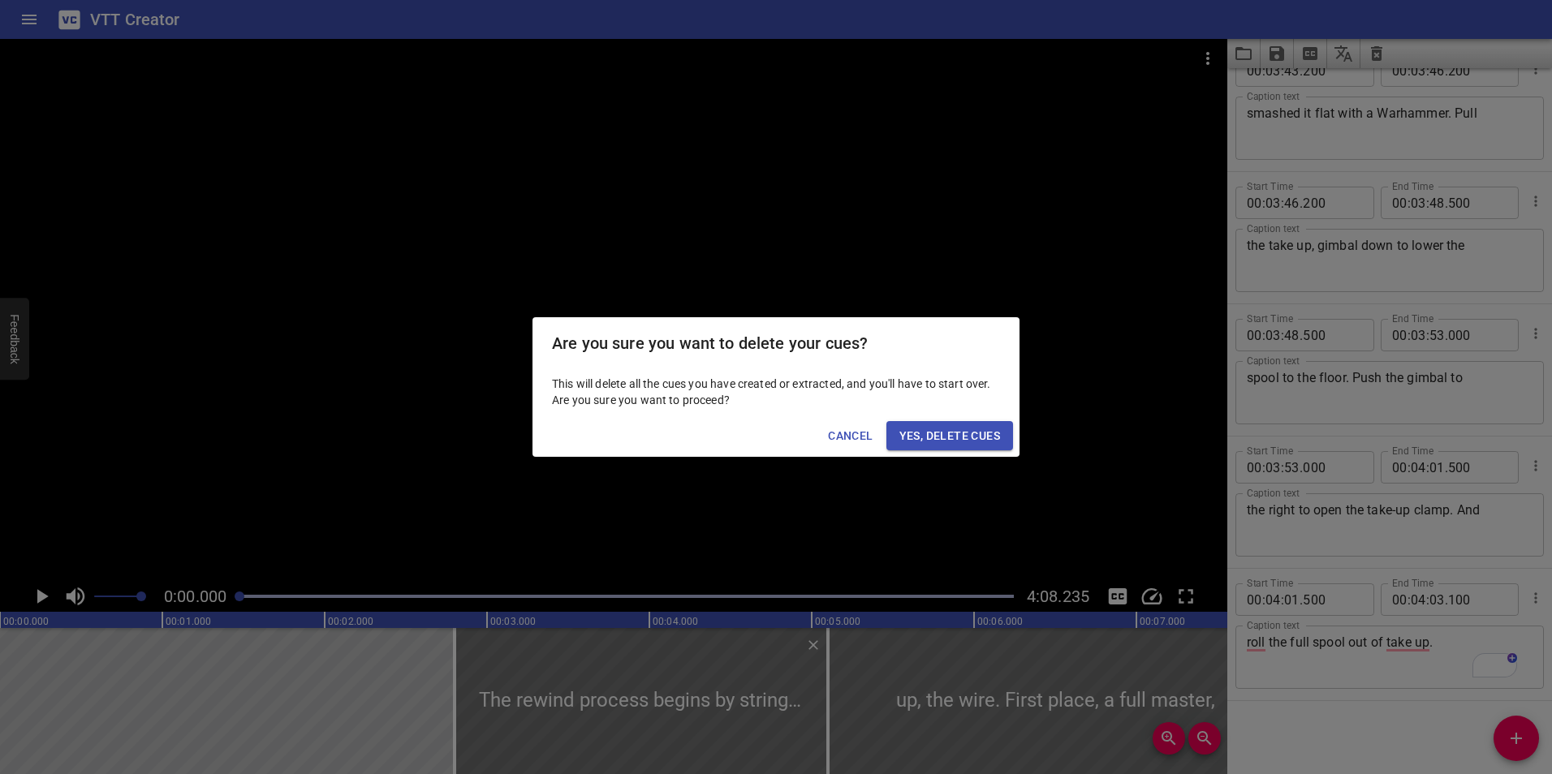
drag, startPoint x: 969, startPoint y: 432, endPoint x: 1173, endPoint y: 202, distance: 307.0
click at [974, 426] on span "Yes, Delete Cues" at bounding box center [949, 436] width 101 height 20
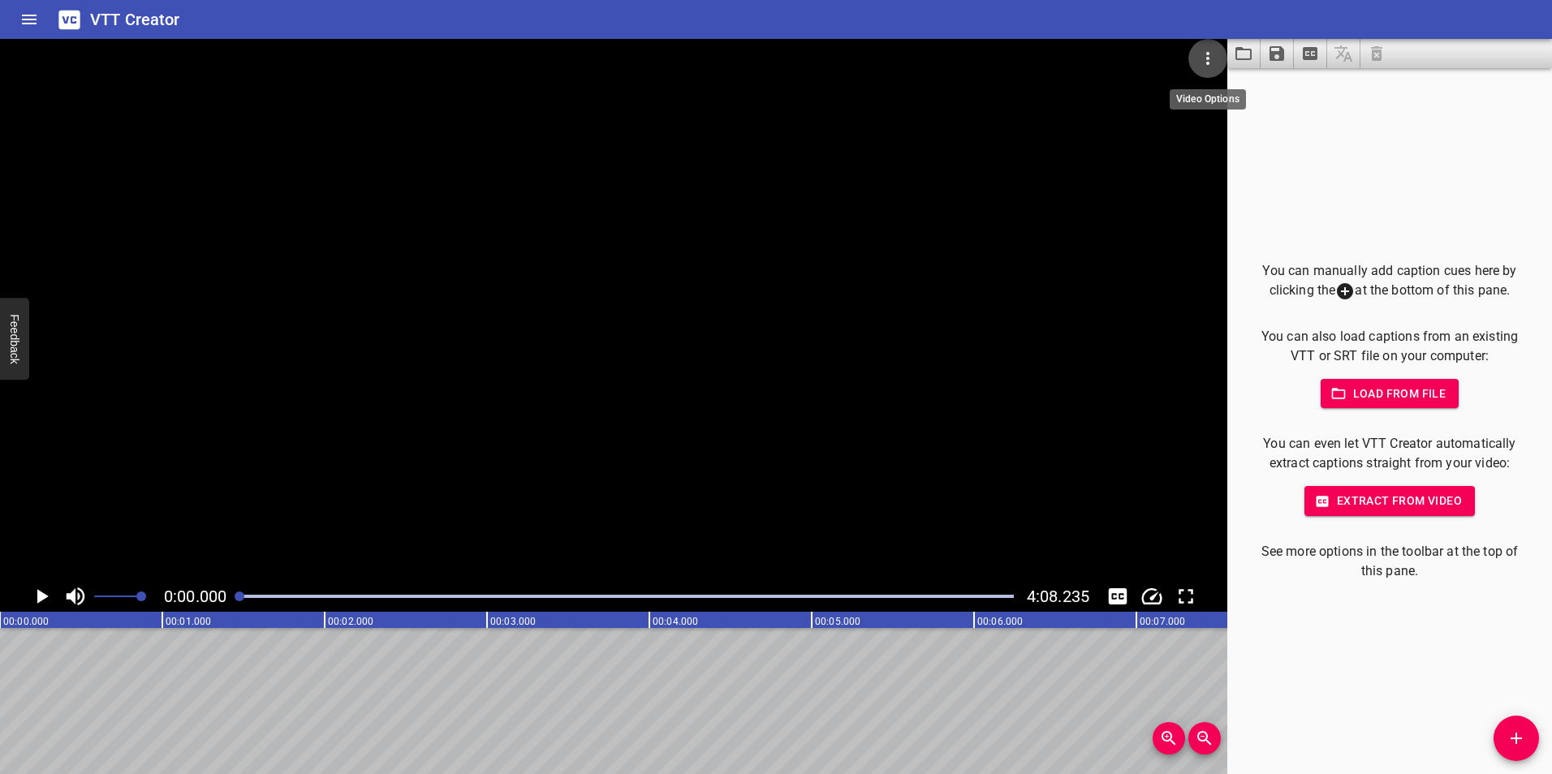
click at [1210, 54] on icon "Video Options" at bounding box center [1207, 58] width 19 height 19
click at [1234, 54] on li "Select New Video File..." at bounding box center [1268, 59] width 161 height 29
click at [1392, 503] on span "Extract from video" at bounding box center [1389, 501] width 144 height 20
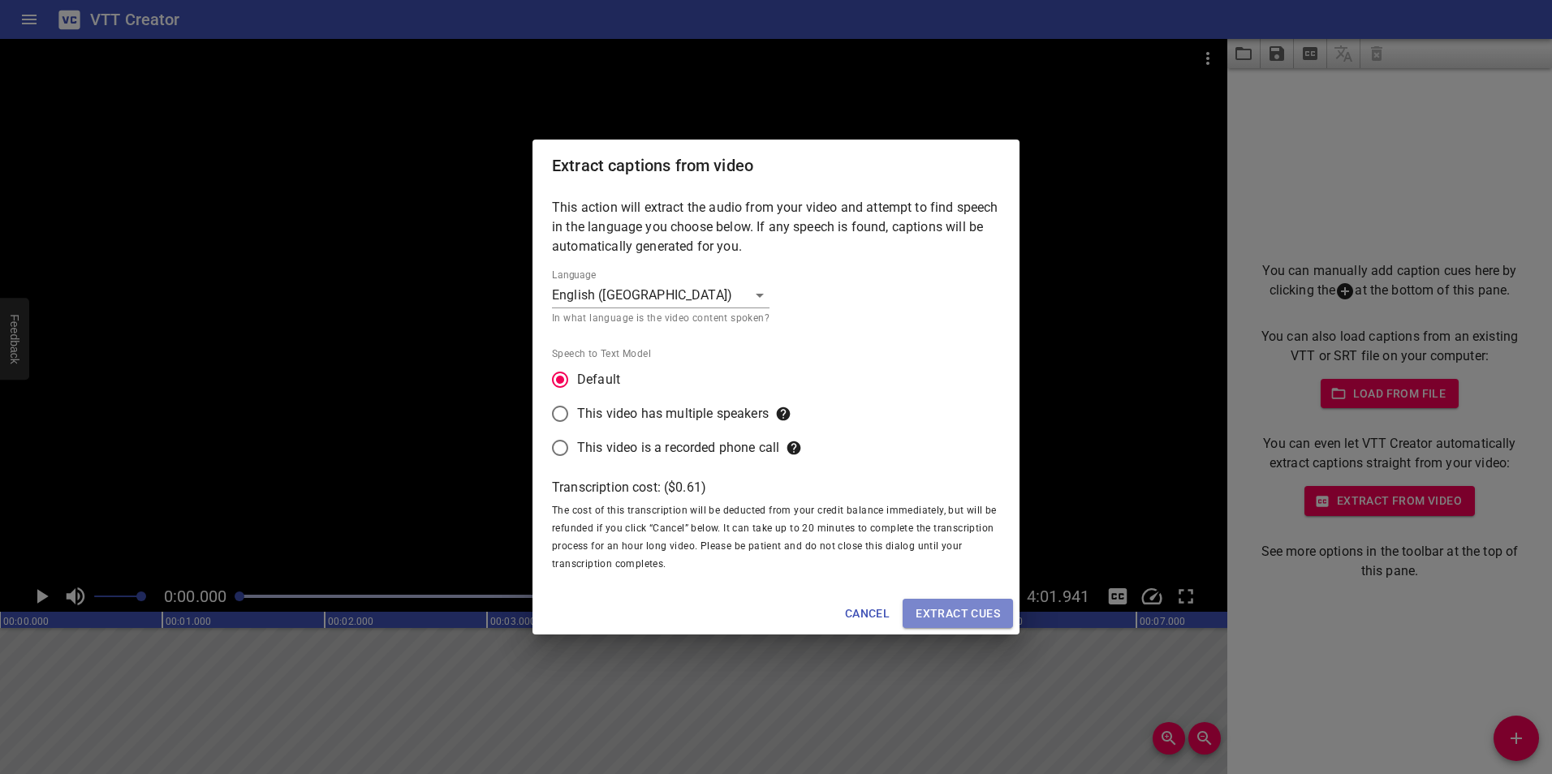
click at [975, 609] on span "Extract cues" at bounding box center [957, 614] width 84 height 20
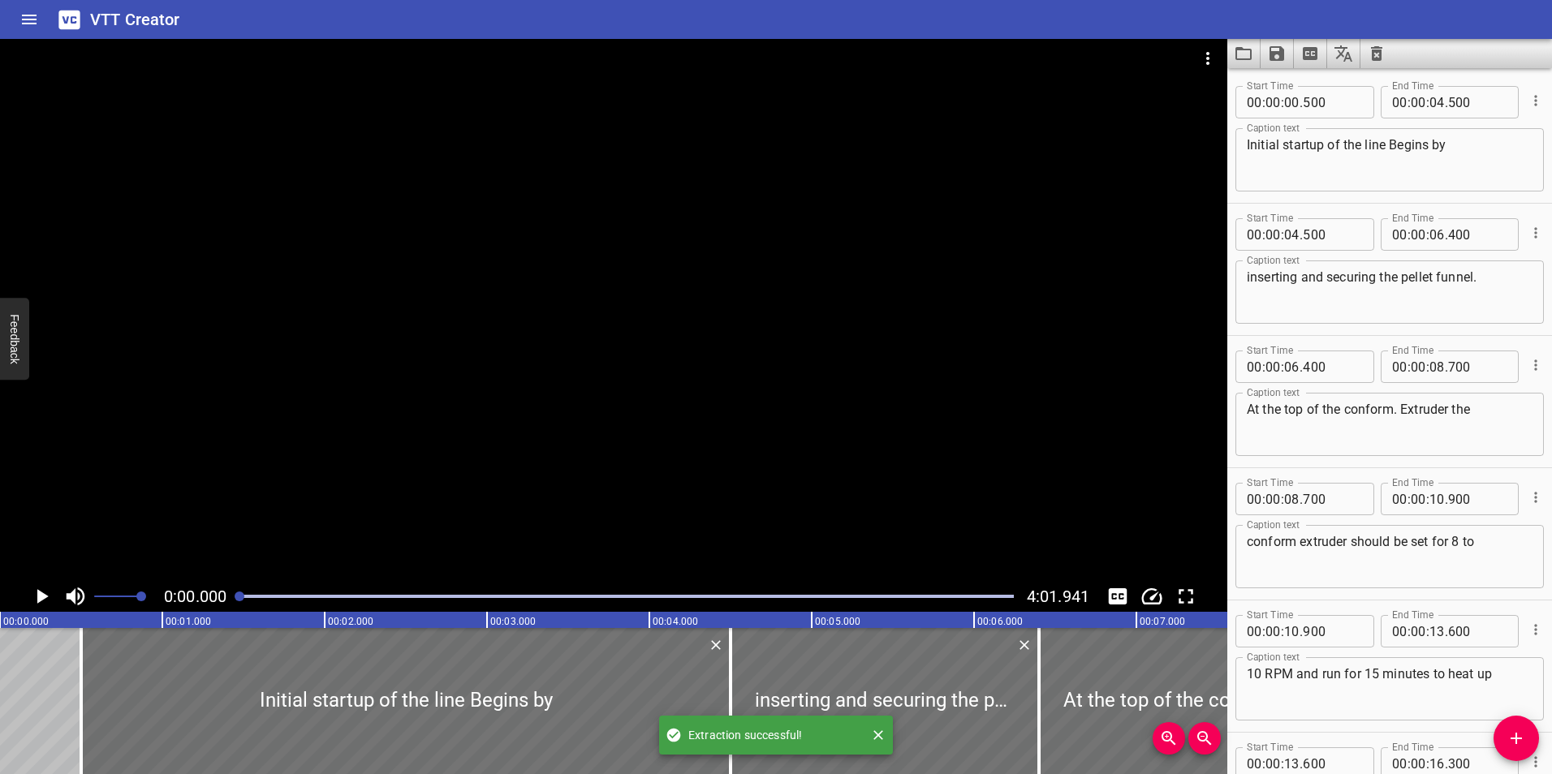
scroll to position [11672, 0]
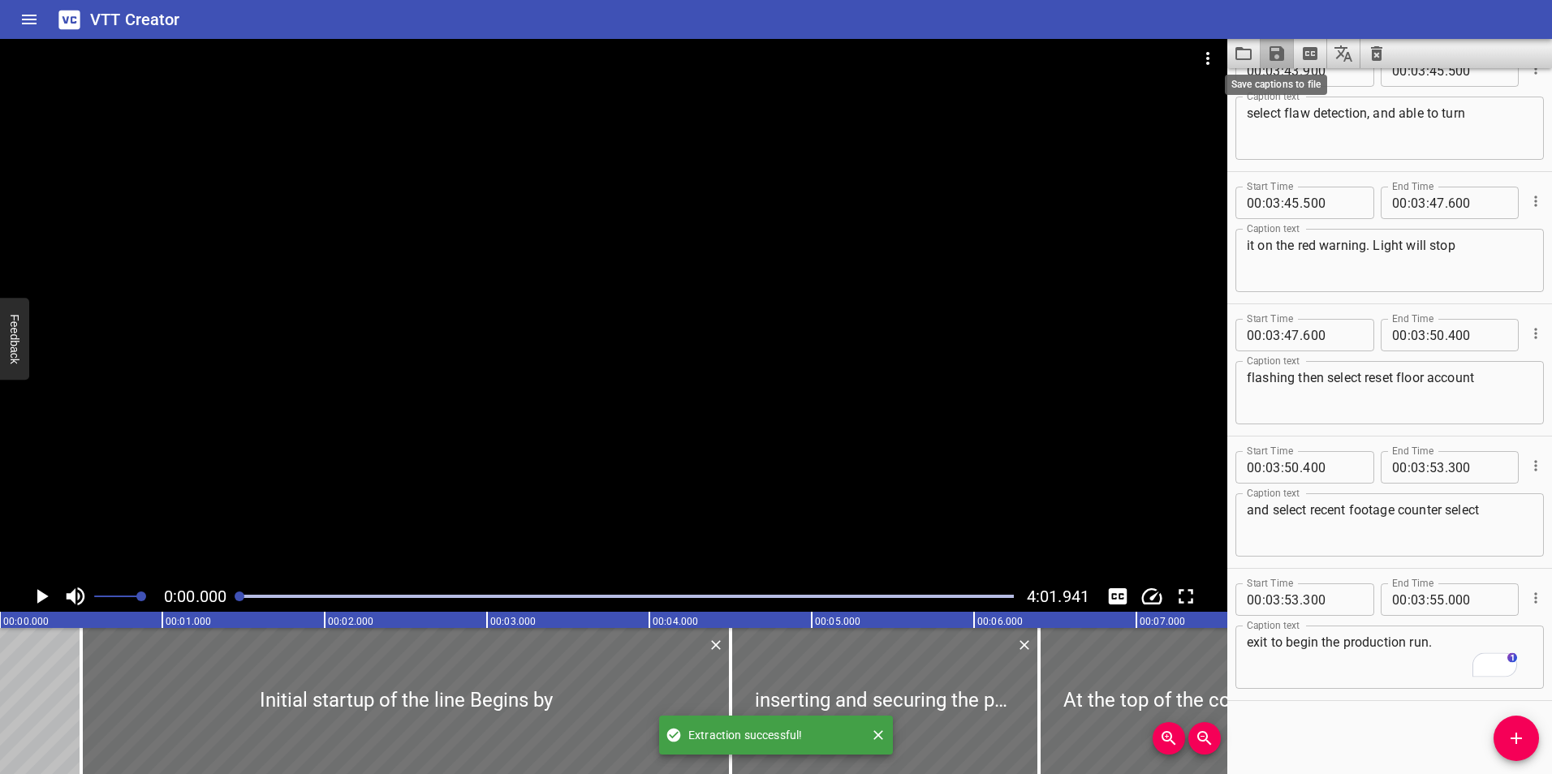
click at [1285, 51] on icon "Save captions to file" at bounding box center [1276, 53] width 19 height 19
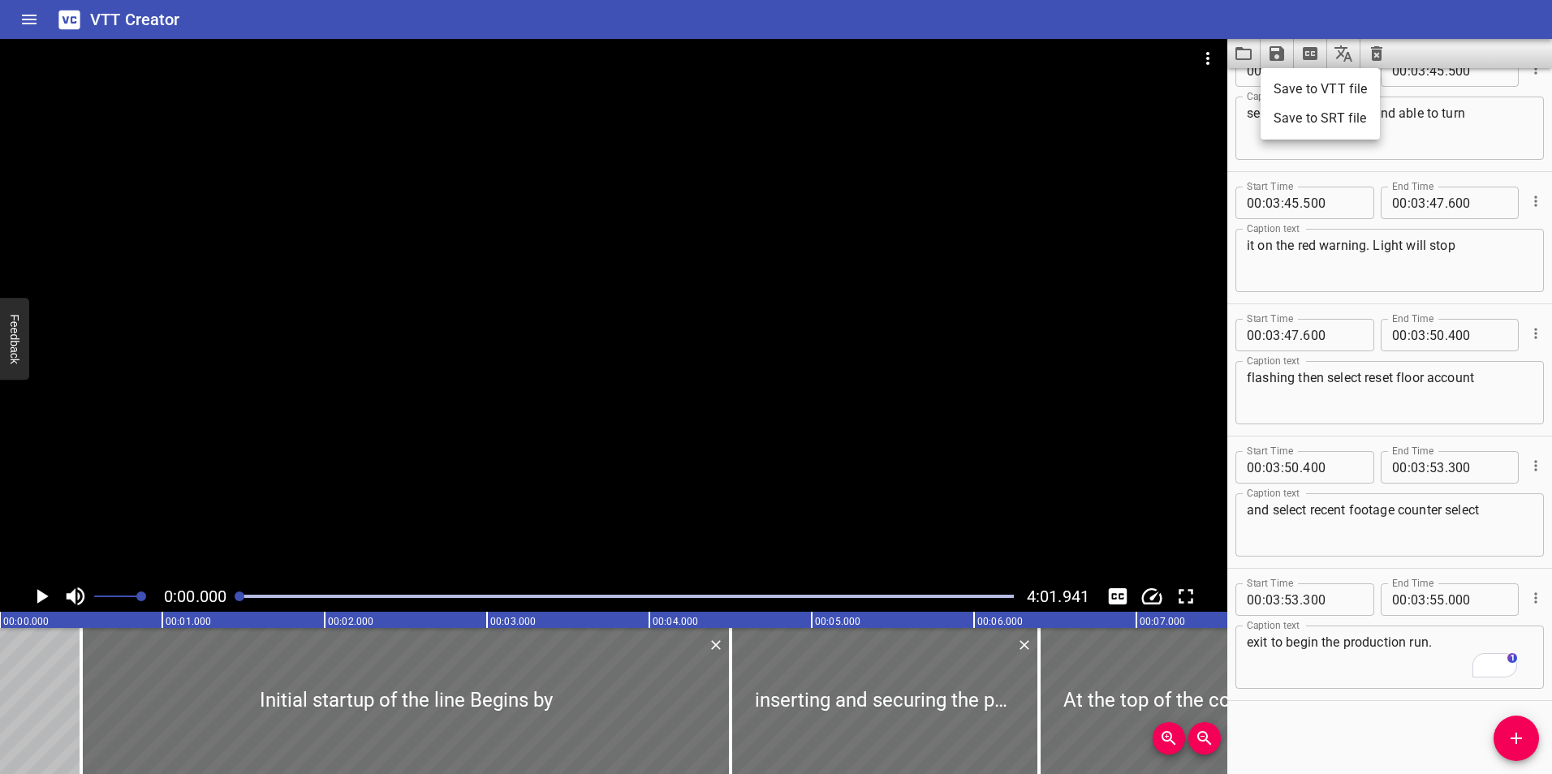
click at [1323, 91] on li "Save to VTT file" at bounding box center [1319, 89] width 119 height 29
click at [1376, 50] on icon "Clear captions" at bounding box center [1376, 53] width 11 height 15
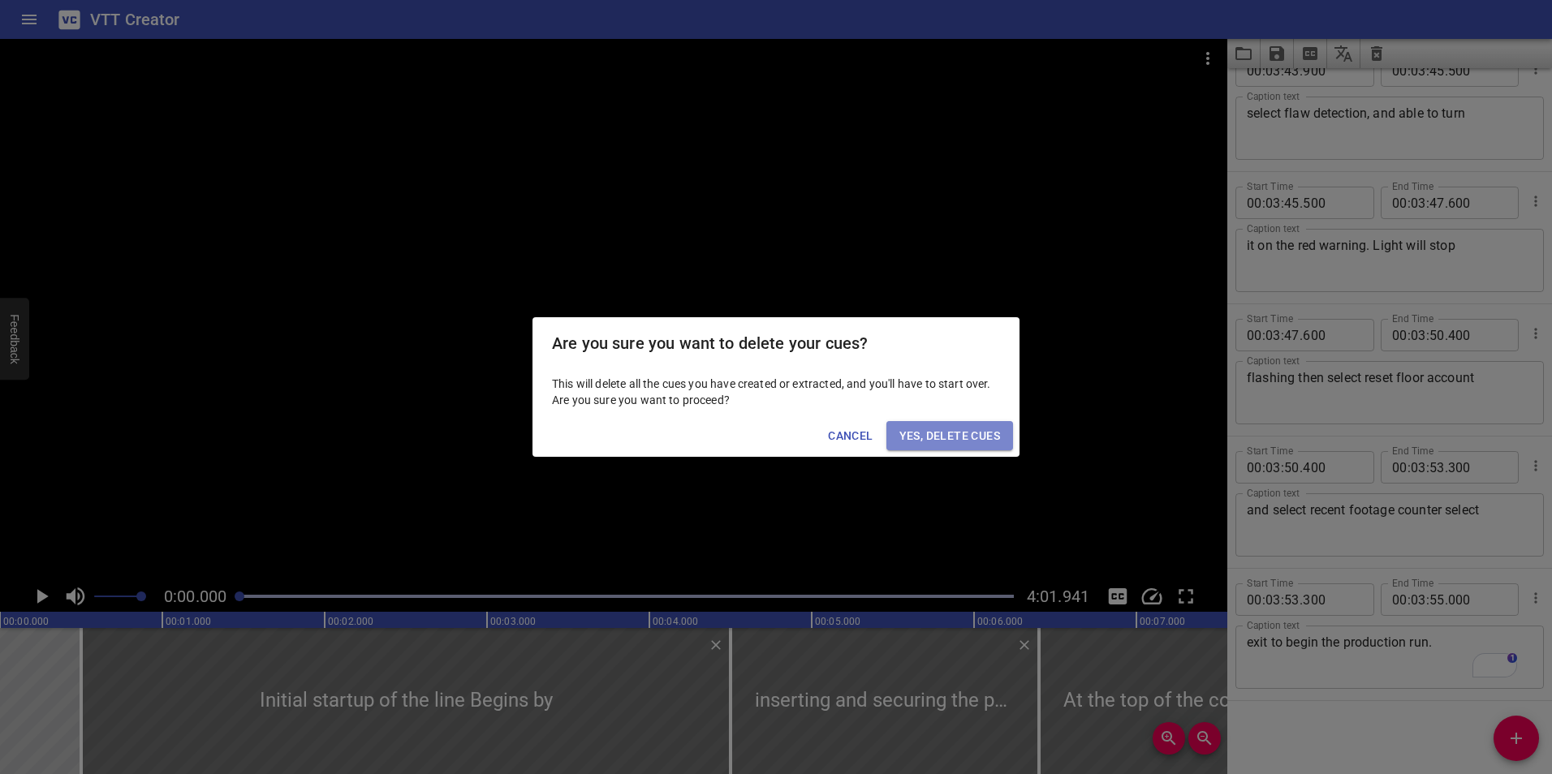
click at [1007, 428] on button "Yes, Delete Cues" at bounding box center [949, 436] width 127 height 30
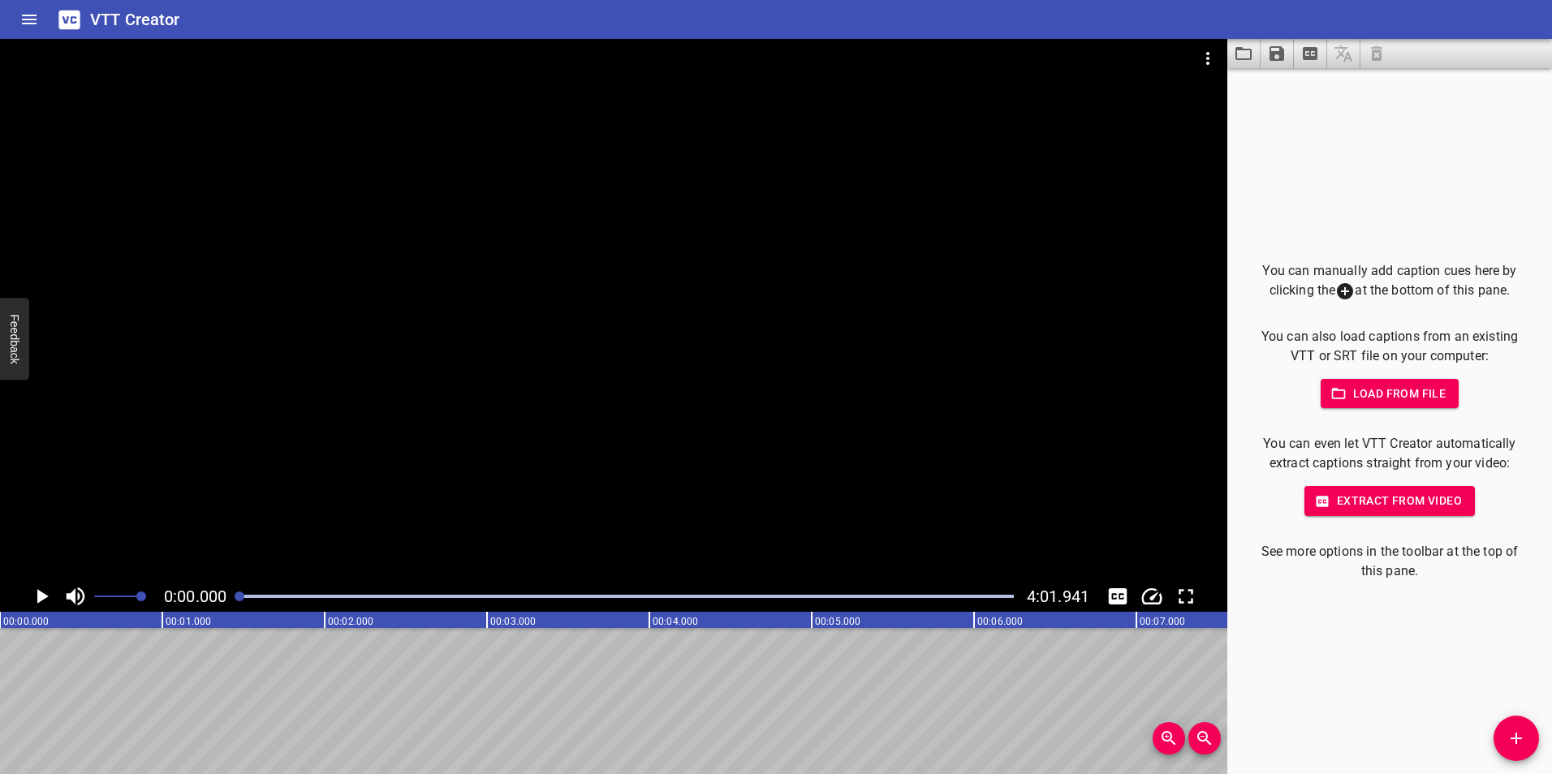
click at [1204, 70] on button "Video Options" at bounding box center [1207, 58] width 39 height 39
click at [1233, 55] on li "Select New Video File..." at bounding box center [1268, 59] width 161 height 29
click at [1383, 507] on span "Extract from video" at bounding box center [1389, 501] width 144 height 20
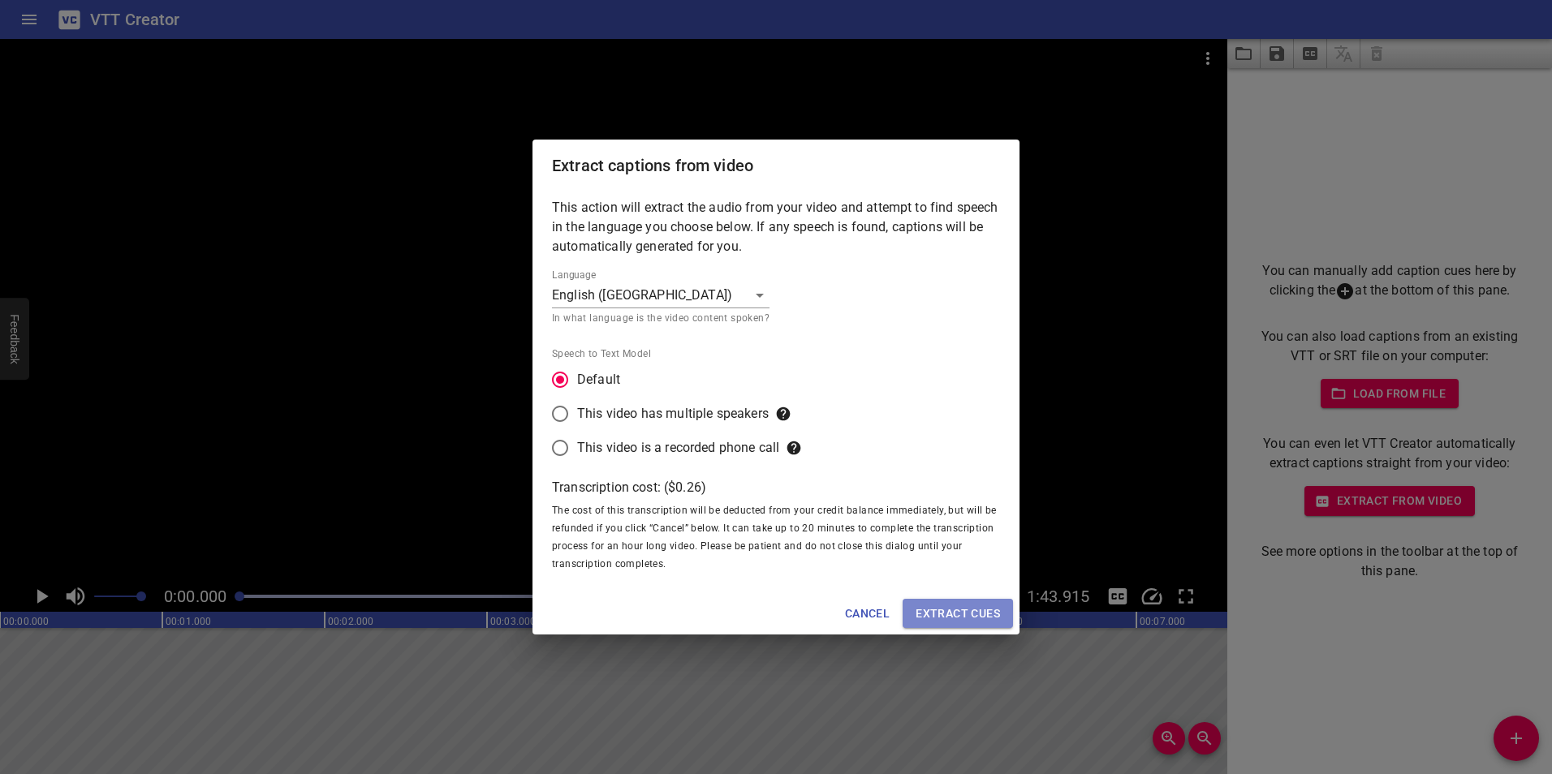
click at [949, 610] on span "Extract cues" at bounding box center [957, 614] width 84 height 20
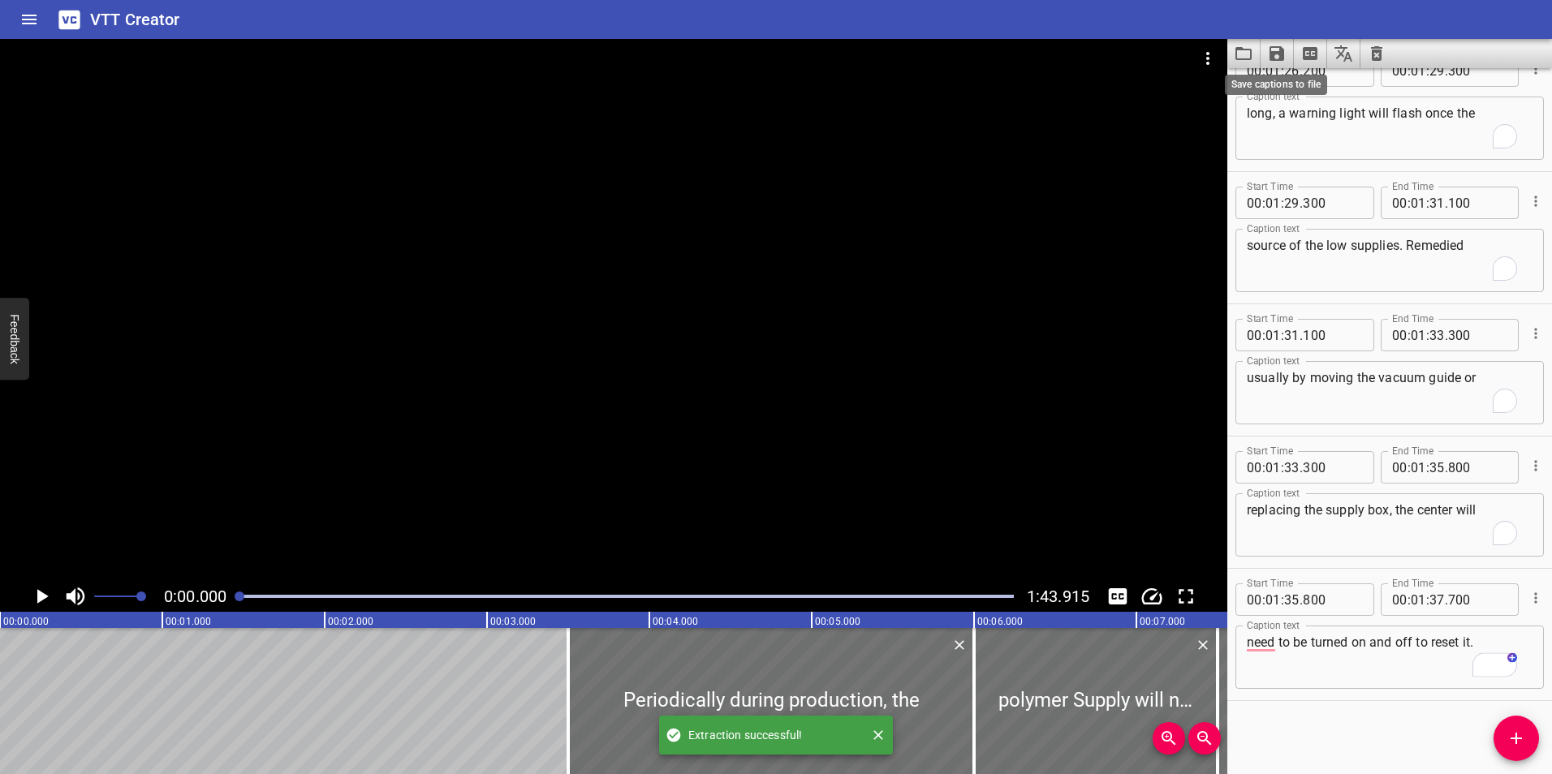
scroll to position [3206, 0]
click at [1279, 52] on icon "Save captions to file" at bounding box center [1276, 53] width 15 height 15
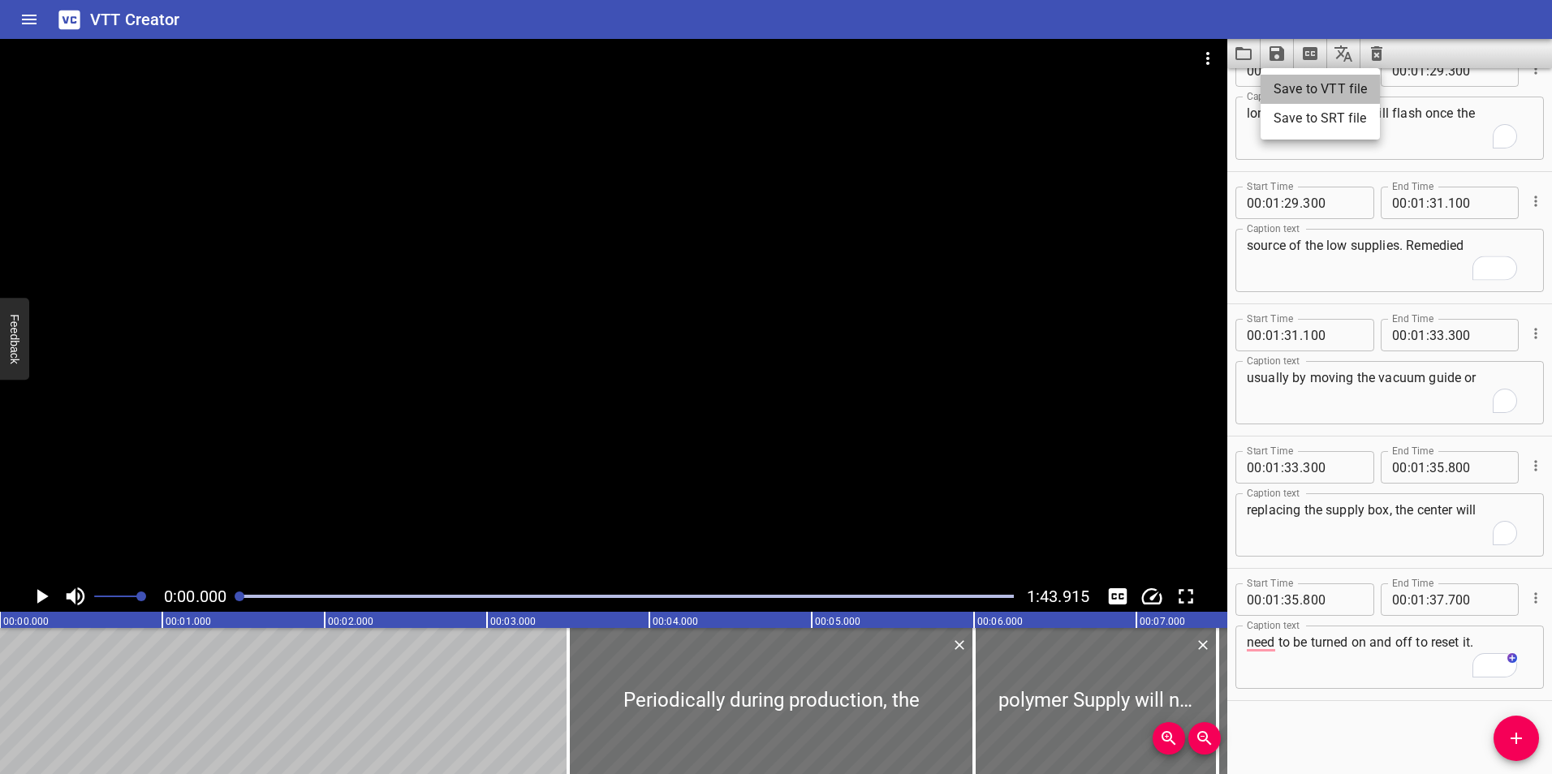
click at [1294, 83] on li "Save to VTT file" at bounding box center [1319, 89] width 119 height 29
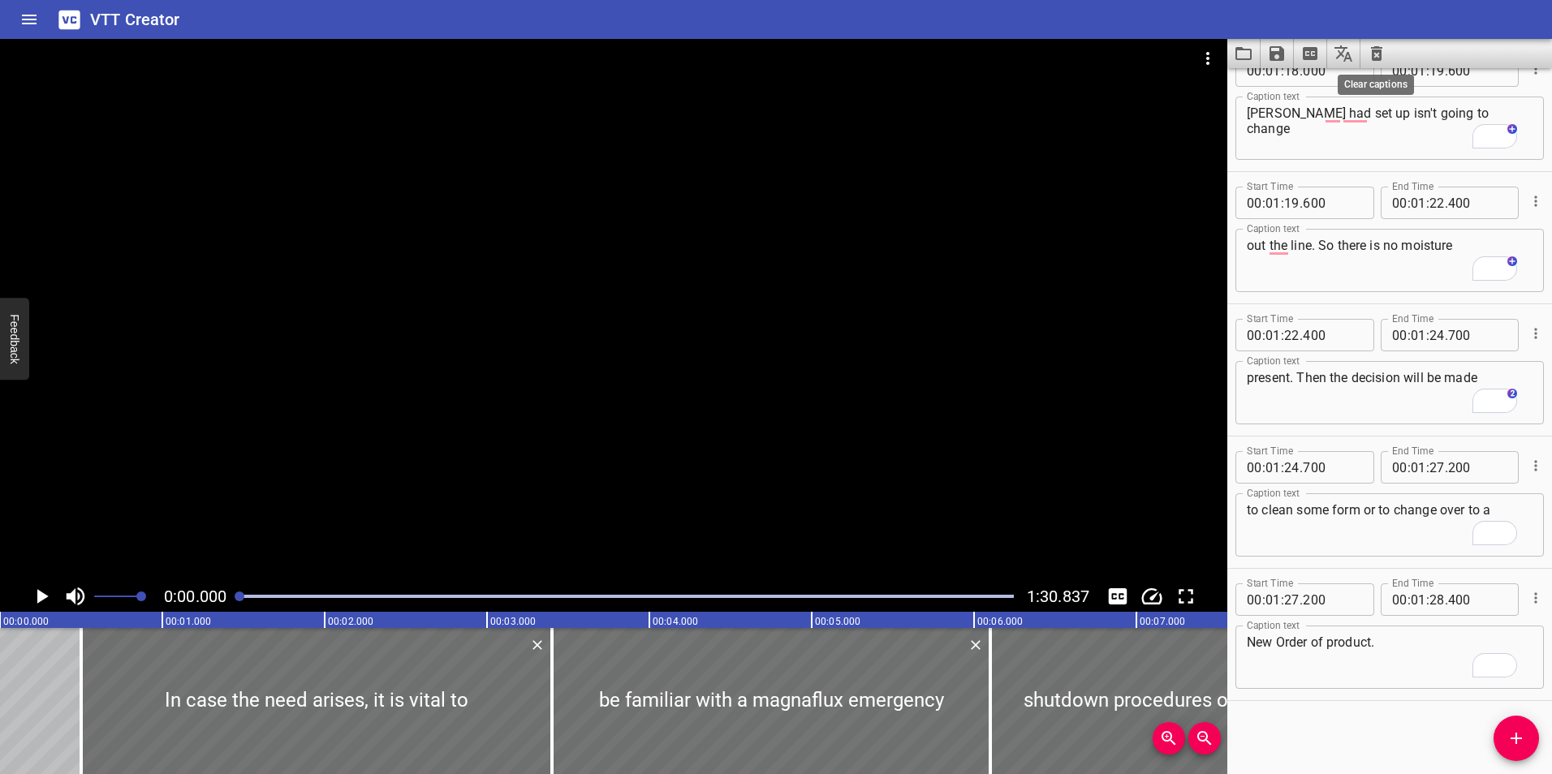
click at [1373, 50] on icon "Clear captions" at bounding box center [1376, 53] width 11 height 15
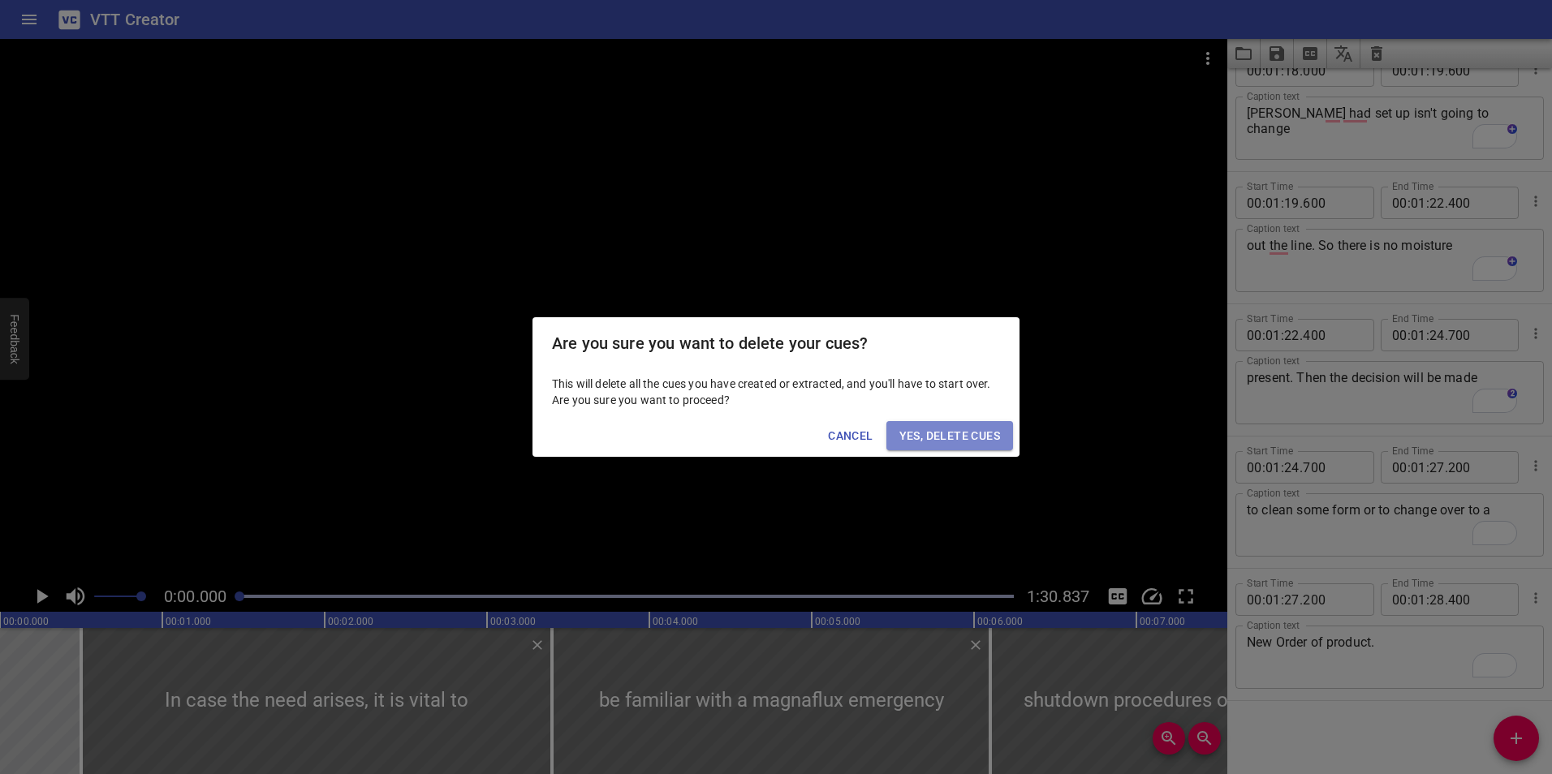
click at [931, 447] on button "Yes, Delete Cues" at bounding box center [949, 436] width 127 height 30
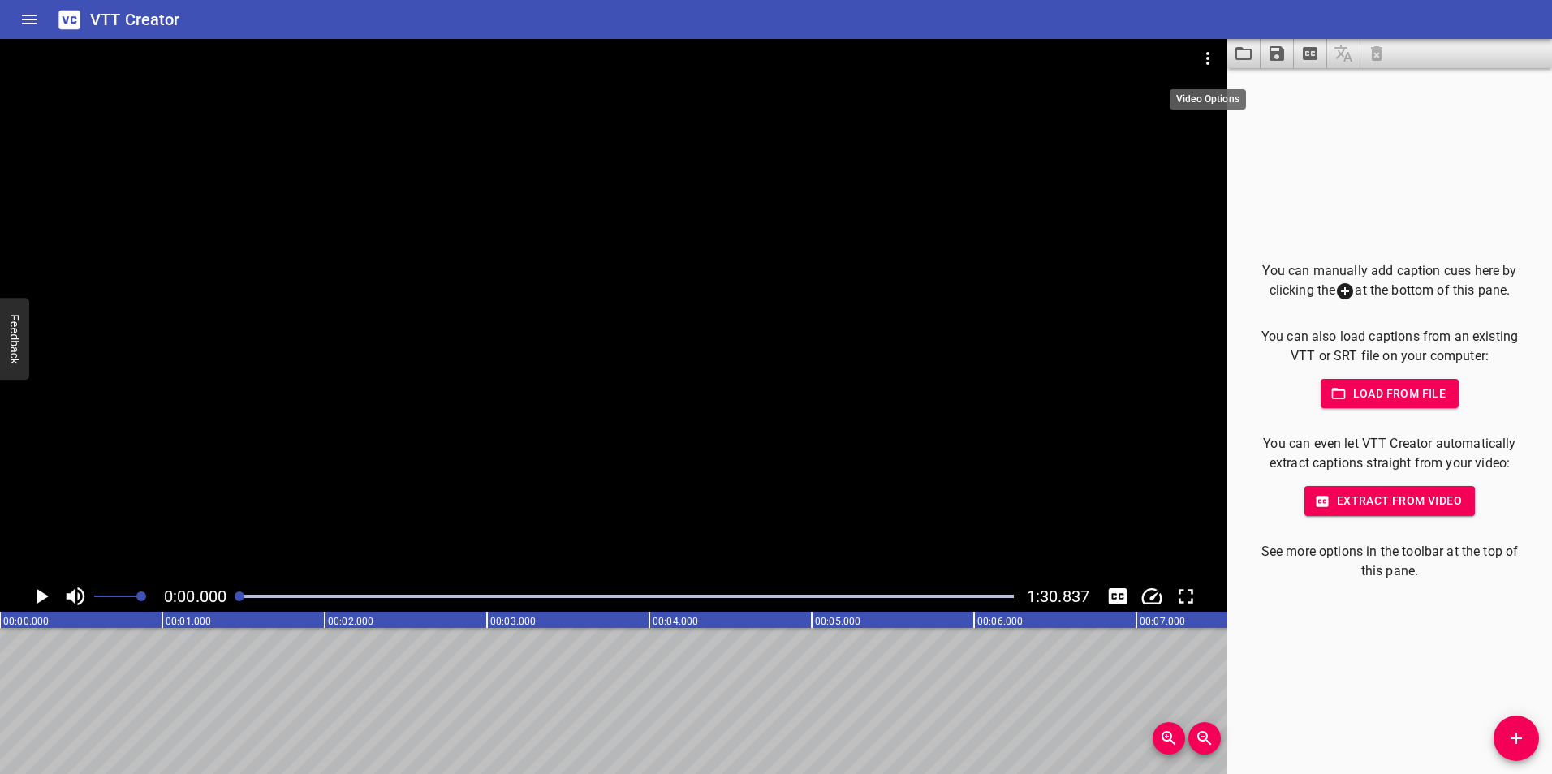
click at [1207, 54] on icon "Video Options" at bounding box center [1207, 58] width 3 height 13
click at [1238, 63] on li "Select New Video File..." at bounding box center [1268, 59] width 161 height 29
click at [1385, 501] on span "Extract from video" at bounding box center [1389, 501] width 144 height 20
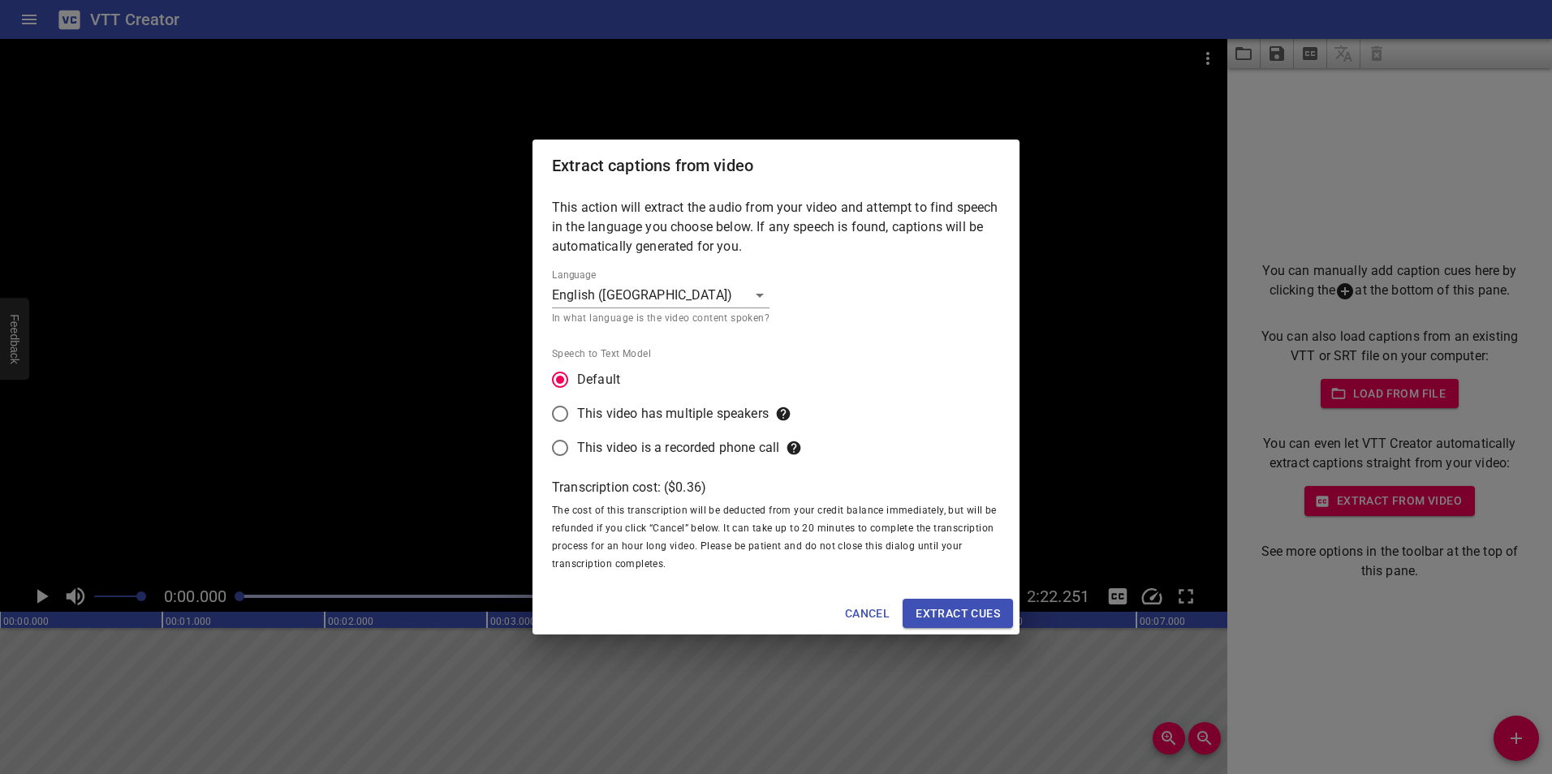
click at [966, 599] on button "Extract cues" at bounding box center [957, 614] width 110 height 30
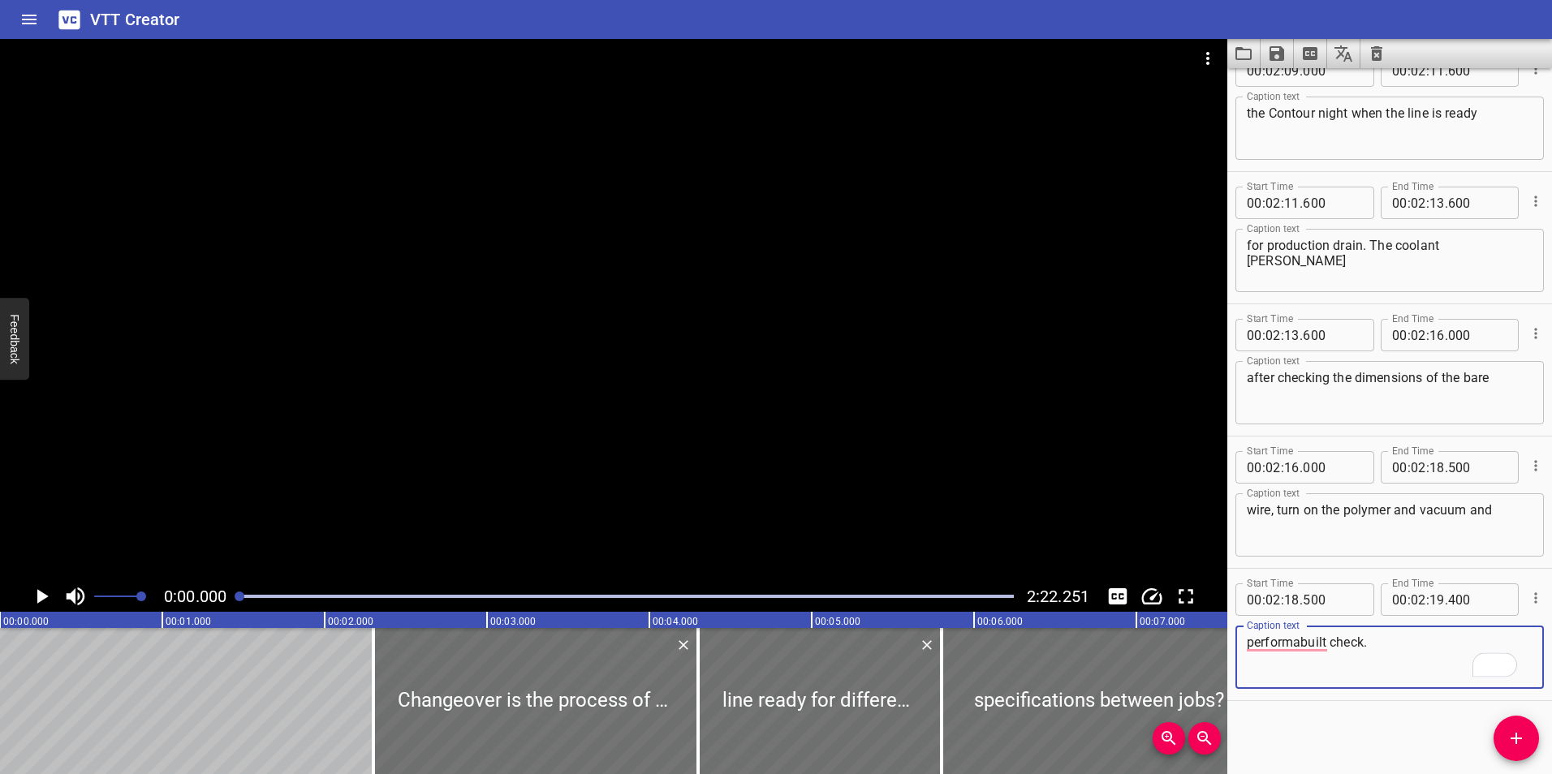
scroll to position [6249, 0]
click at [1277, 55] on icon "Save captions to file" at bounding box center [1276, 53] width 19 height 19
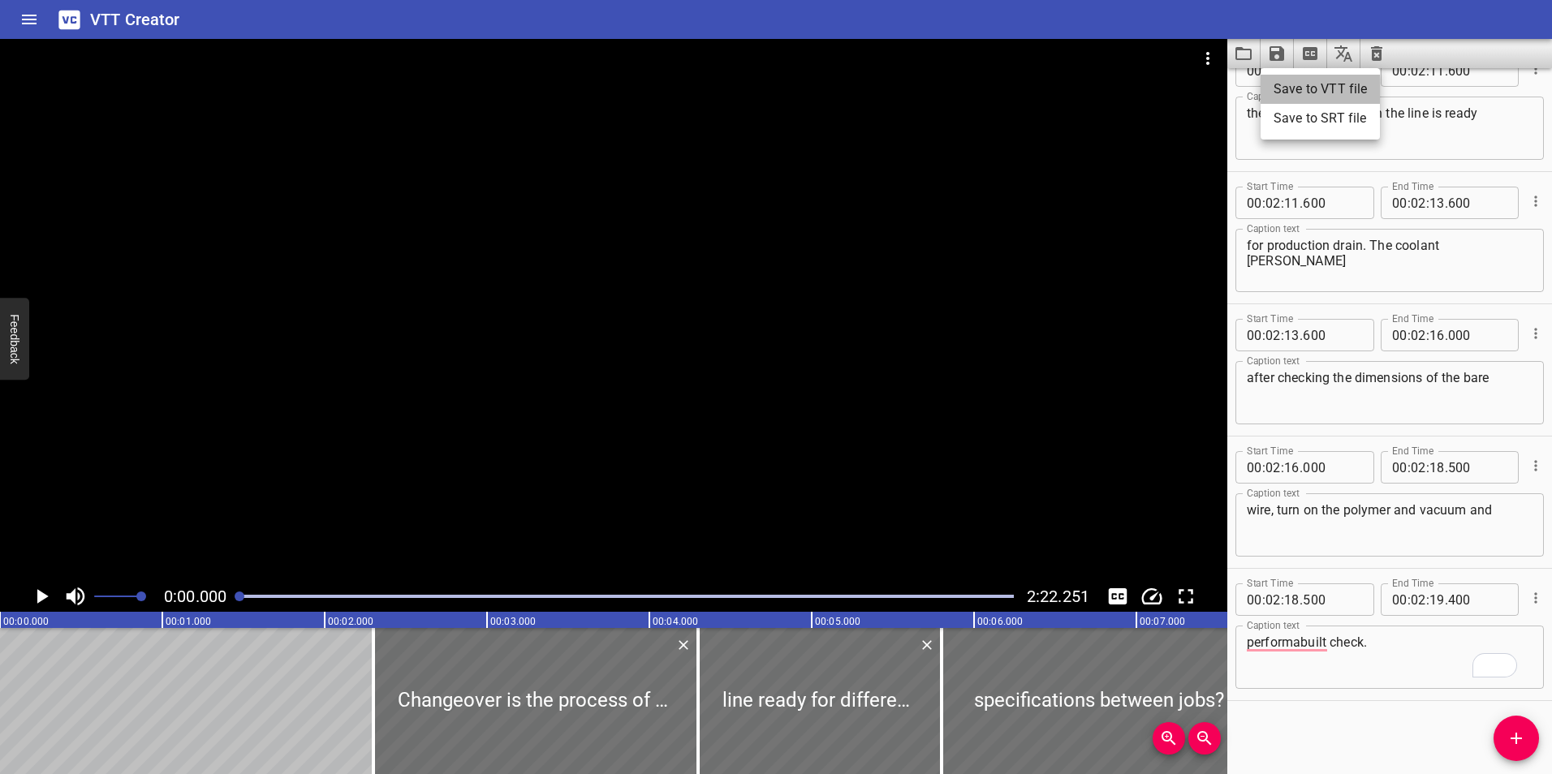
click at [1315, 87] on li "Save to VTT file" at bounding box center [1319, 89] width 119 height 29
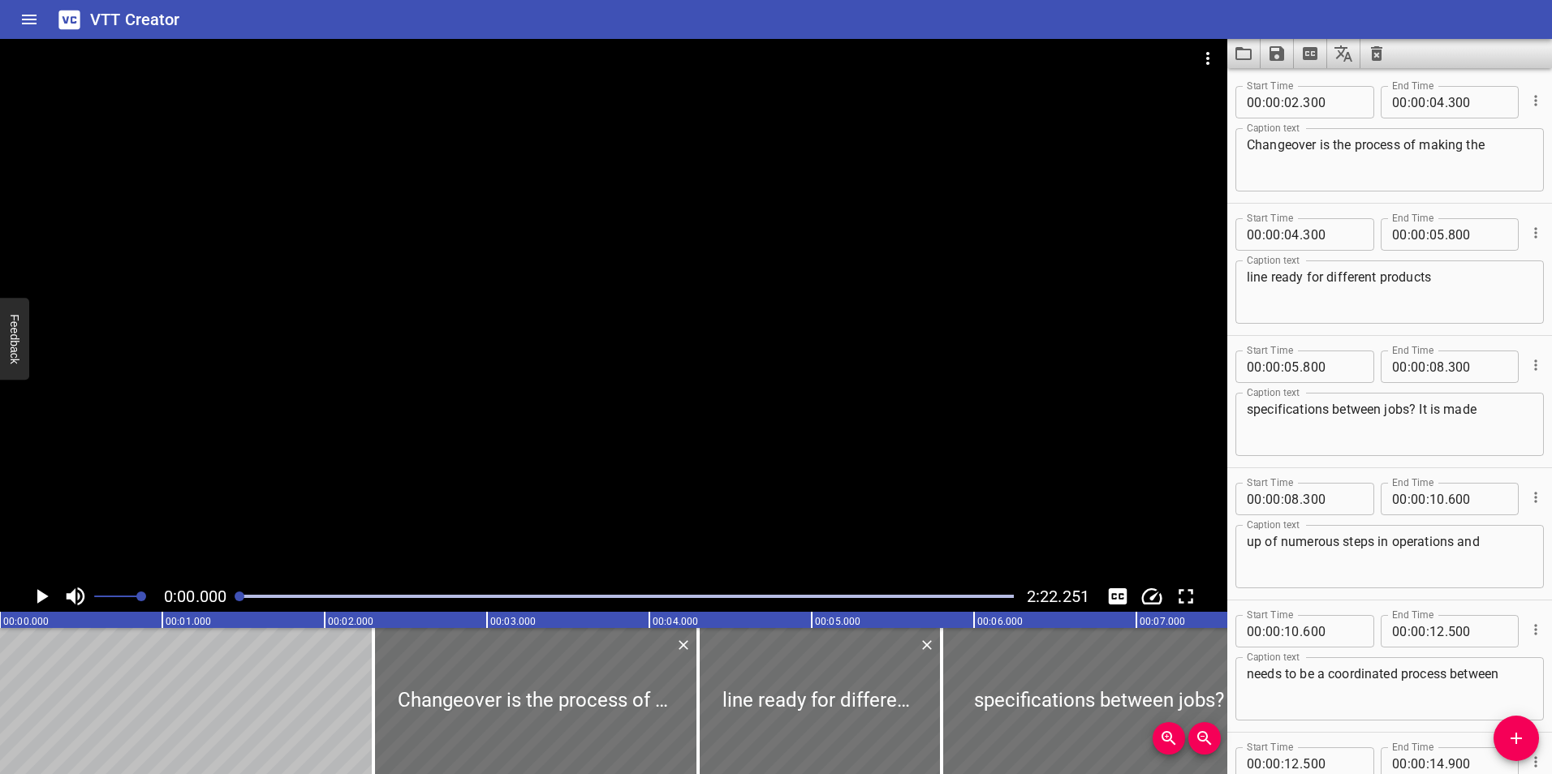
scroll to position [6249, 0]
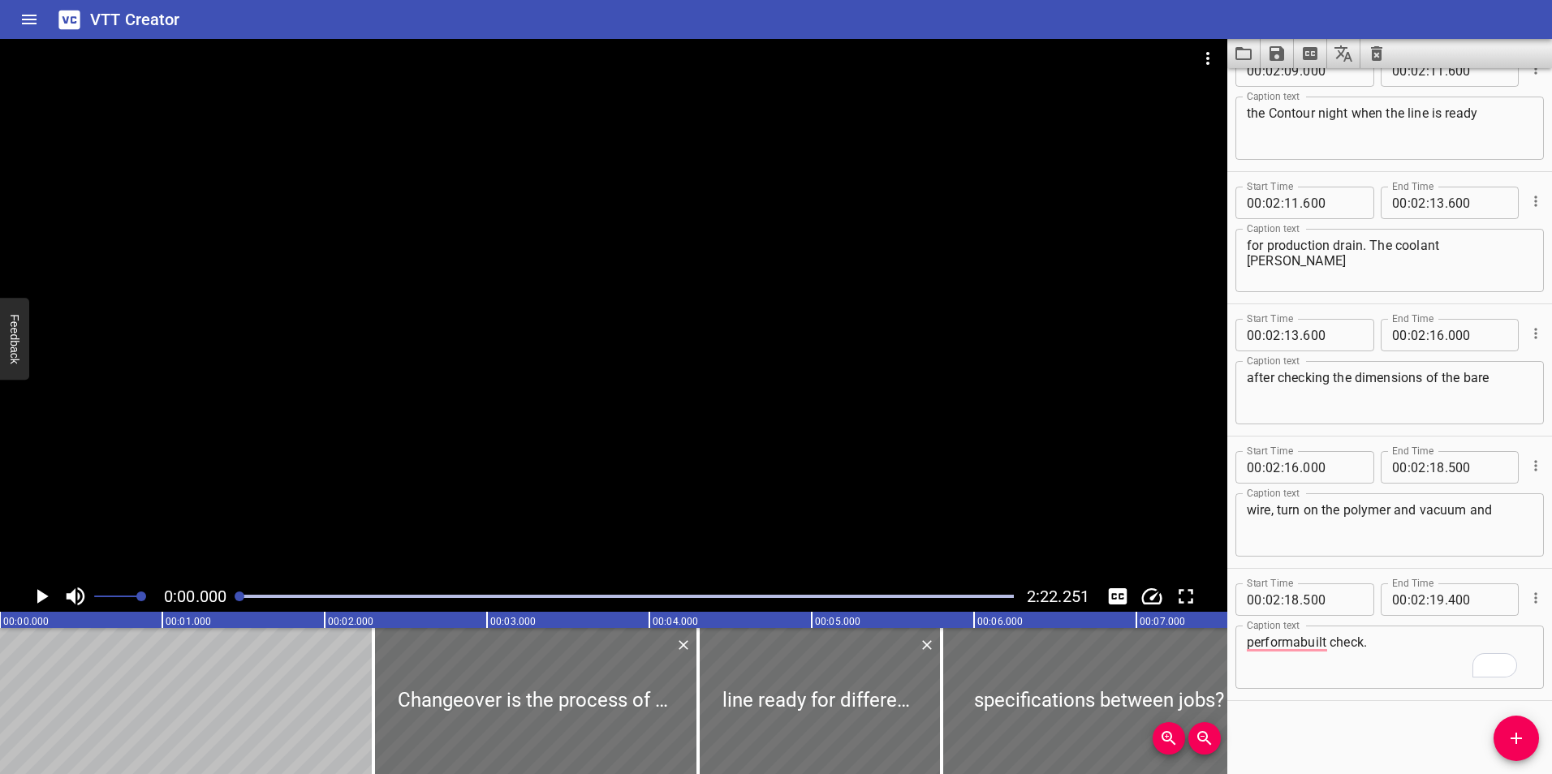
drag, startPoint x: 994, startPoint y: 27, endPoint x: 1183, endPoint y: 24, distance: 189.1
click at [994, 27] on div "VTT Creator" at bounding box center [776, 19] width 1552 height 39
click at [1374, 50] on icon "Clear captions" at bounding box center [1376, 53] width 11 height 15
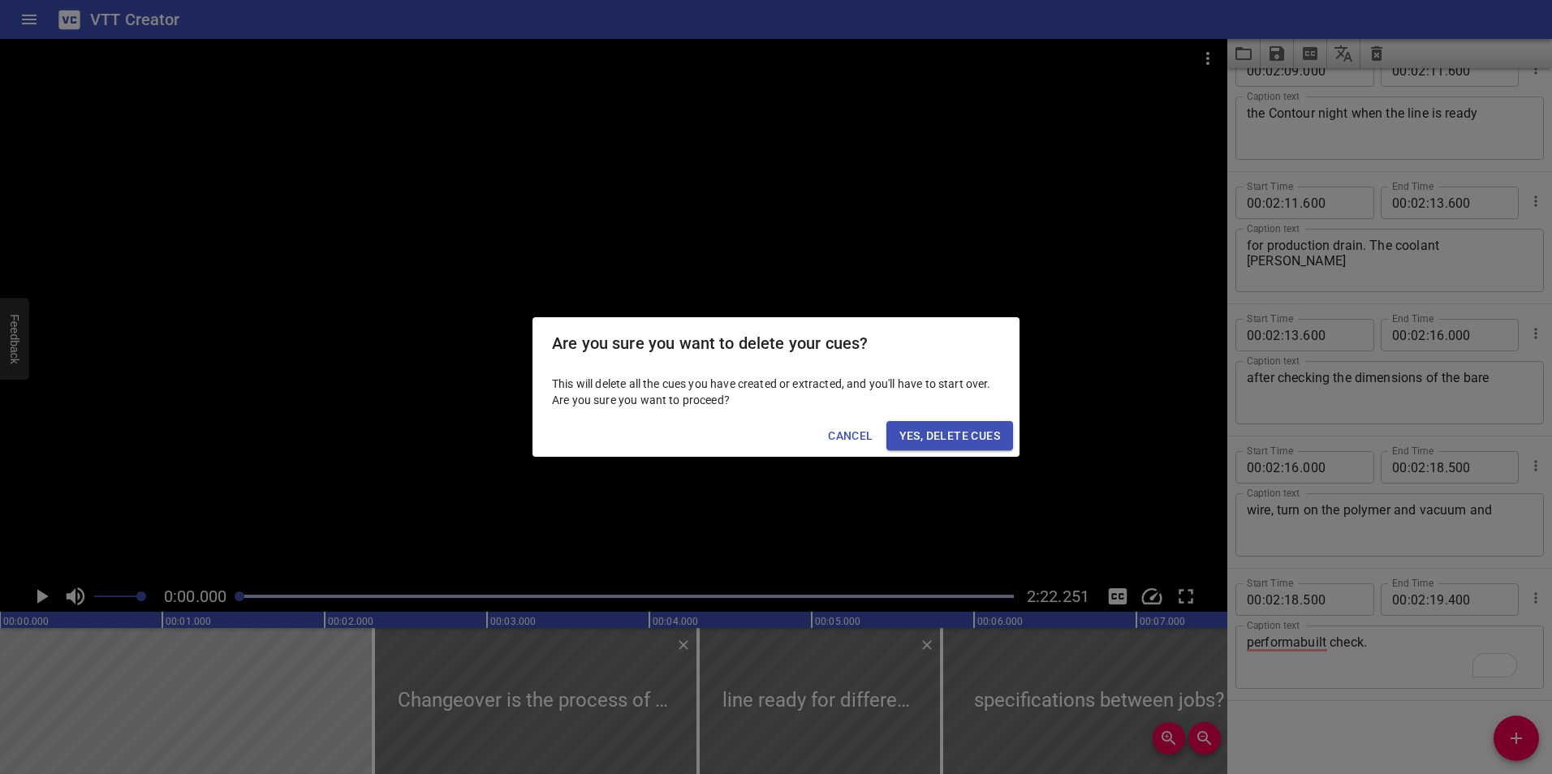
click at [968, 437] on span "Yes, Delete Cues" at bounding box center [949, 436] width 101 height 20
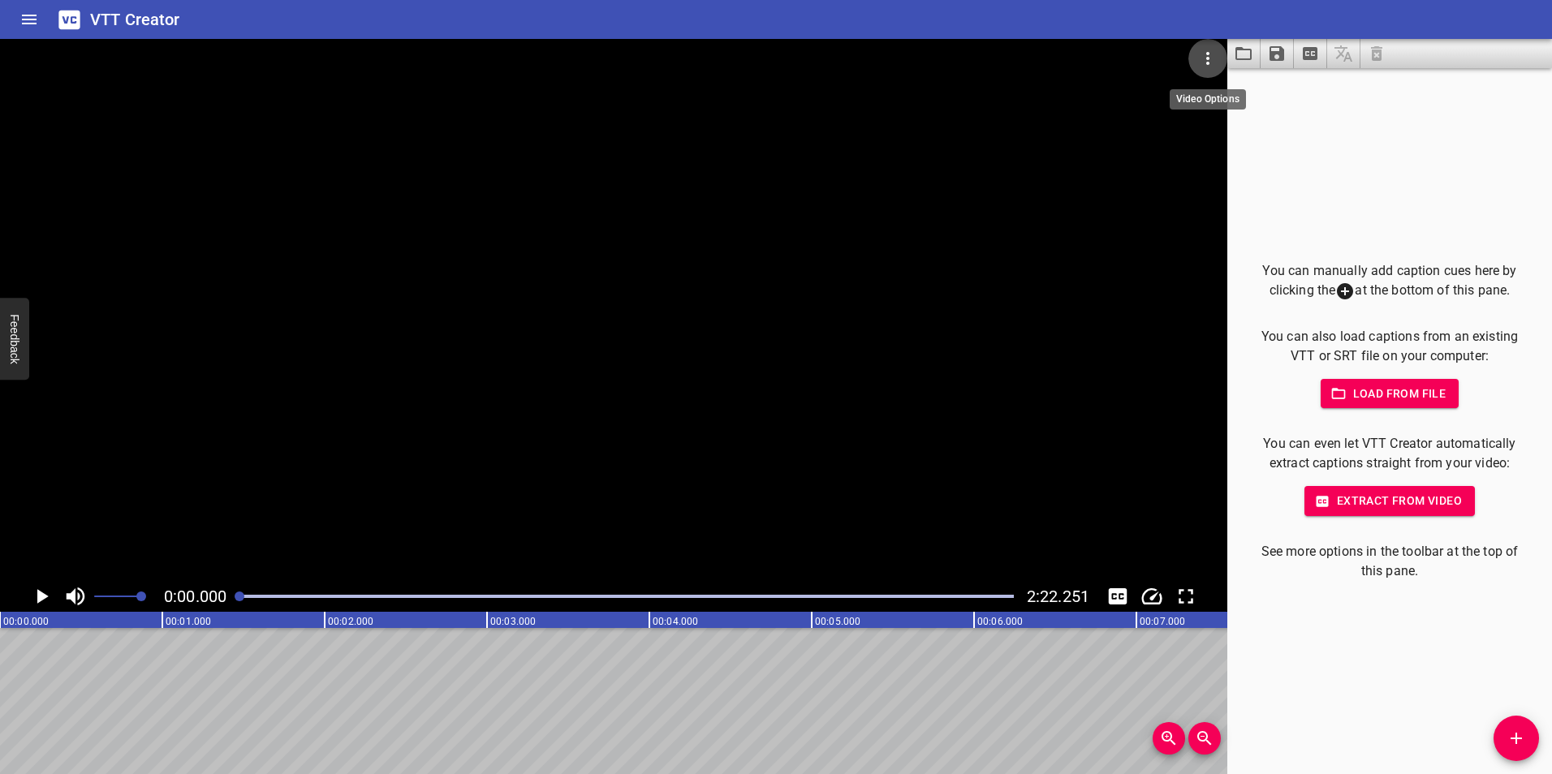
click at [1199, 53] on icon "Video Options" at bounding box center [1207, 58] width 19 height 19
click at [1226, 63] on li "Select New Video File..." at bounding box center [1268, 59] width 161 height 29
click at [1380, 510] on span "Extract from video" at bounding box center [1389, 501] width 144 height 20
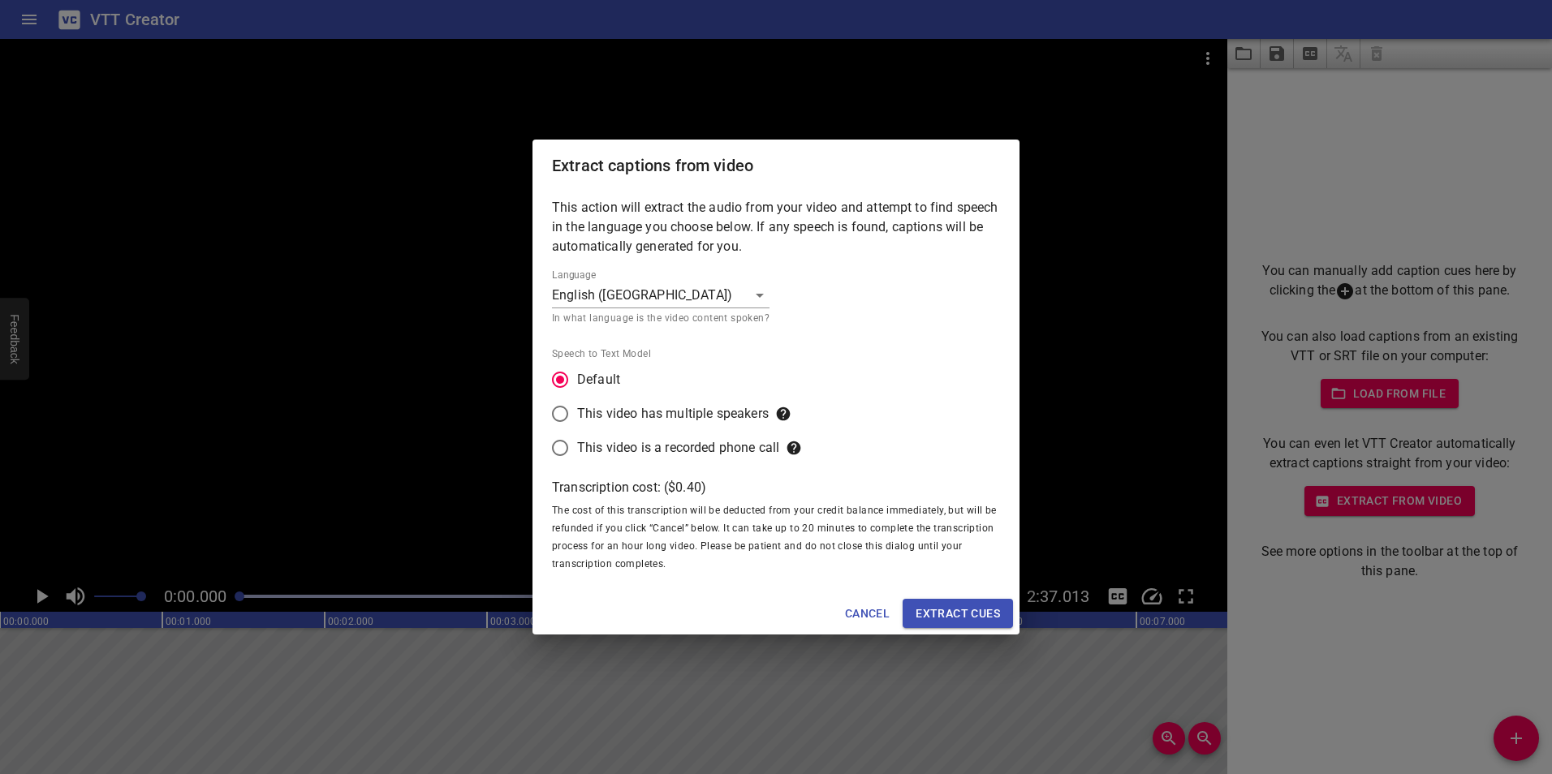
click at [934, 608] on span "Extract cues" at bounding box center [957, 614] width 84 height 20
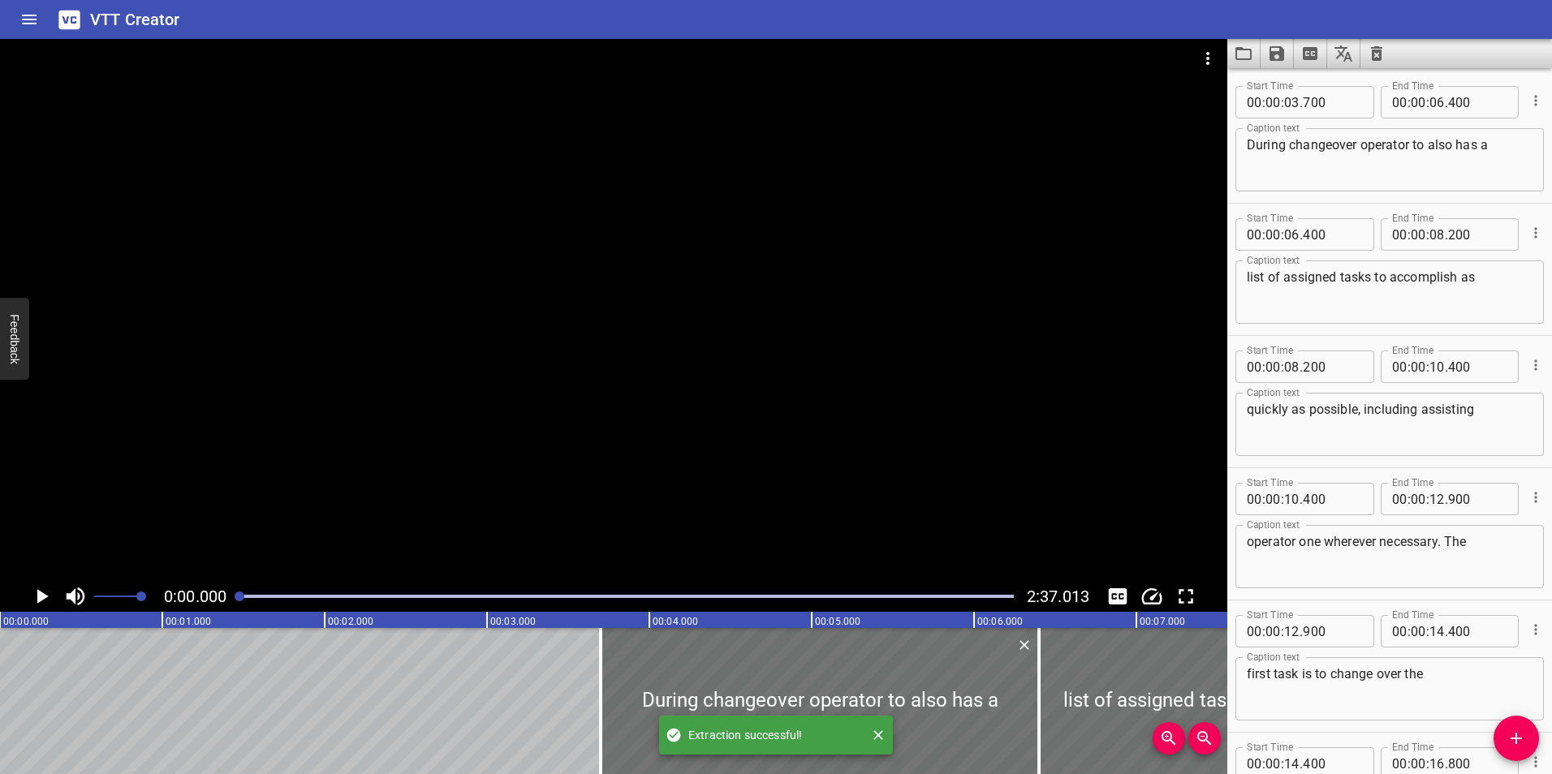
scroll to position [5720, 0]
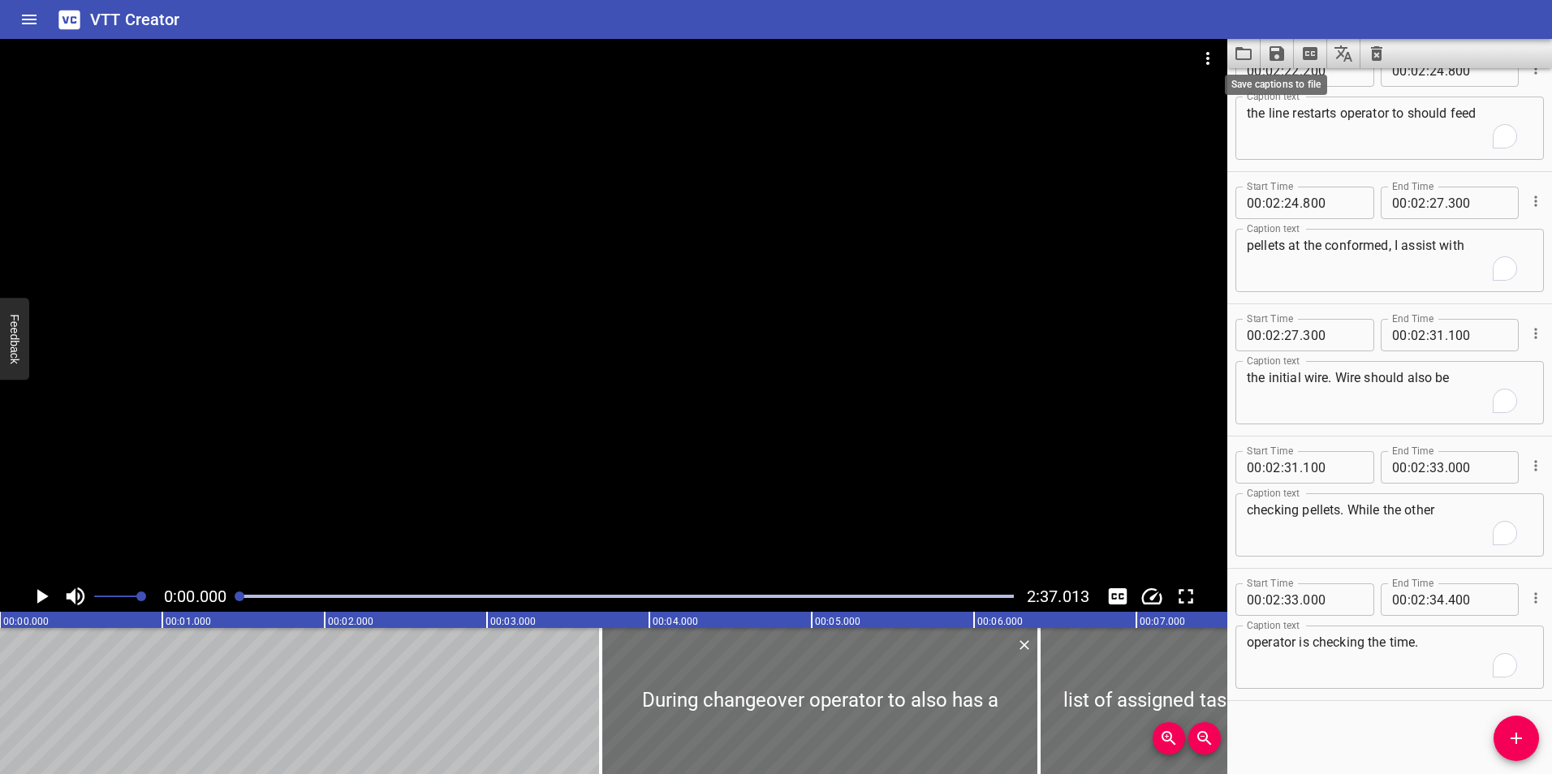
click at [1274, 53] on icon "Save captions to file" at bounding box center [1276, 53] width 15 height 15
click at [1279, 82] on li "Save to VTT file" at bounding box center [1319, 89] width 119 height 29
